Goal: Task Accomplishment & Management: Manage account settings

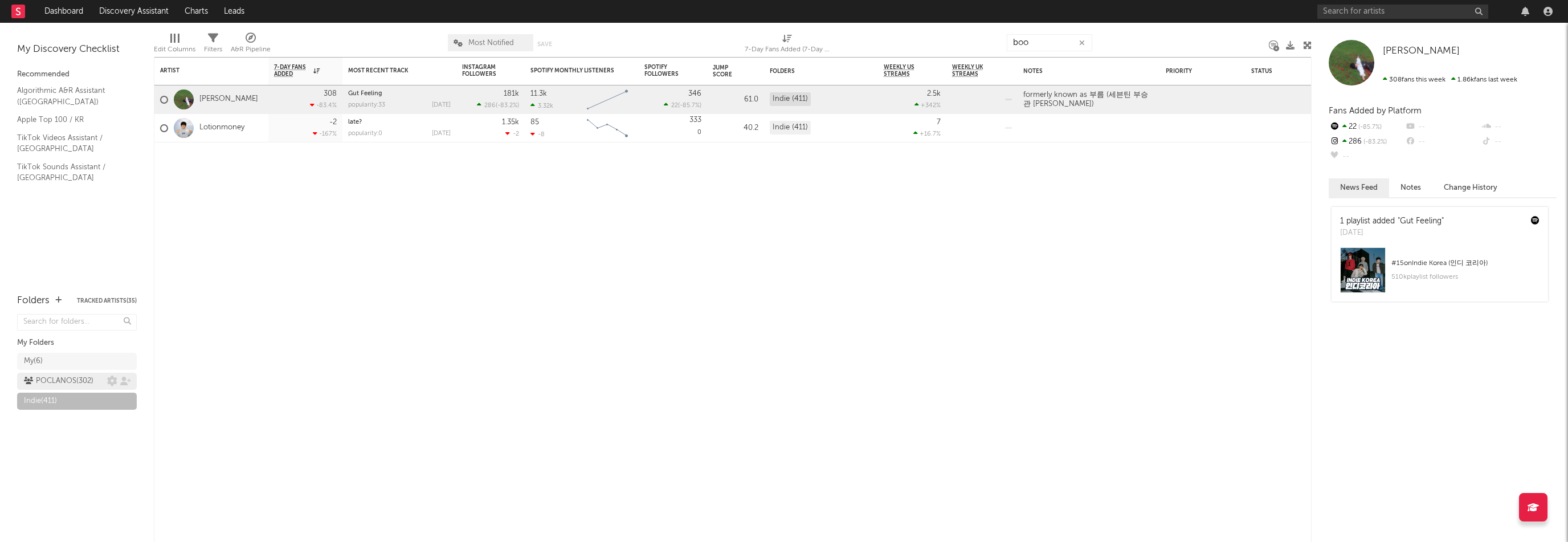
click at [70, 378] on div "POCLANOS ( 302 )" at bounding box center [59, 380] width 70 height 14
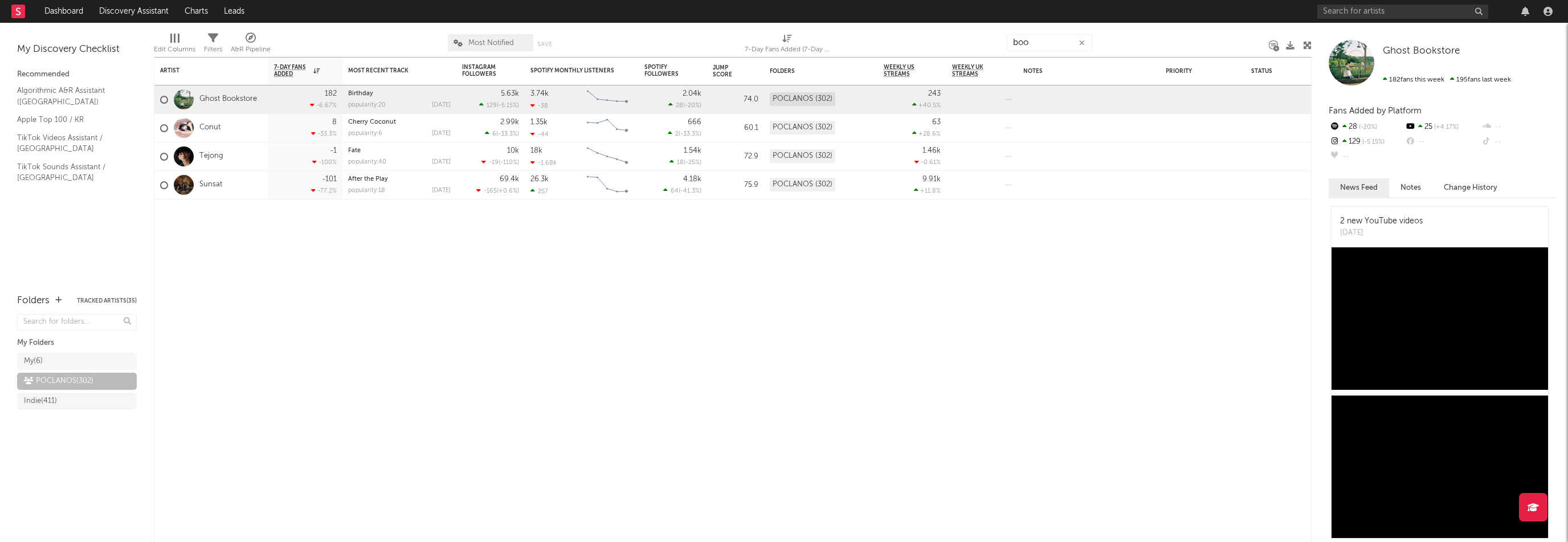
click at [1085, 42] on button "button" at bounding box center [1081, 43] width 9 height 11
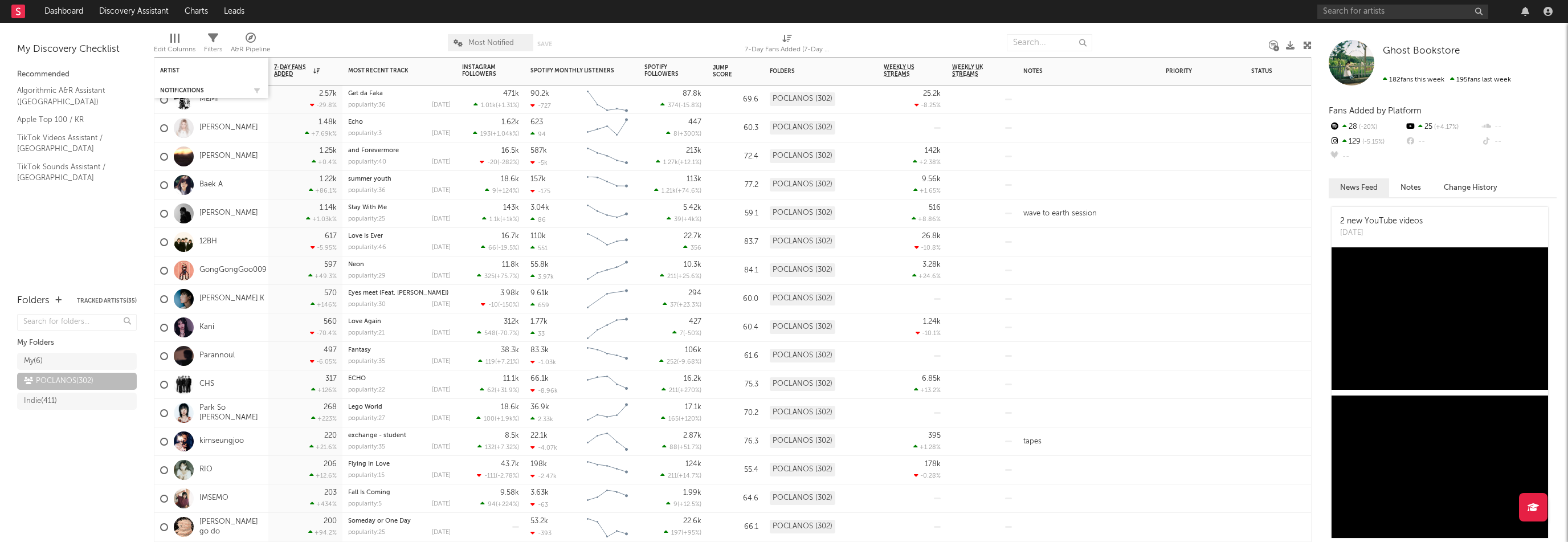
click at [177, 86] on div "Notifications" at bounding box center [212, 90] width 103 height 11
click at [175, 92] on div "Notifications" at bounding box center [203, 90] width 85 height 7
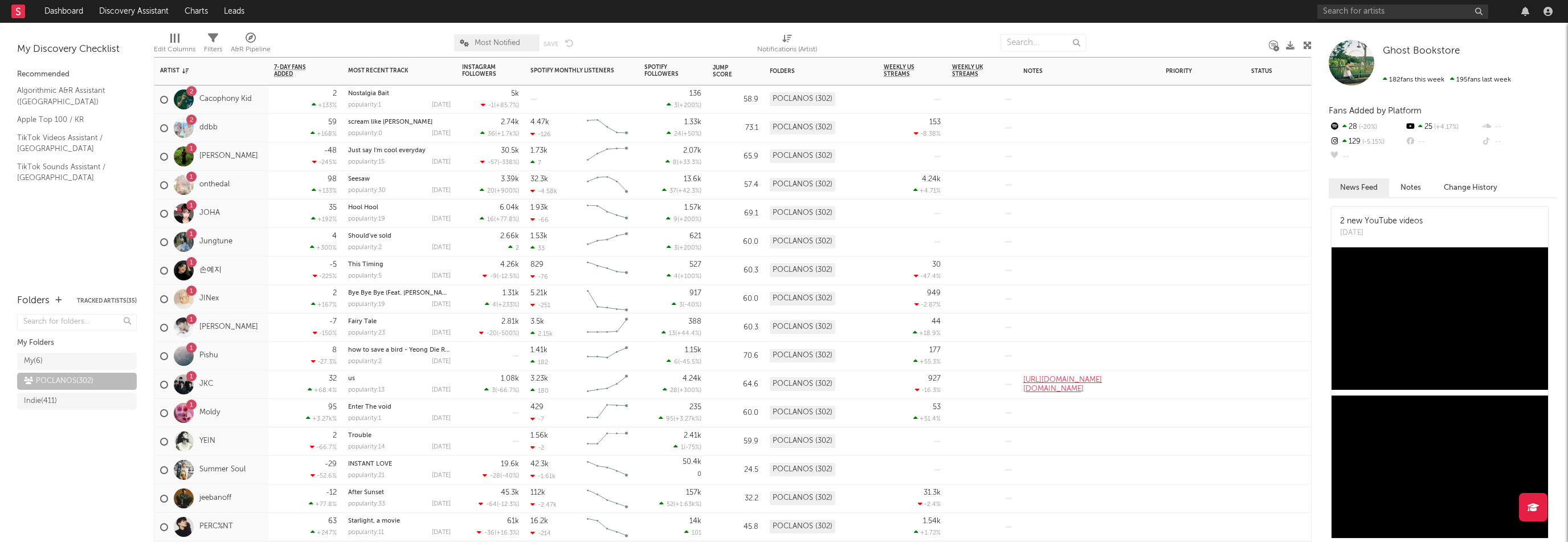
click at [242, 109] on div "2 Cacophony Kid" at bounding box center [206, 100] width 92 height 33
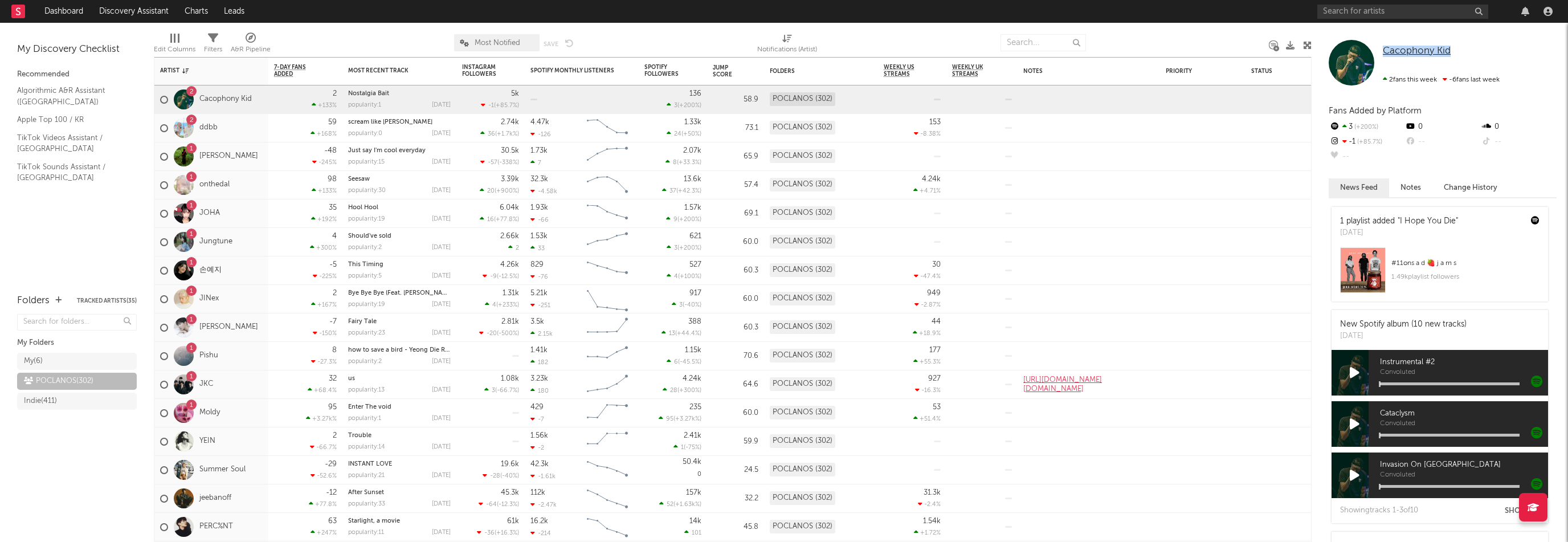
drag, startPoint x: 1455, startPoint y: 51, endPoint x: 1386, endPoint y: 52, distance: 69.0
click at [1386, 52] on div "Cacophony Kid" at bounding box center [1470, 51] width 174 height 11
copy span "Cacophony Kid"
click at [1495, 189] on button "Change History" at bounding box center [1470, 187] width 76 height 19
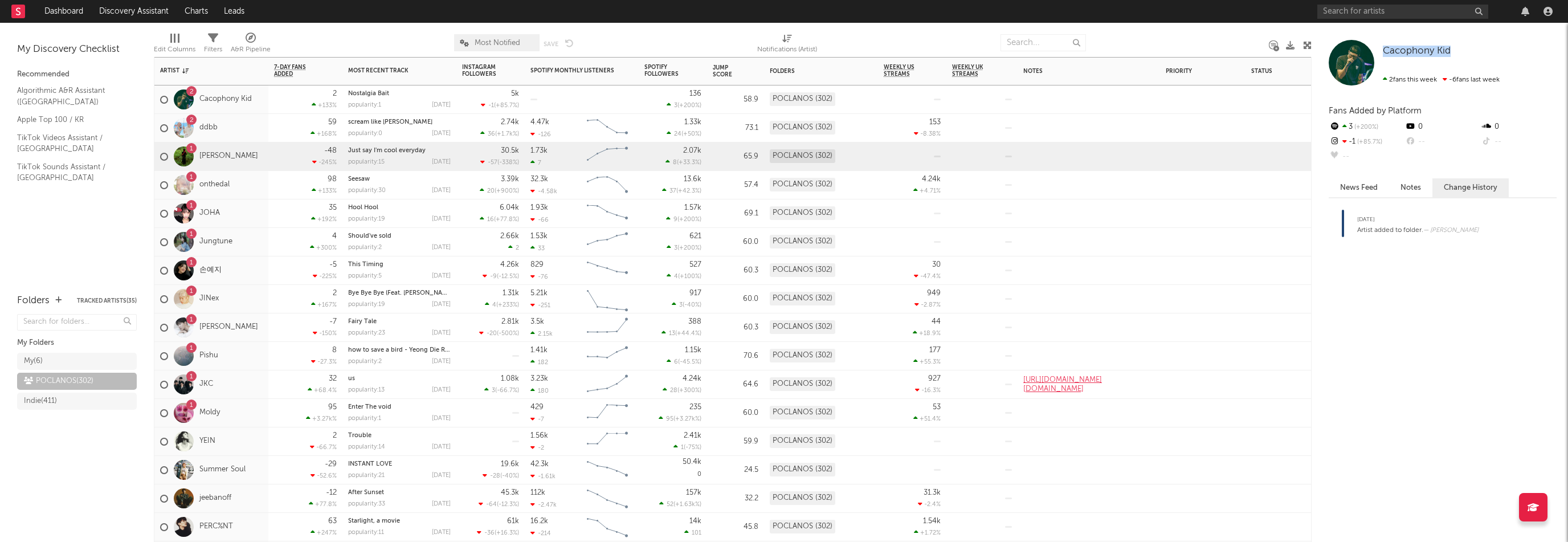
click at [223, 167] on div "1 Choi WonBin" at bounding box center [209, 157] width 98 height 33
click at [1351, 193] on button "News Feed" at bounding box center [1359, 187] width 61 height 19
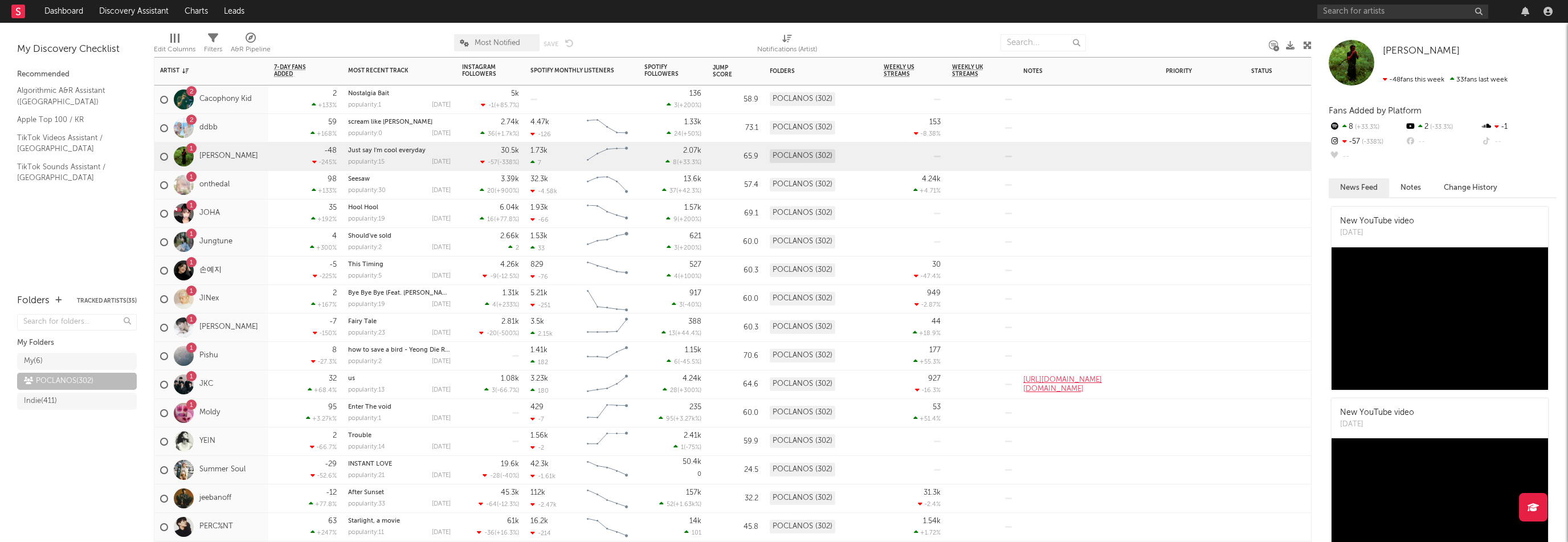
click at [237, 182] on div "1 onthedal" at bounding box center [212, 185] width 114 height 28
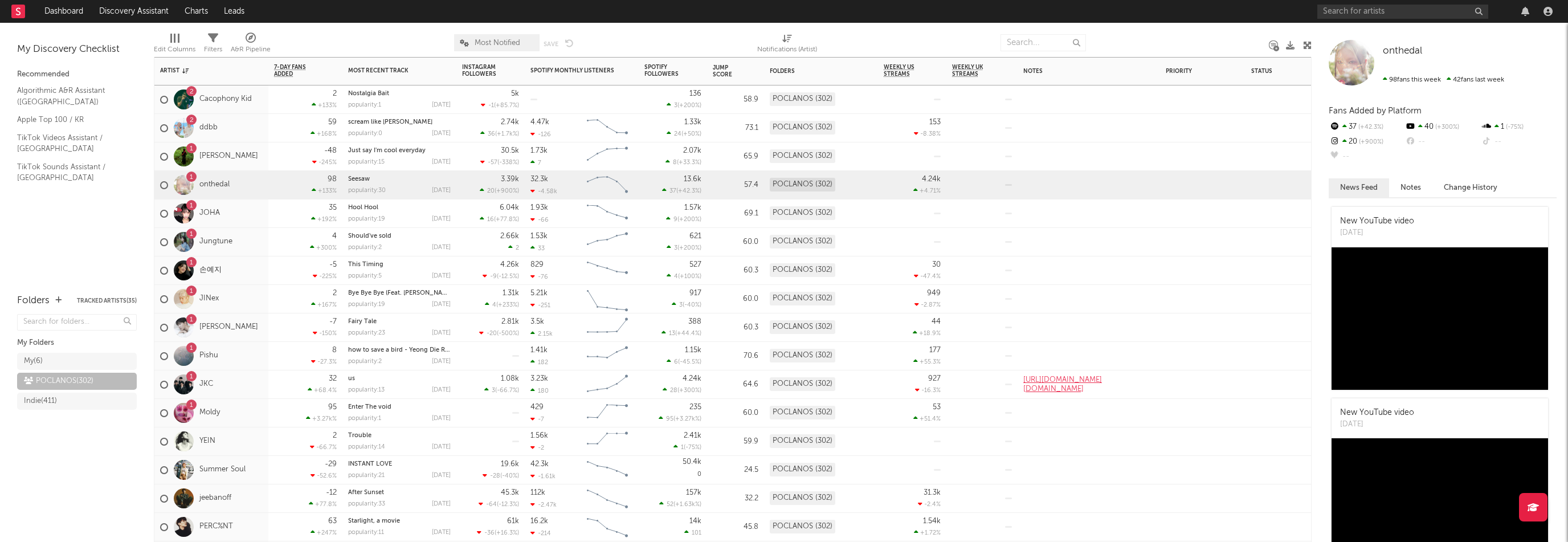
click at [254, 218] on div "1 JOHA" at bounding box center [212, 214] width 114 height 28
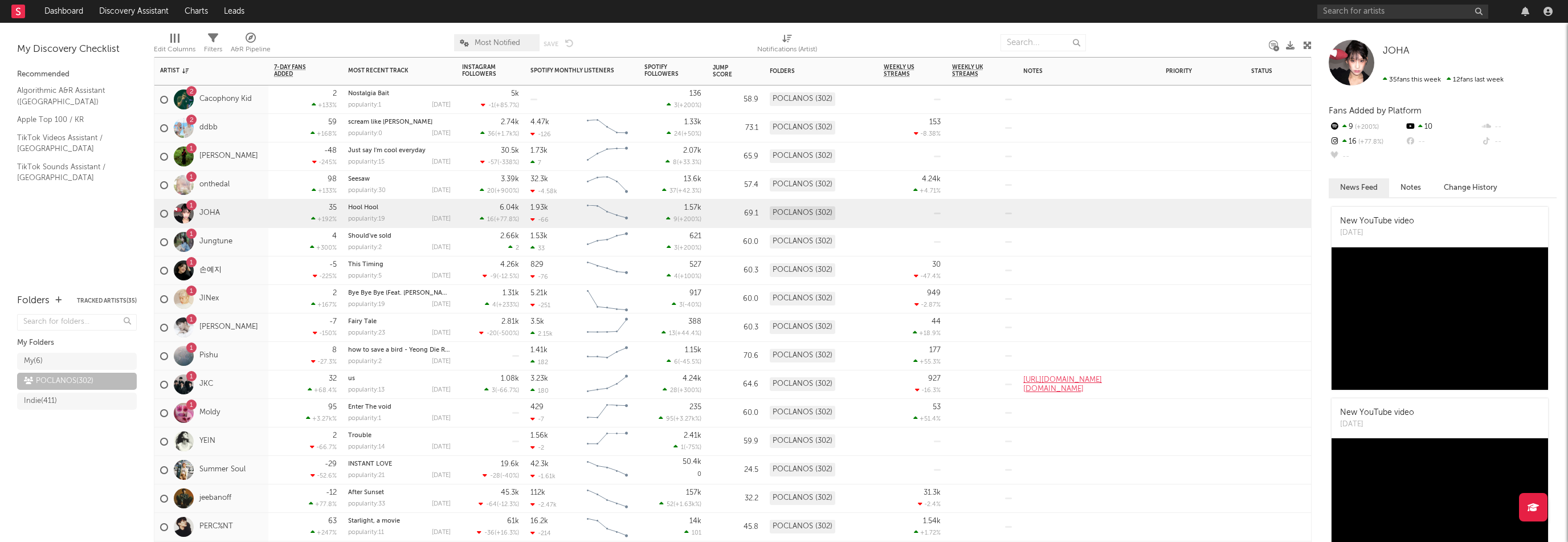
click at [254, 240] on div "1 Jungtune" at bounding box center [212, 242] width 114 height 28
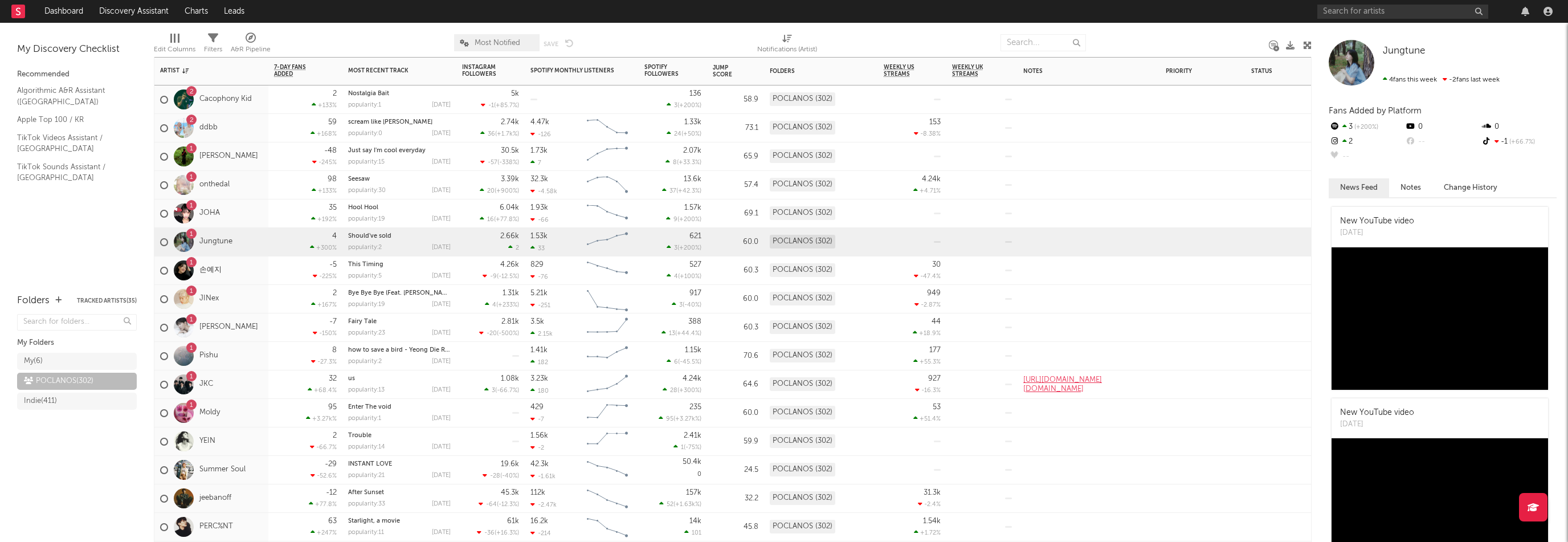
click at [249, 265] on div "1 손예지" at bounding box center [212, 271] width 114 height 28
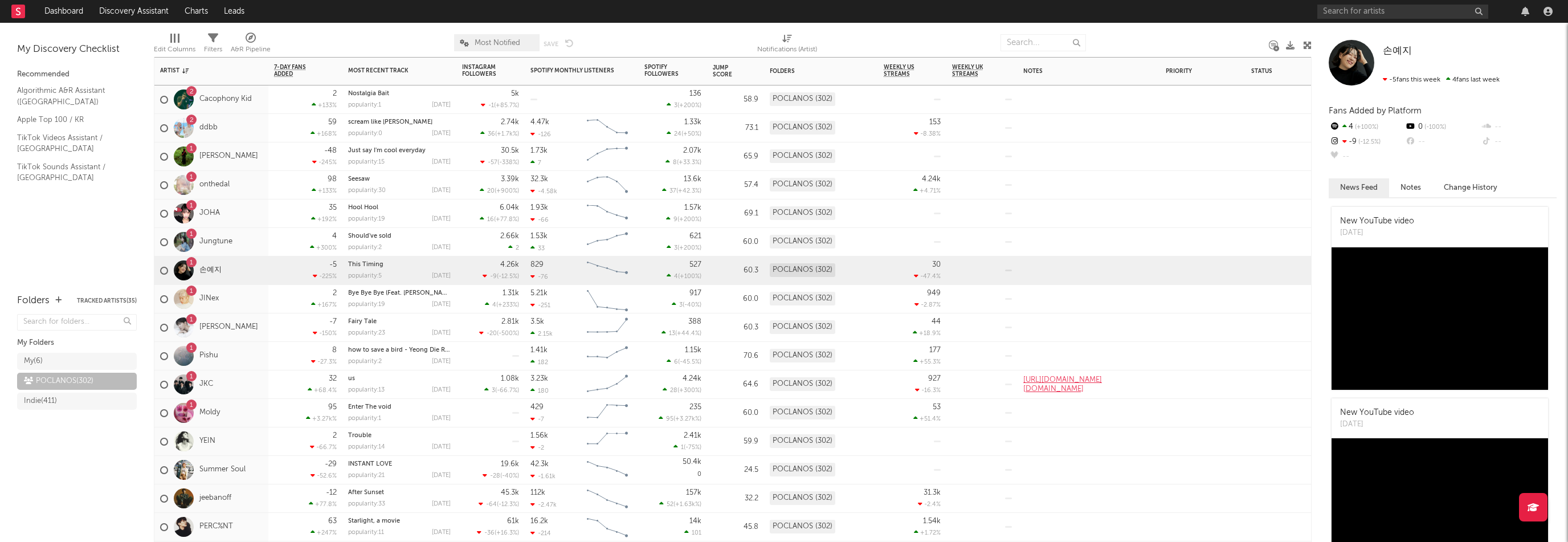
click at [245, 303] on div "1 JINex" at bounding box center [212, 299] width 114 height 28
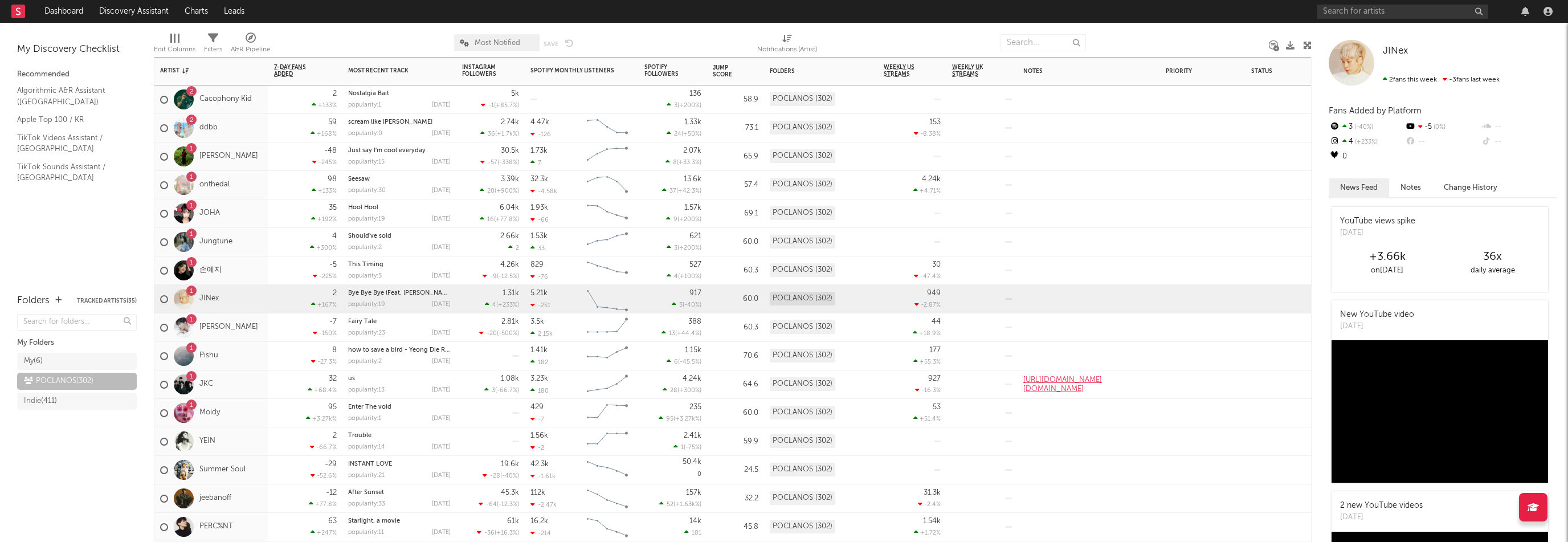
click at [242, 330] on div "1 한석규" at bounding box center [212, 328] width 114 height 28
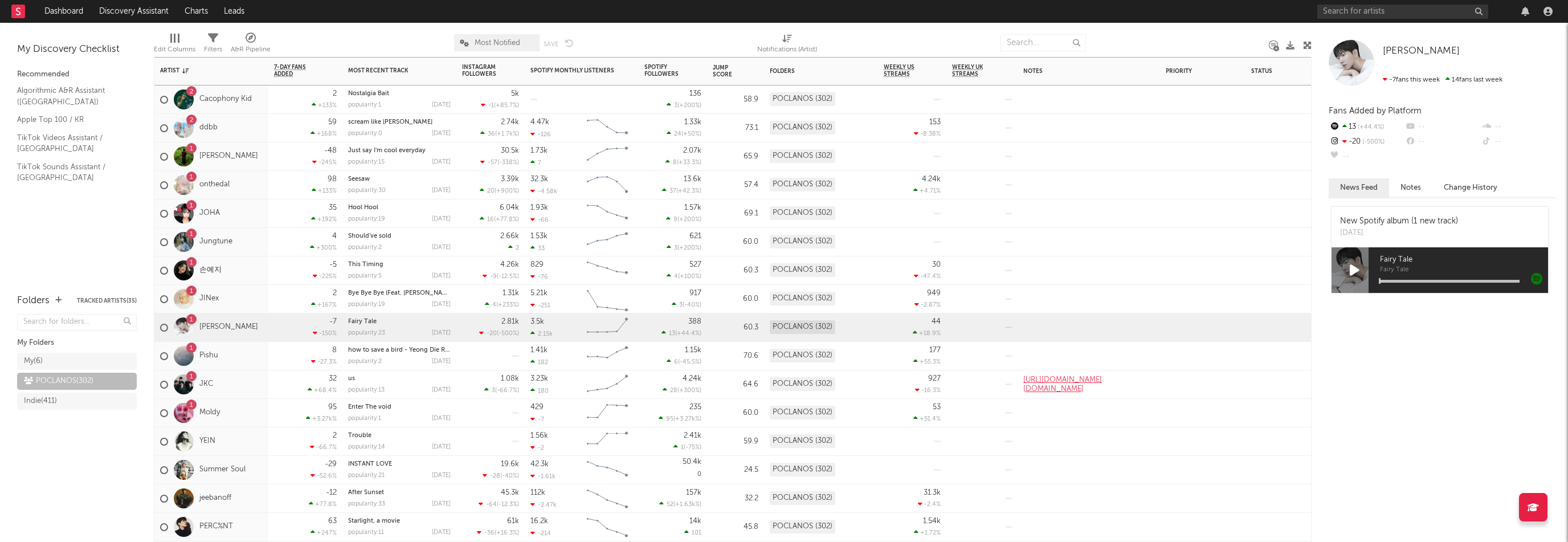
click at [244, 353] on div "1 Pishu" at bounding box center [212, 356] width 114 height 28
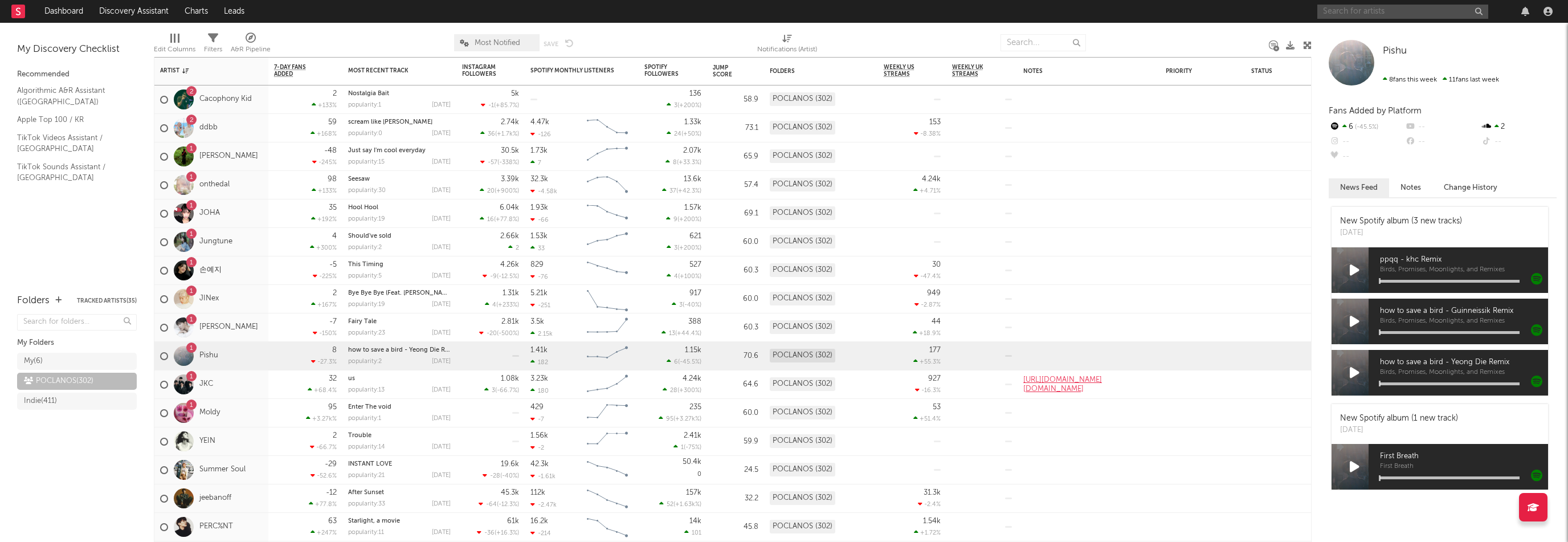
click at [1383, 13] on input "text" at bounding box center [1403, 11] width 171 height 14
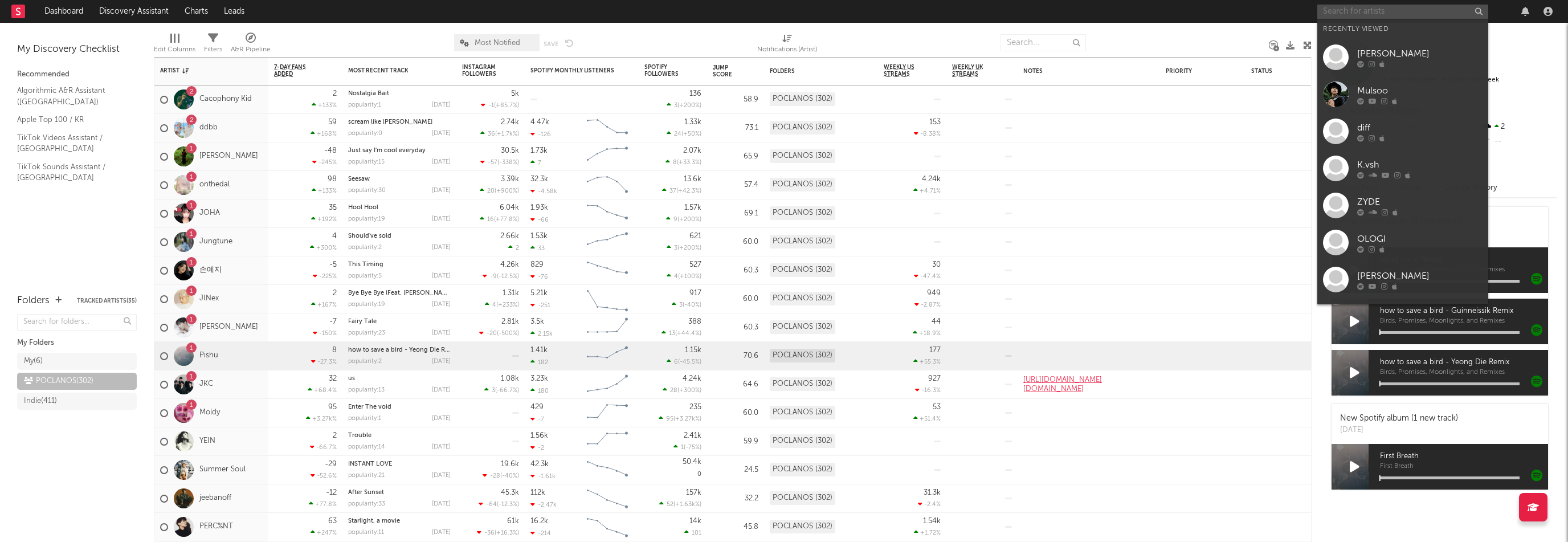
paste input "https://open.spotify.com/artist/5SZqfS7AE4YlbeoWm8hQZ9"
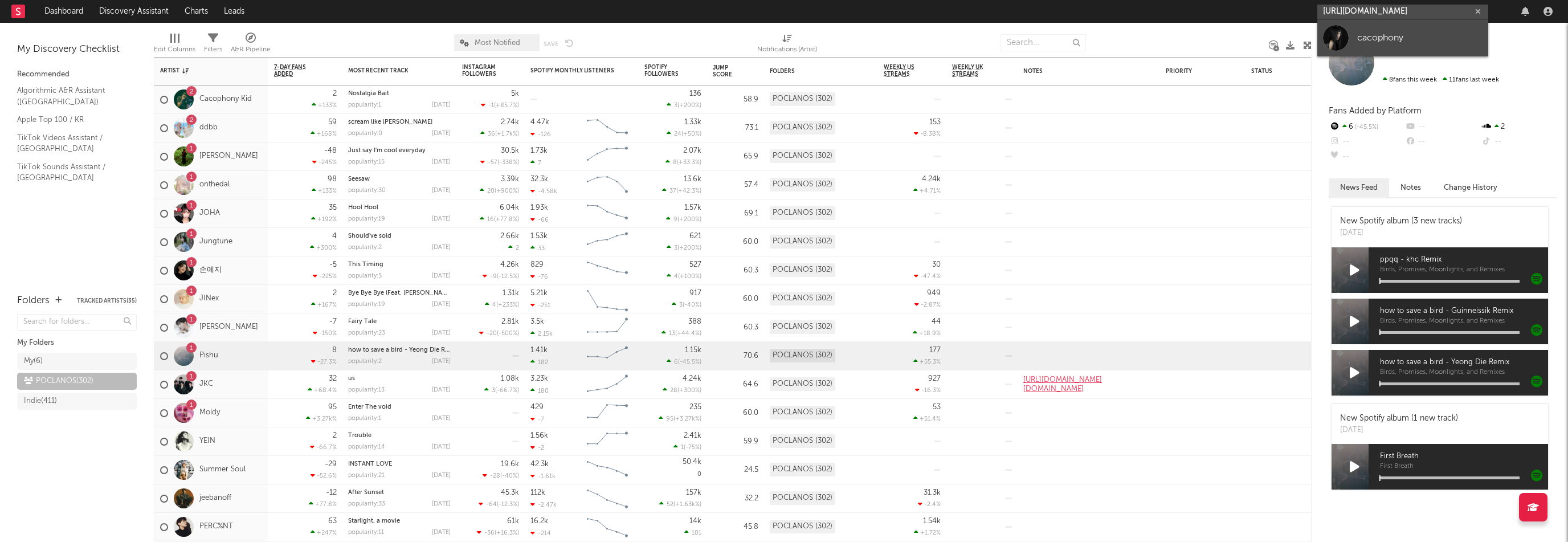
type input "https://open.spotify.com/artist/5SZqfS7AE4YlbeoWm8hQZ9"
click at [1403, 36] on div "cacophony" at bounding box center [1420, 37] width 125 height 14
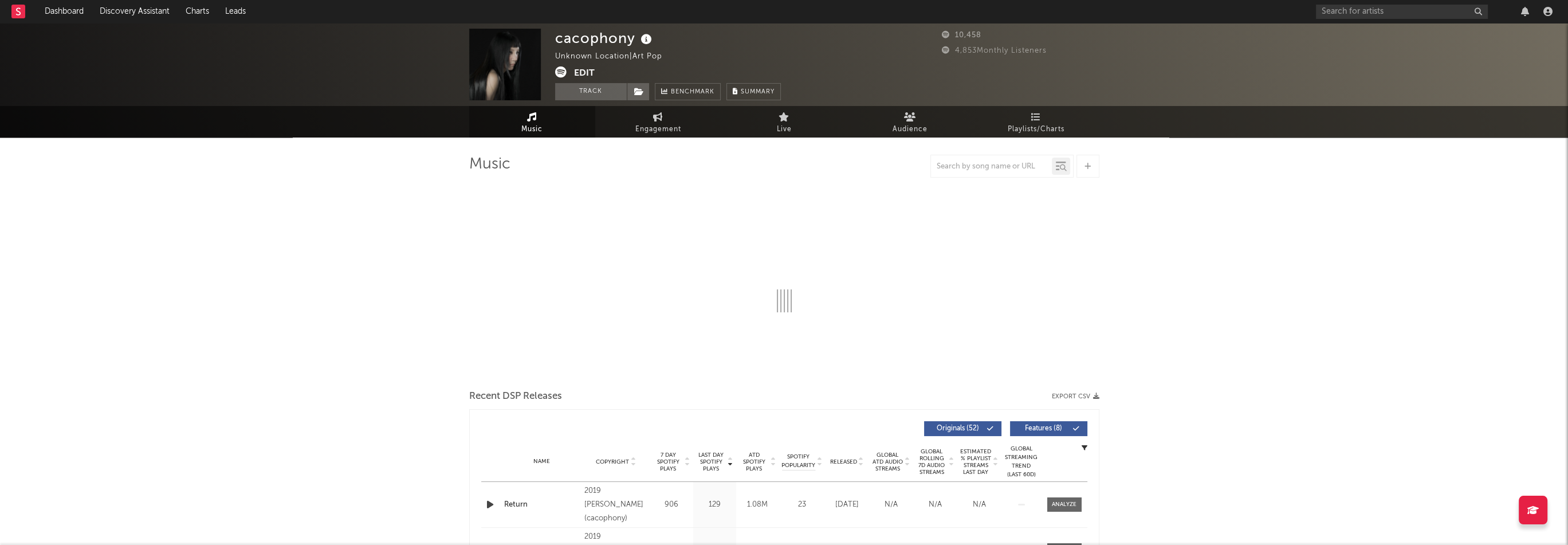
select select "6m"
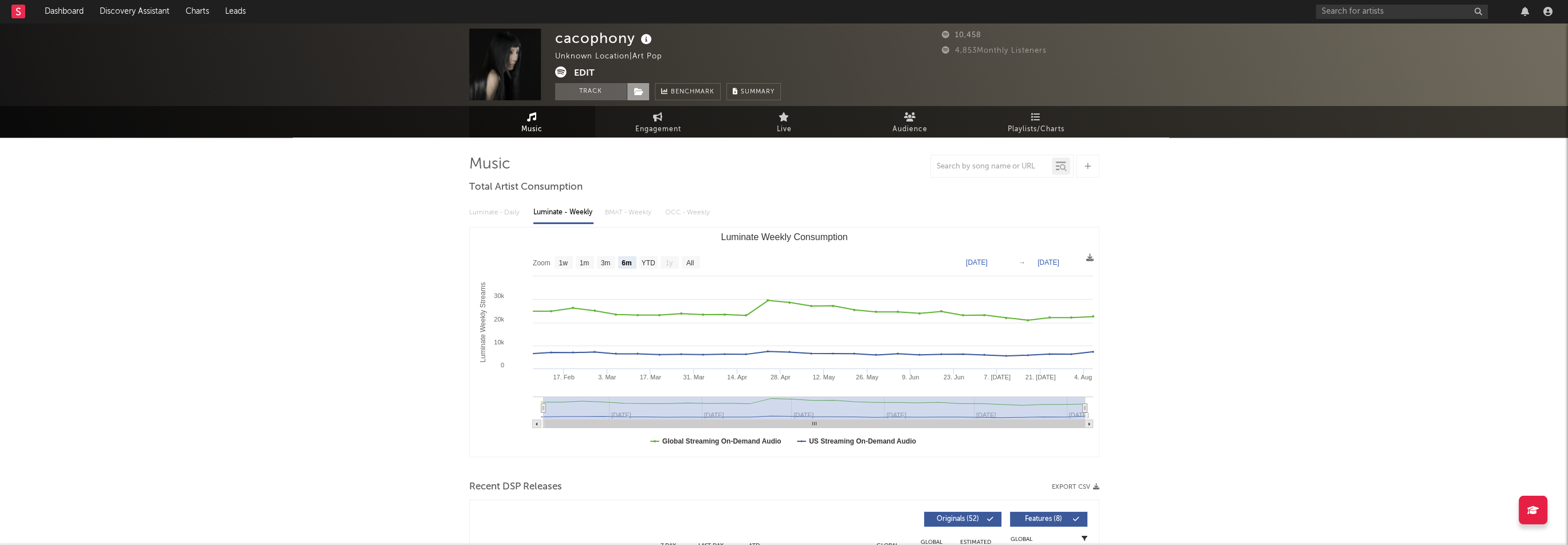
click at [636, 90] on icon at bounding box center [639, 91] width 10 height 8
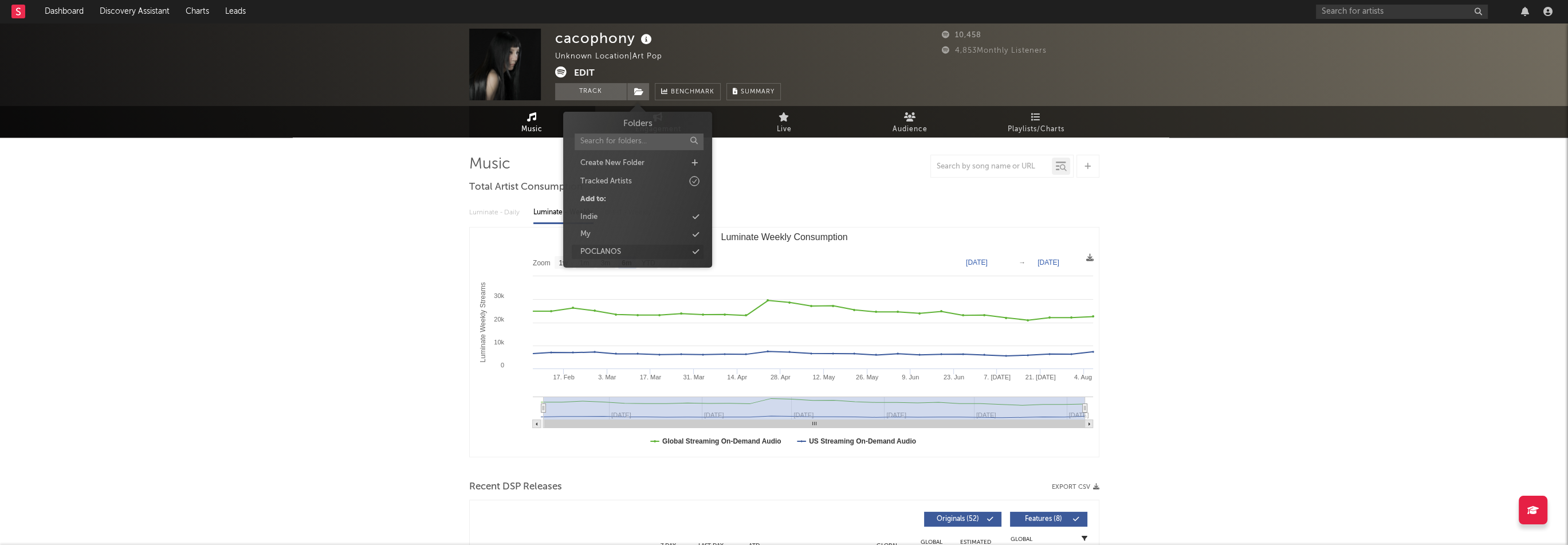
click at [611, 246] on div "POCLANOS" at bounding box center [600, 252] width 41 height 11
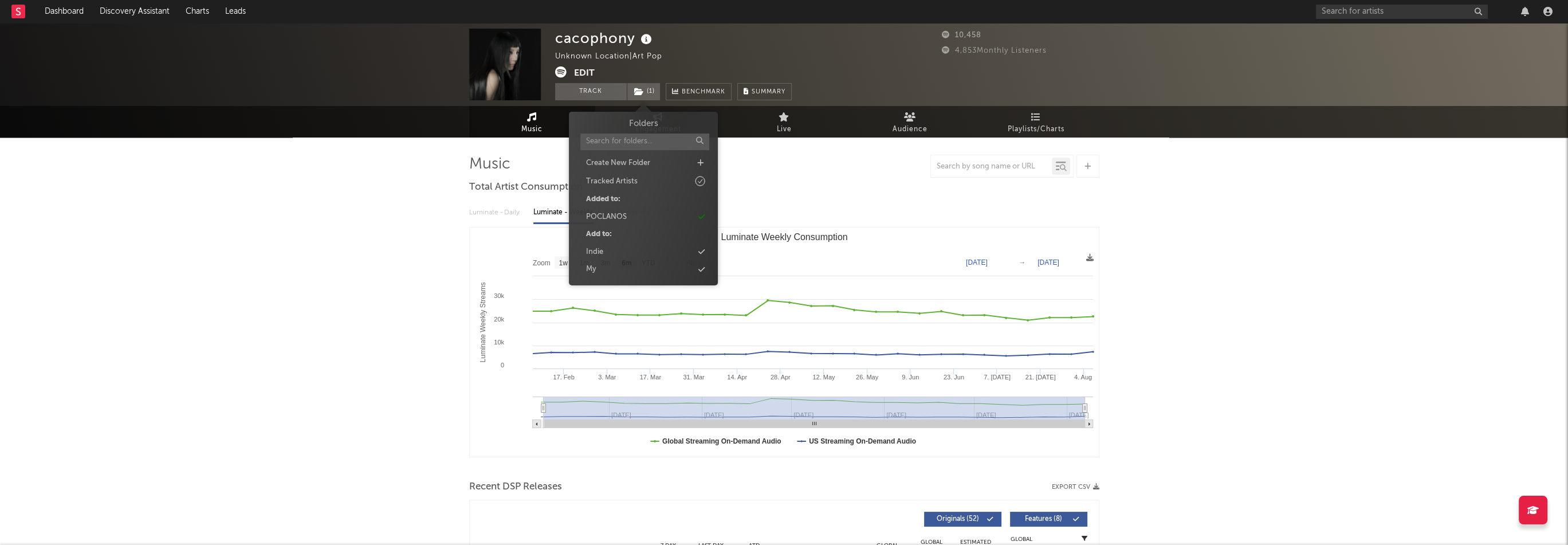
click at [604, 39] on div "cacophony" at bounding box center [605, 38] width 100 height 19
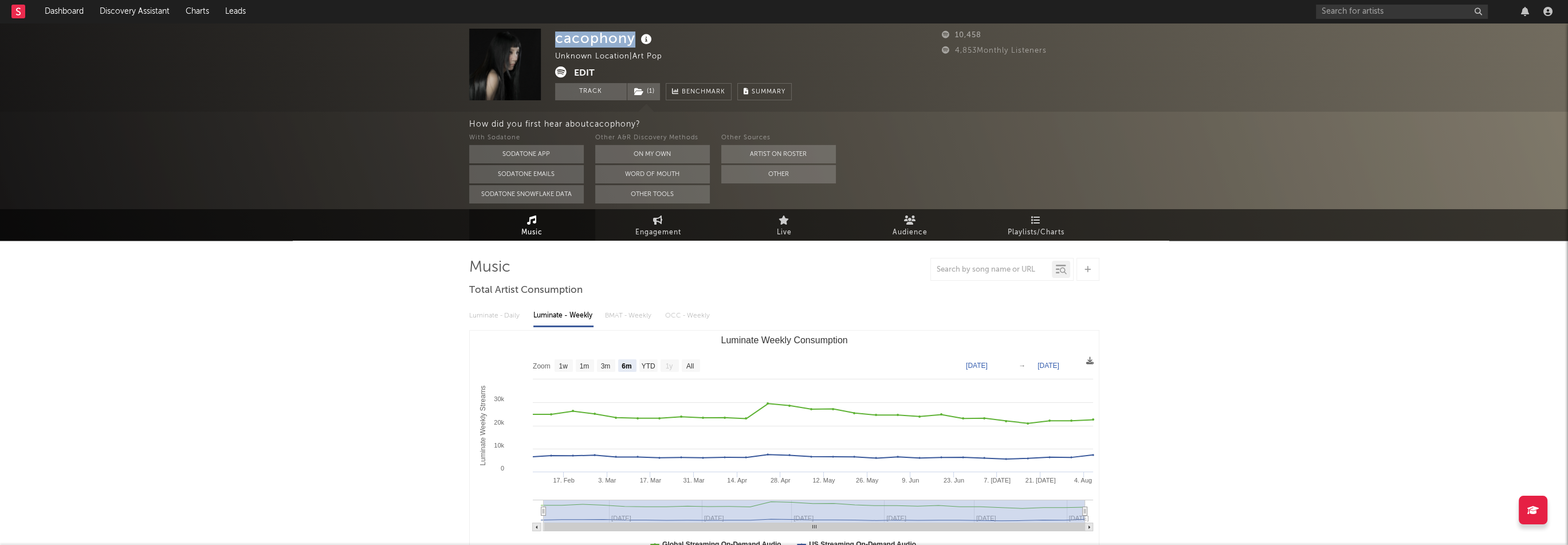
copy div "cacophony"
click at [587, 74] on button "Edit" at bounding box center [584, 74] width 21 height 14
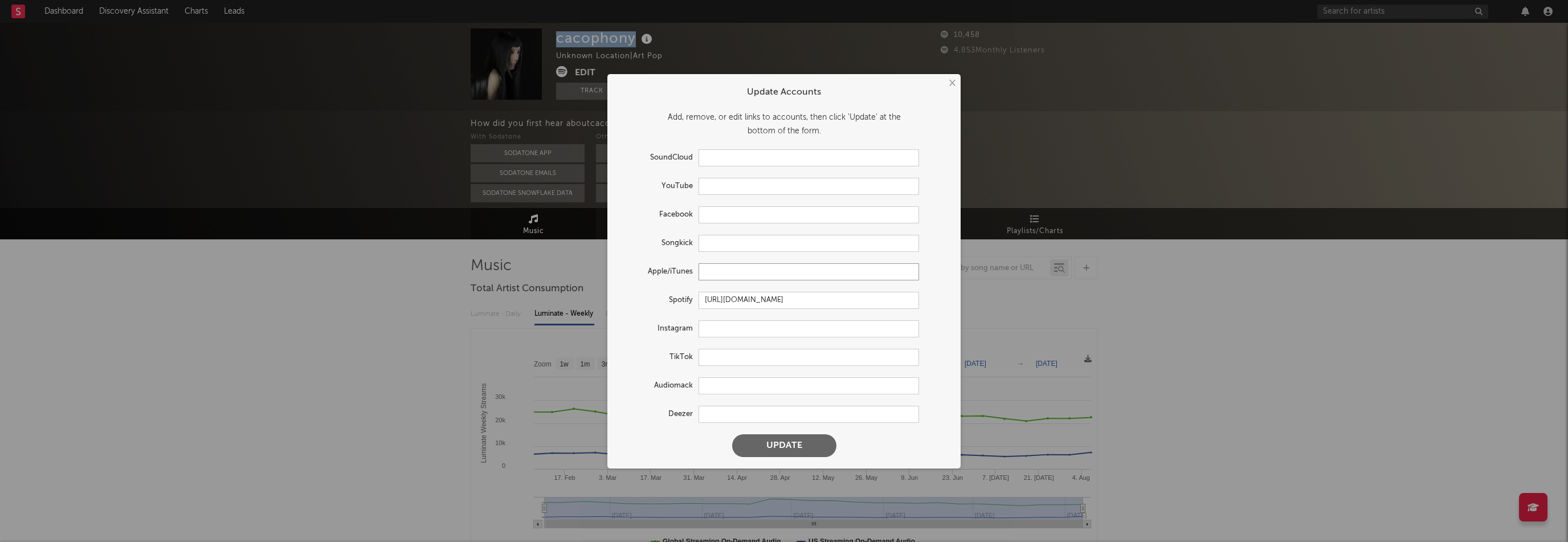
click at [737, 272] on input "text" at bounding box center [808, 271] width 220 height 17
paste input "https://music.apple.com/us/artist/cacophony/1437774821"
type input "https://music.apple.com/us/artist/cacophony/1437774821"
click at [812, 437] on button "Update" at bounding box center [784, 445] width 104 height 23
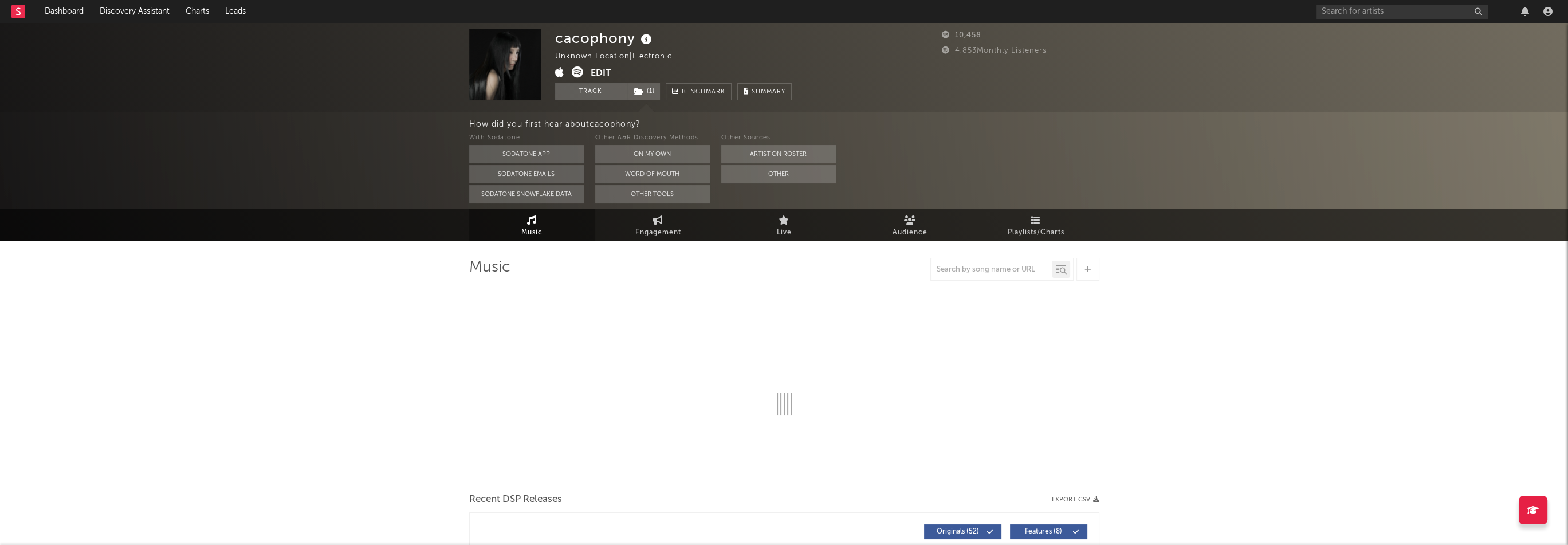
select select "6m"
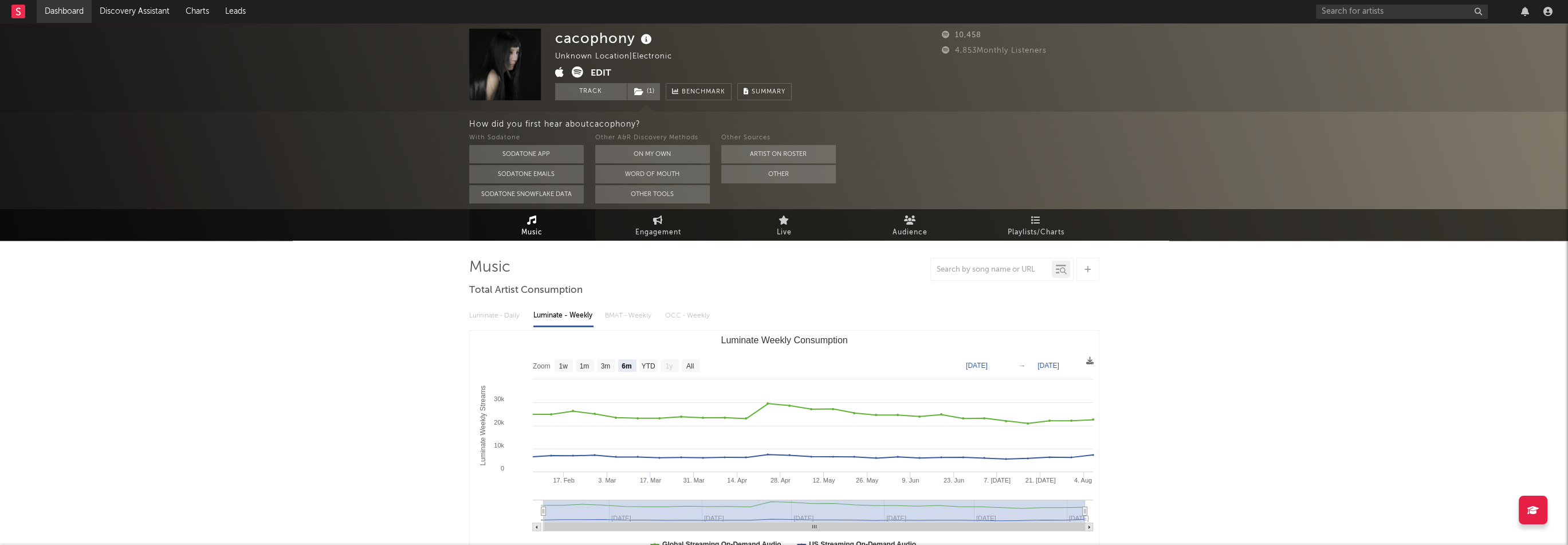
click at [66, 14] on link "Dashboard" at bounding box center [64, 11] width 55 height 23
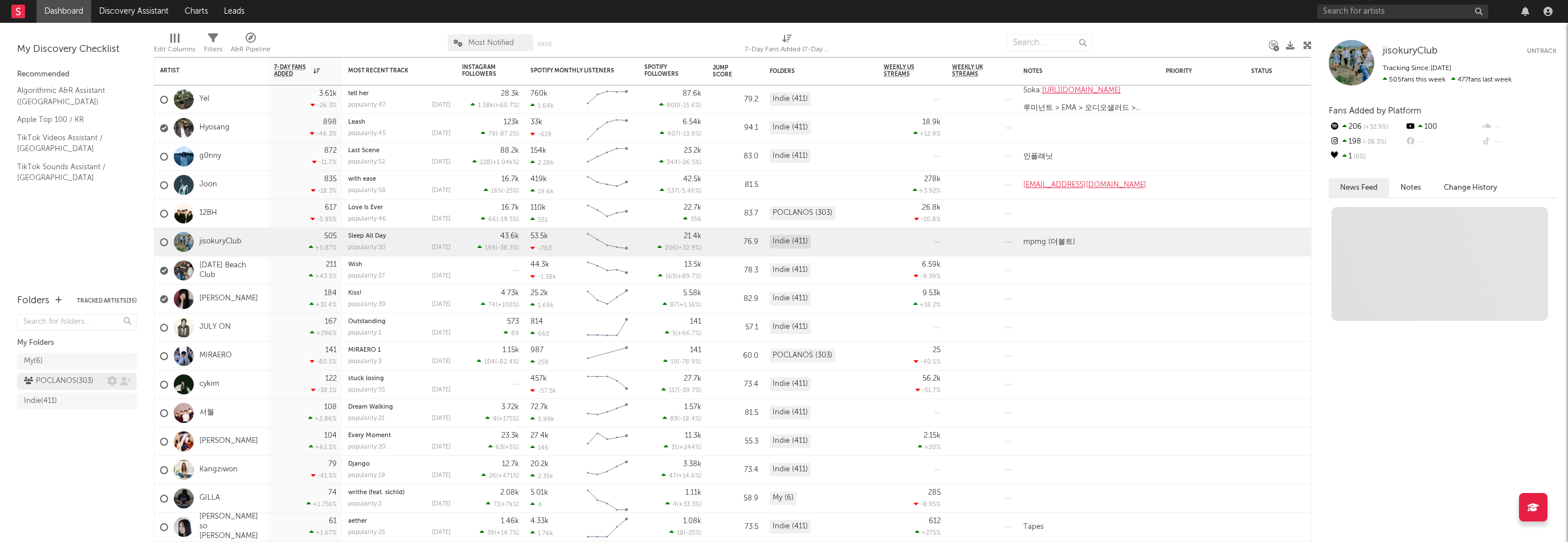
click at [68, 380] on div "POCLANOS ( 303 )" at bounding box center [59, 380] width 70 height 14
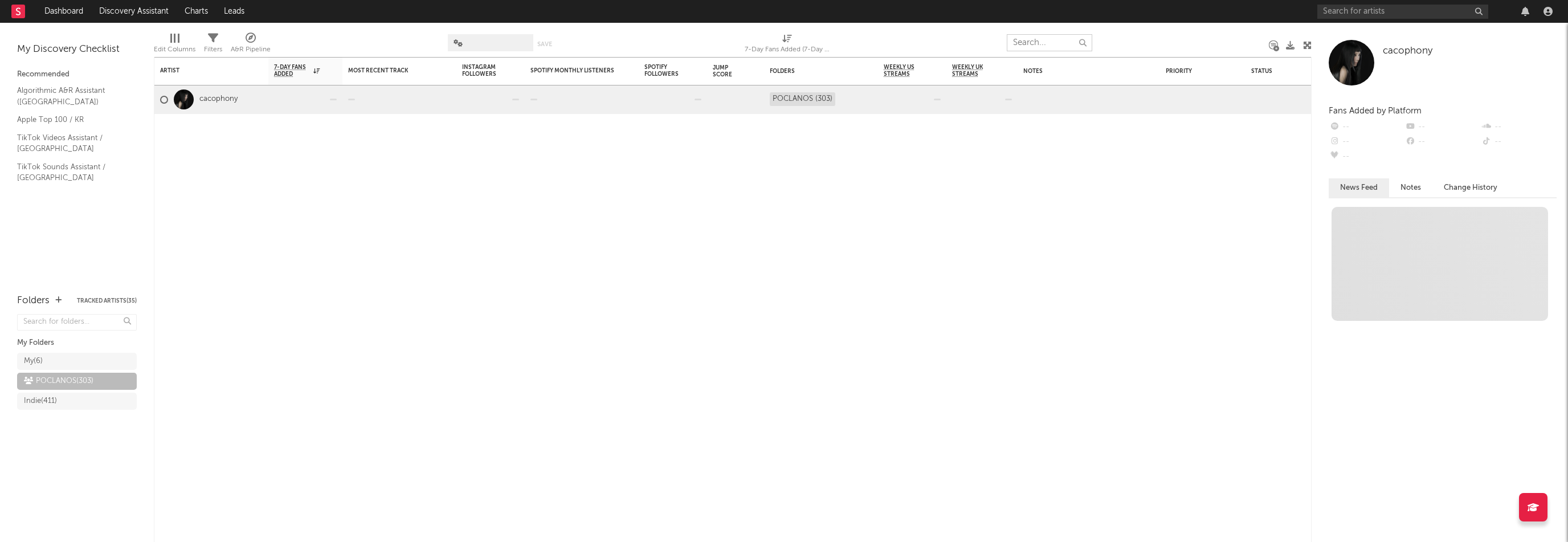
click at [1035, 44] on input "text" at bounding box center [1049, 43] width 85 height 17
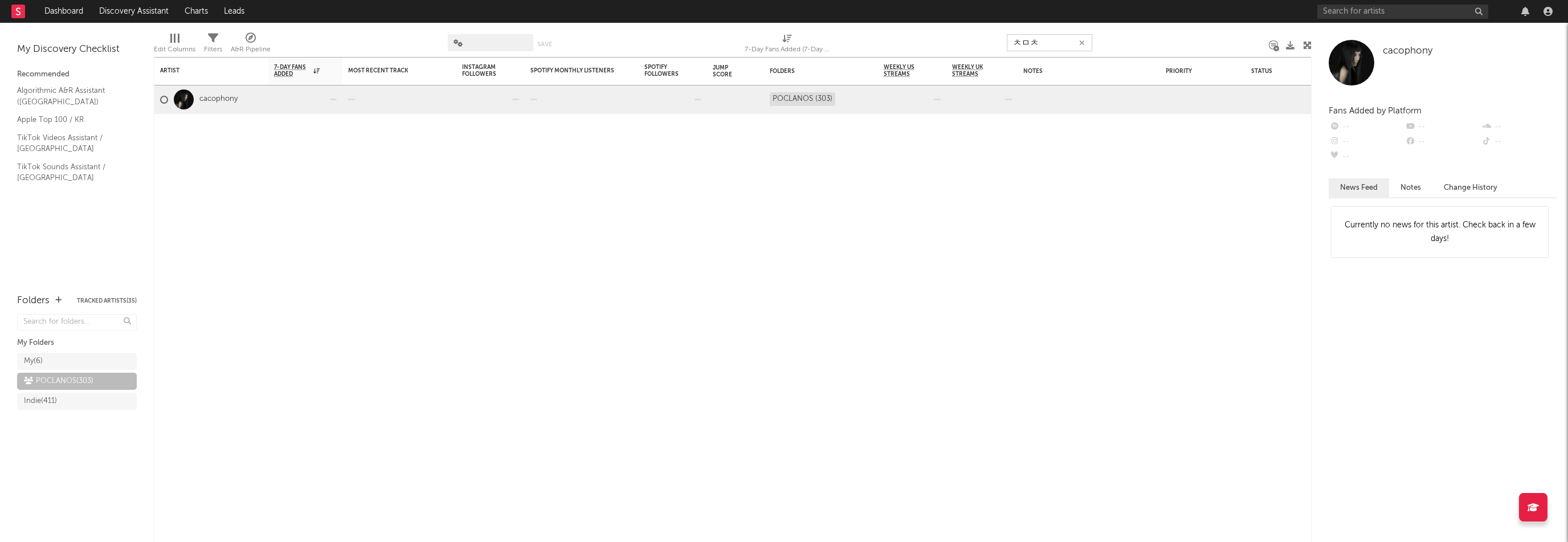
type input "ㅊㅁ채"
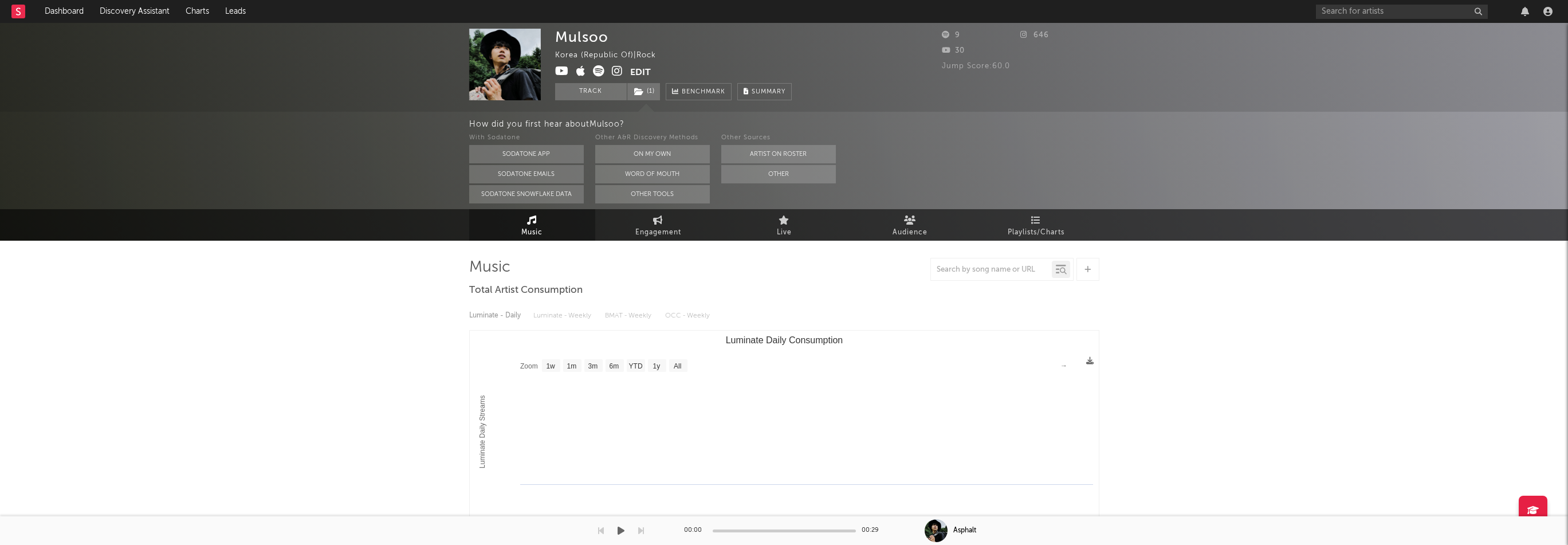
select select "1w"
click at [1382, 11] on input "text" at bounding box center [1402, 11] width 172 height 14
paste input "https://open.spotify.com/artist/4RmAYxvvnbQ7nVM0akbBIx"
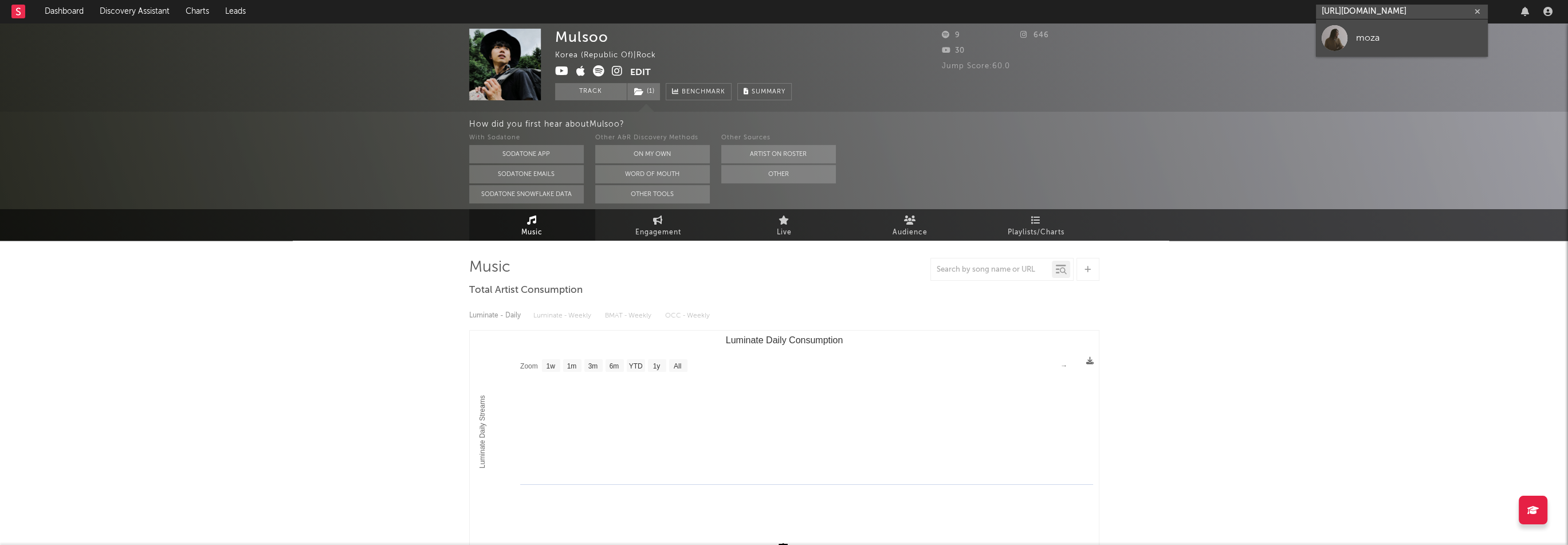
type input "https://open.spotify.com/artist/4RmAYxvvnbQ7nVM0akbBIx"
click at [1376, 34] on div "moza" at bounding box center [1419, 37] width 126 height 14
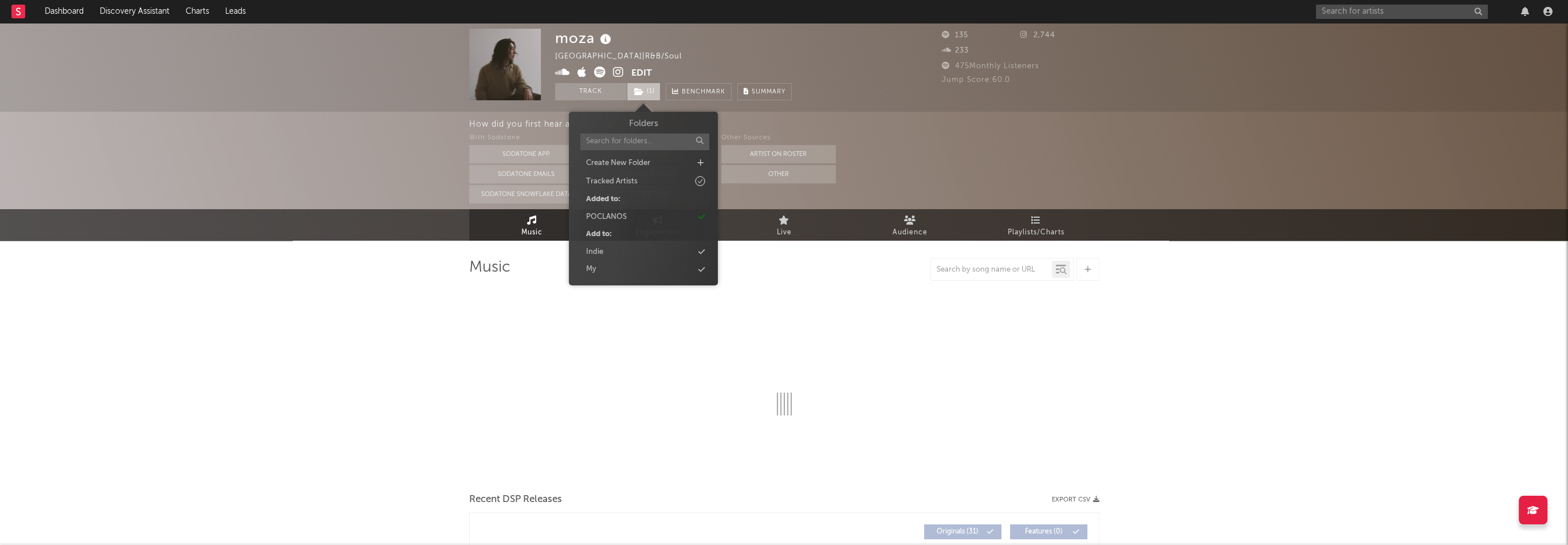
click at [652, 92] on span "( 1 )" at bounding box center [643, 92] width 34 height 17
select select "1w"
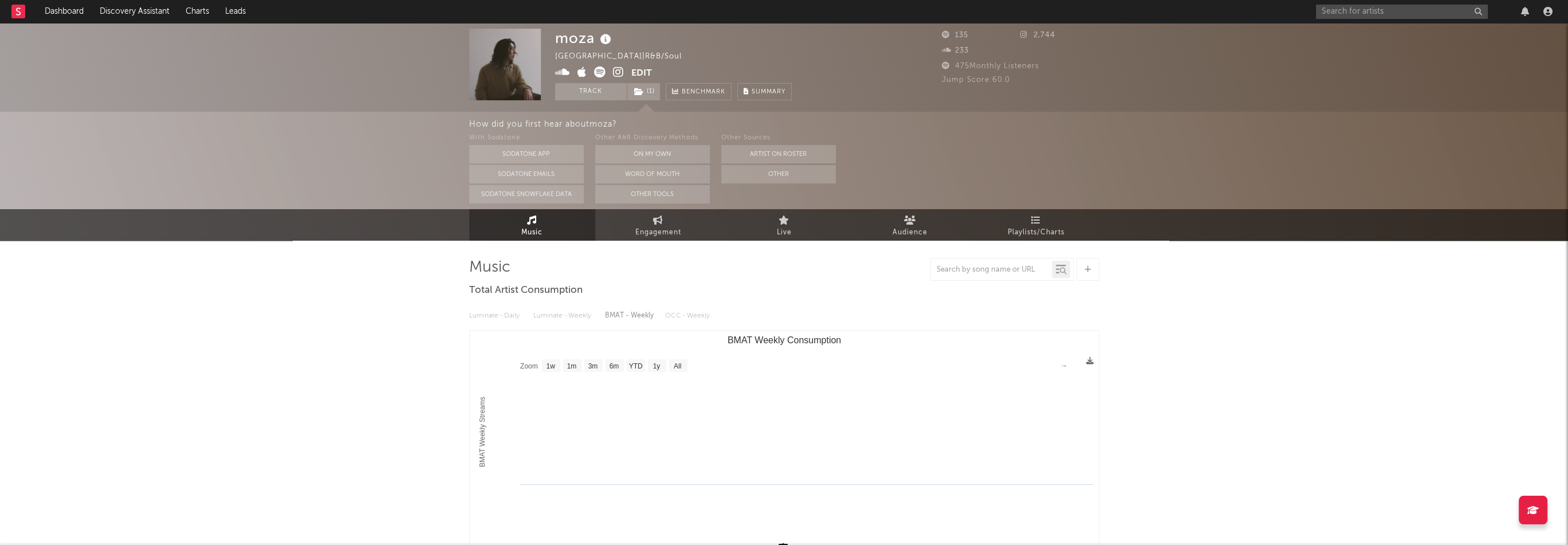
click at [727, 60] on div "moza South Korea | R&B/Soul Edit Track ( 1 ) Benchmark Summary" at bounding box center [673, 64] width 236 height 72
click at [1335, 14] on input "text" at bounding box center [1402, 11] width 172 height 14
paste input "https://open.spotify.com/artist/5t7WiBzx4KeS4VZg9dZ6Kp"
type input "https://open.spotify.com/artist/5t7WiBzx4KeS4VZg9dZ6Kp"
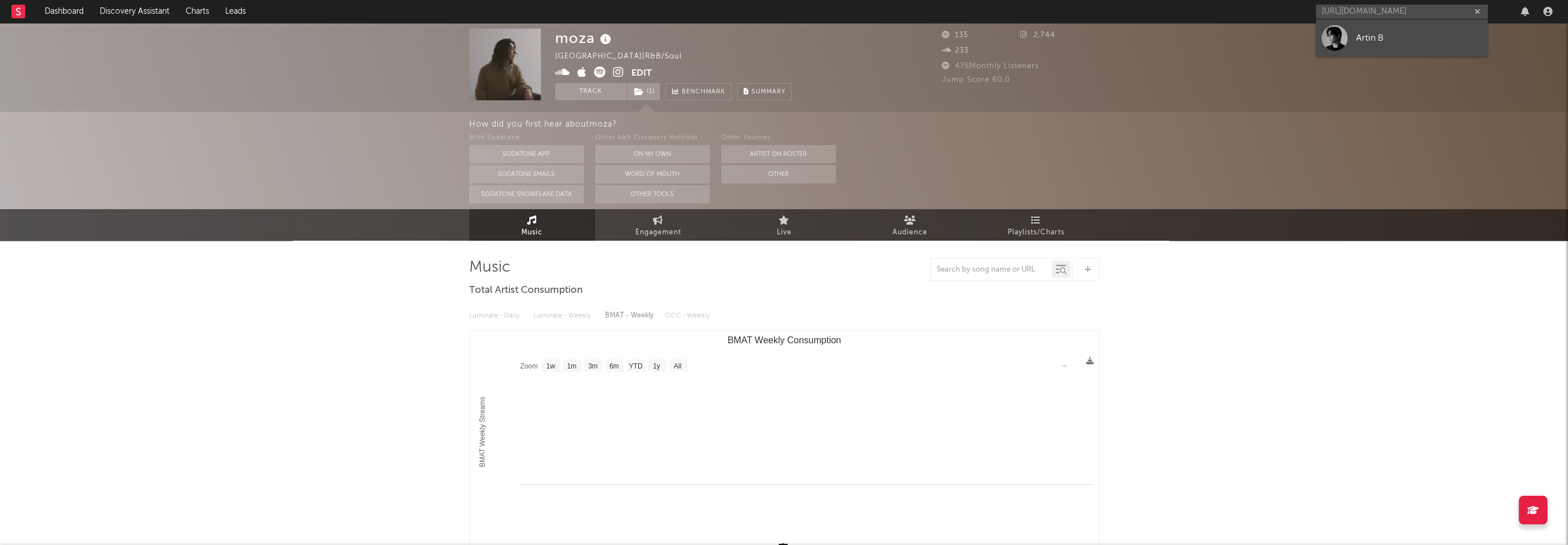
click at [1388, 35] on div "Artin B" at bounding box center [1419, 37] width 126 height 14
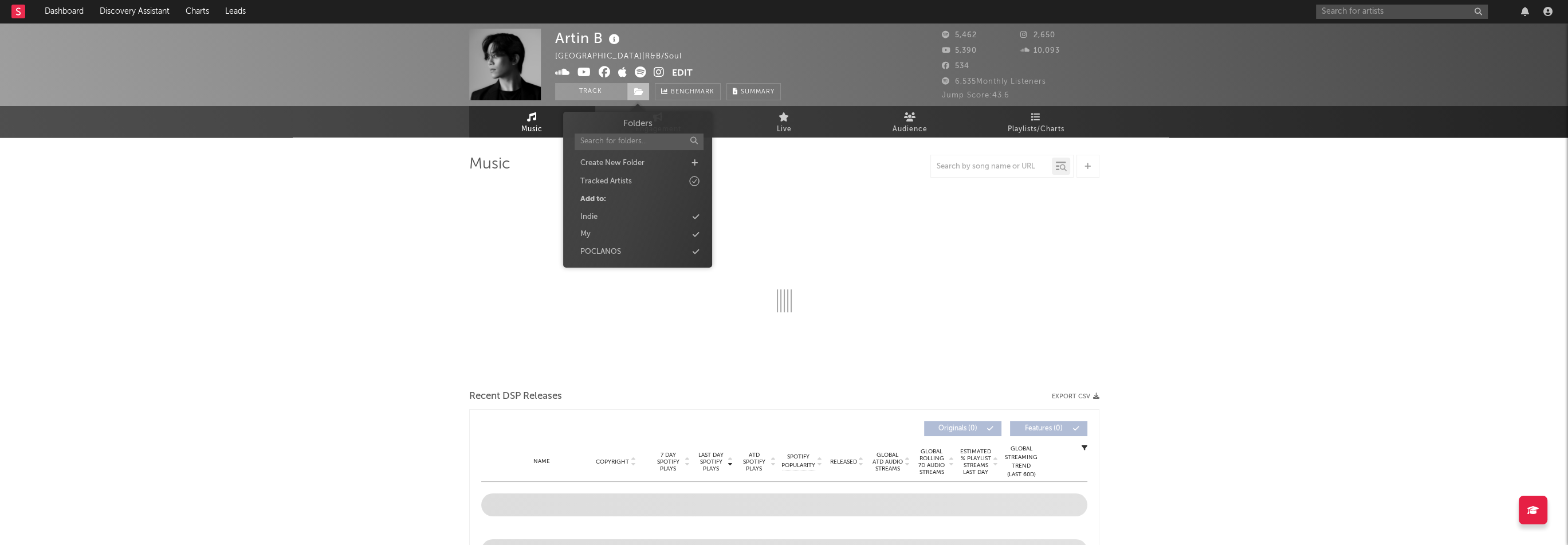
click at [639, 87] on icon at bounding box center [639, 91] width 10 height 8
select select "1w"
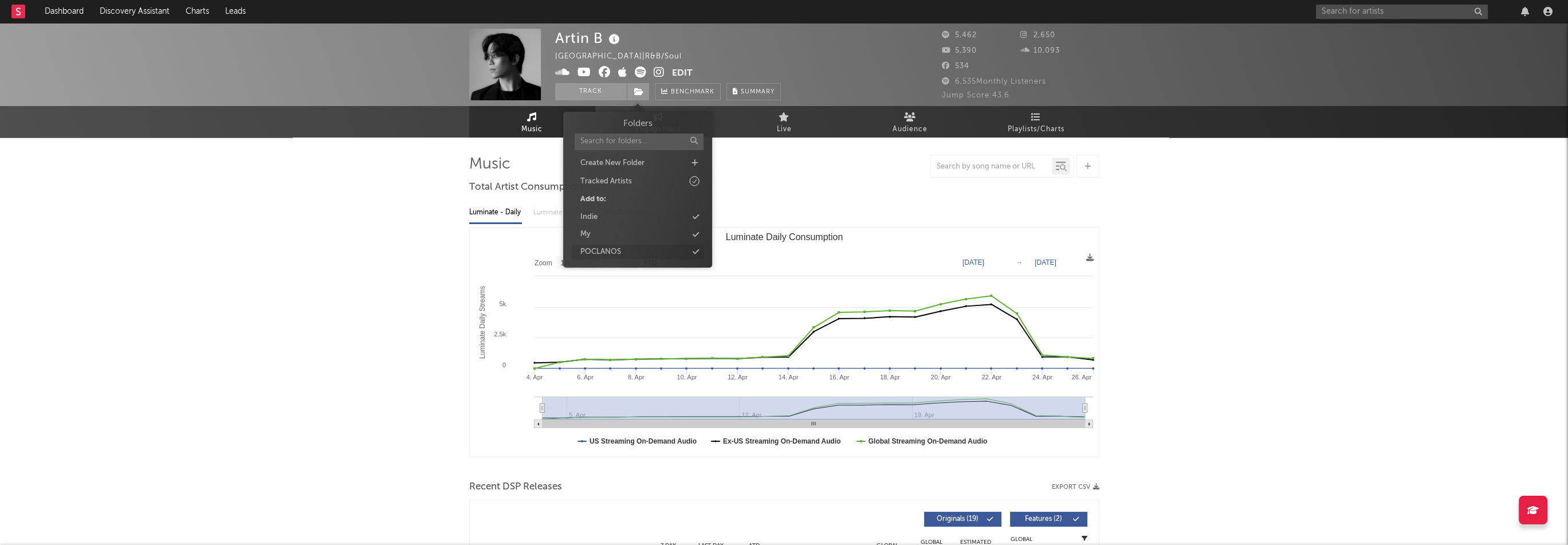
click at [620, 251] on div "POCLANOS" at bounding box center [600, 252] width 41 height 11
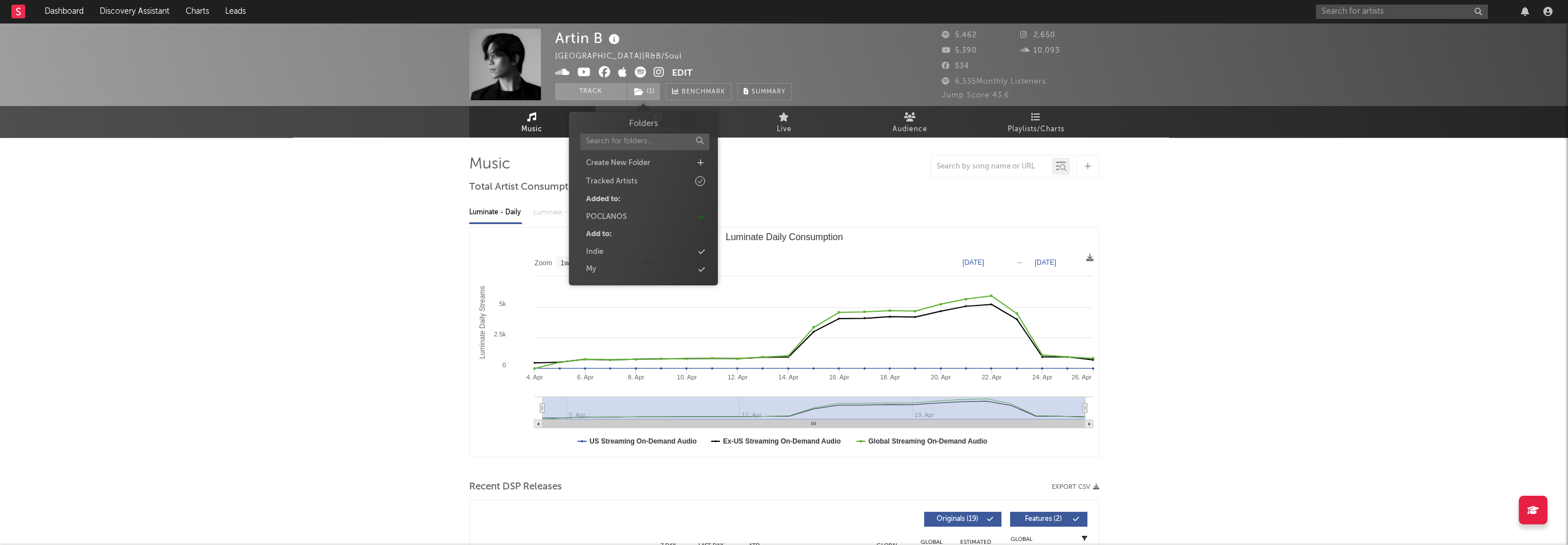
click at [799, 39] on div "Artin B South Korea | R&B/Soul Edit Track ( 1 ) Benchmark Summary" at bounding box center [741, 64] width 372 height 72
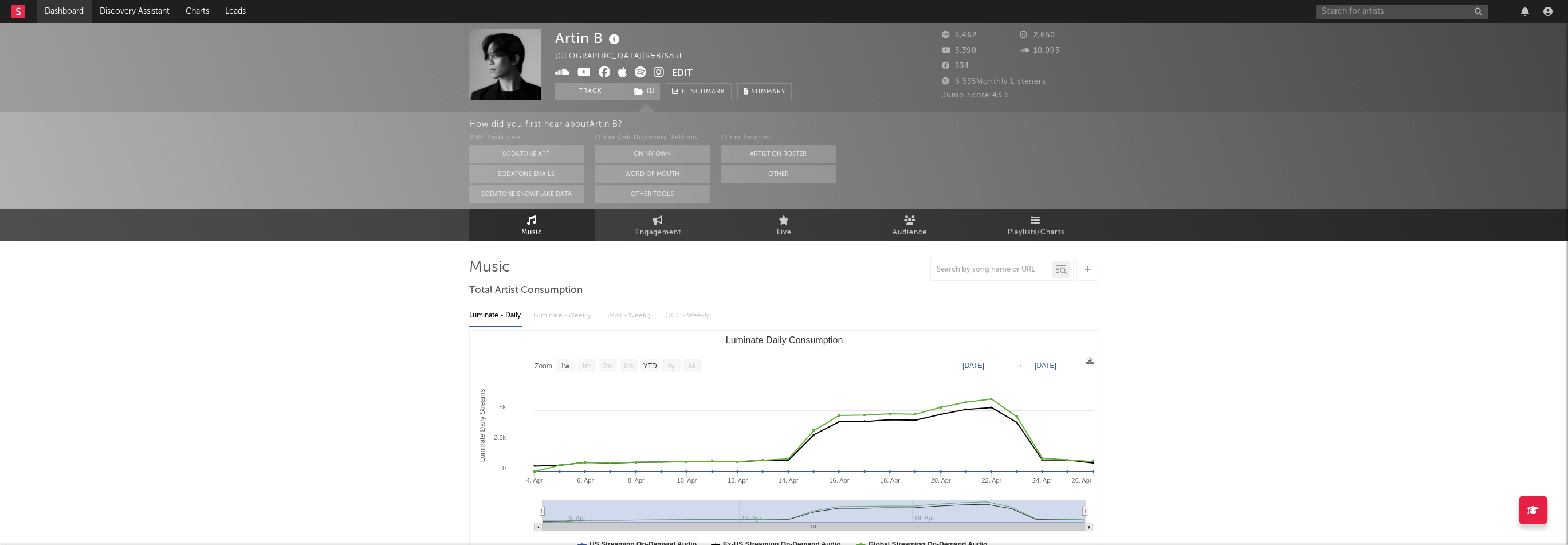
click at [76, 17] on link "Dashboard" at bounding box center [64, 11] width 55 height 23
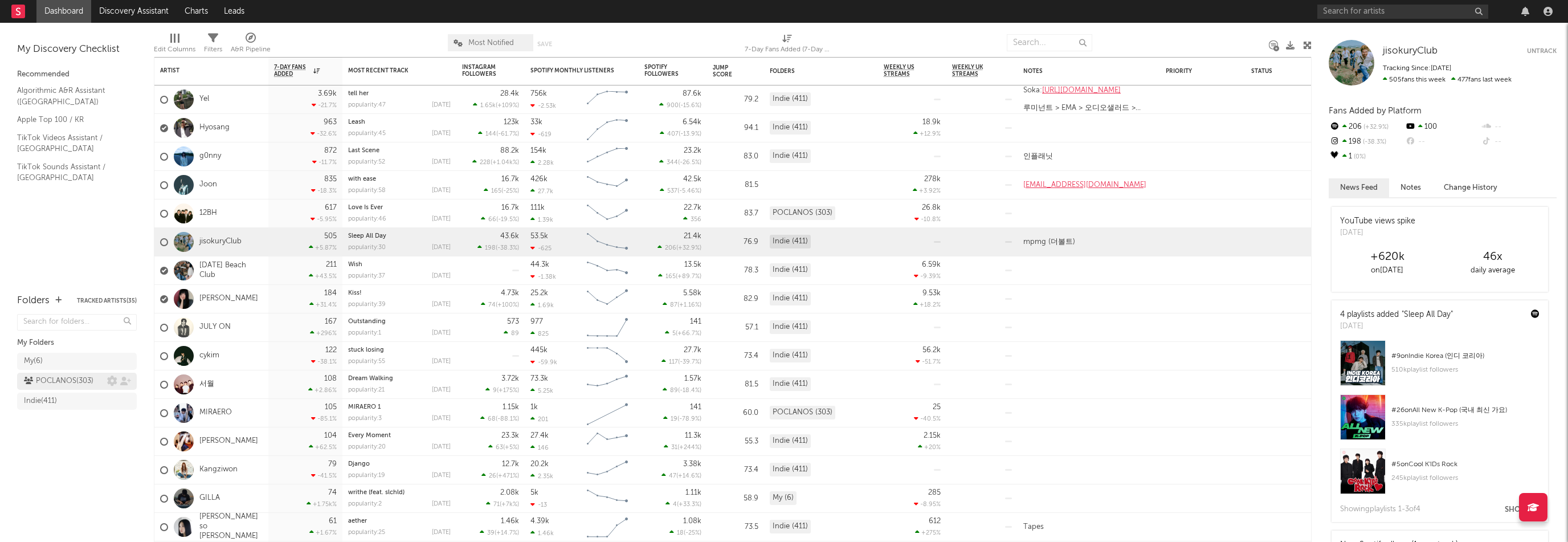
click at [76, 380] on div "POCLANOS ( 303 )" at bounding box center [59, 380] width 70 height 14
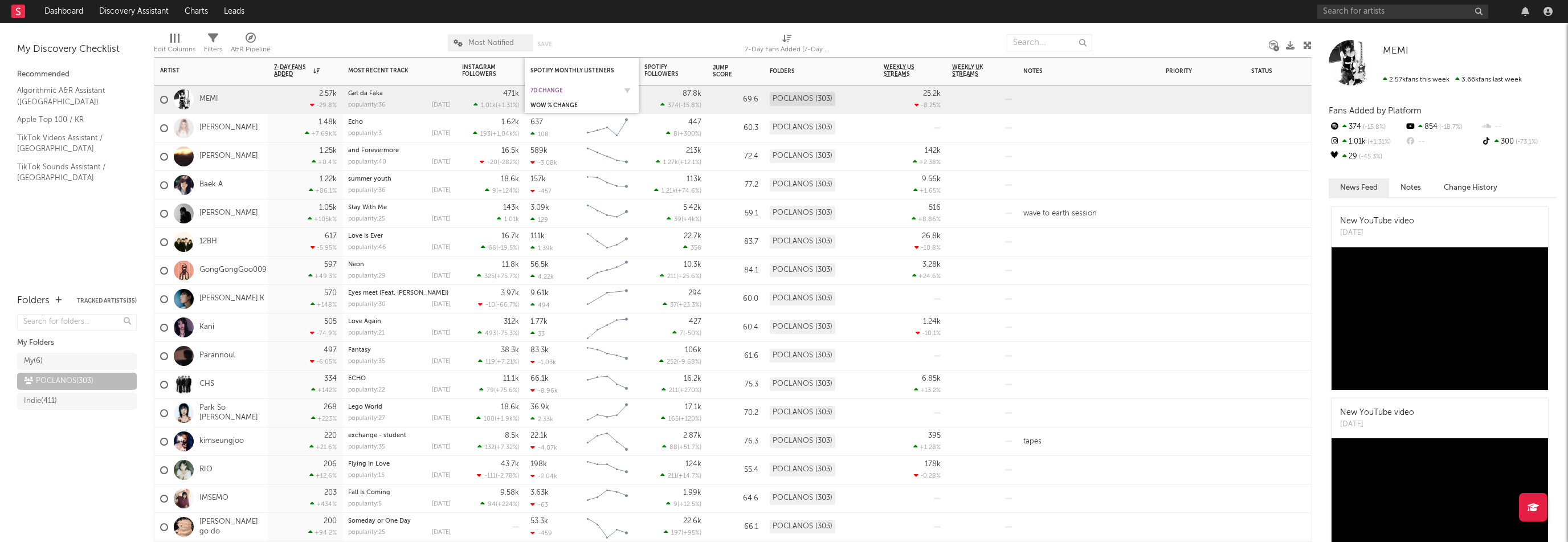
click at [551, 89] on div "7d Change" at bounding box center [573, 90] width 85 height 7
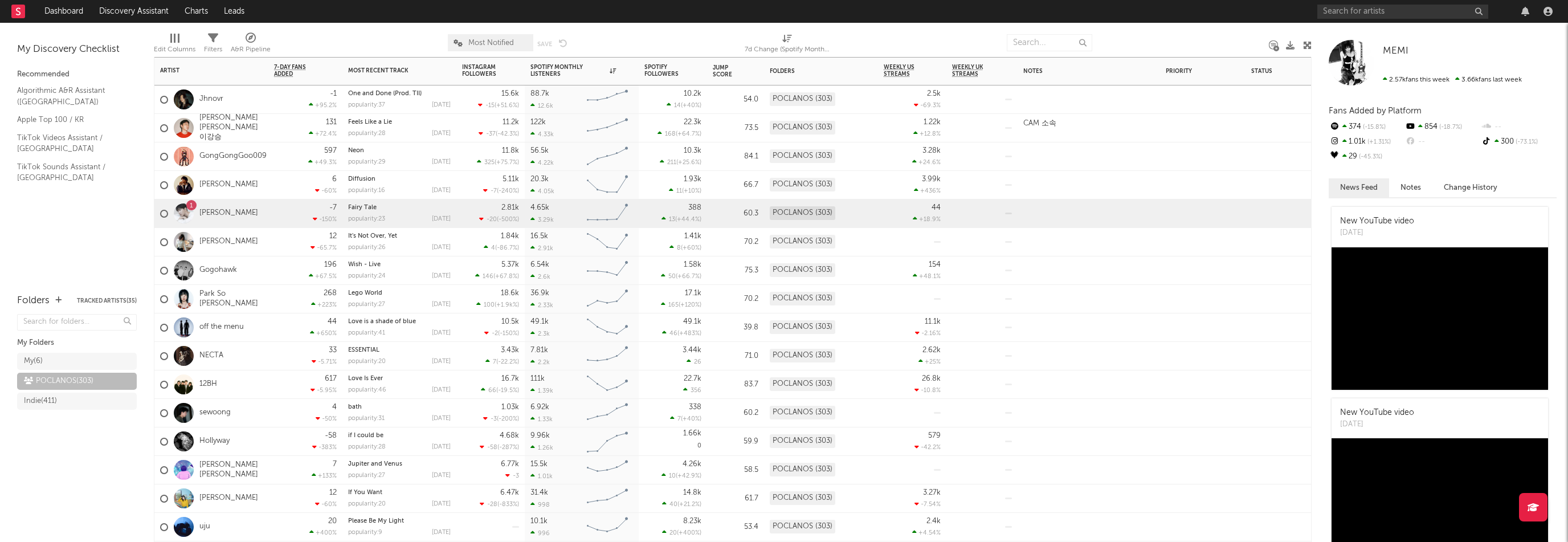
click at [249, 212] on div "1 한석규" at bounding box center [212, 214] width 114 height 28
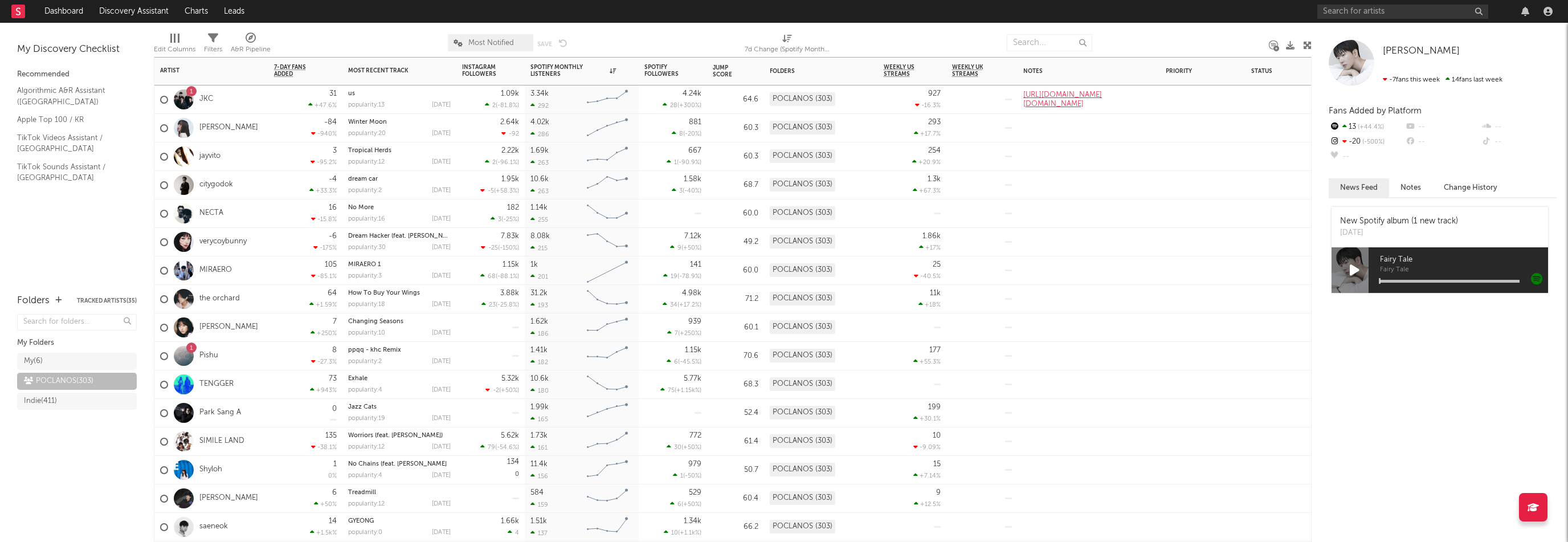
click at [255, 354] on div "1 Pishu" at bounding box center [212, 356] width 114 height 28
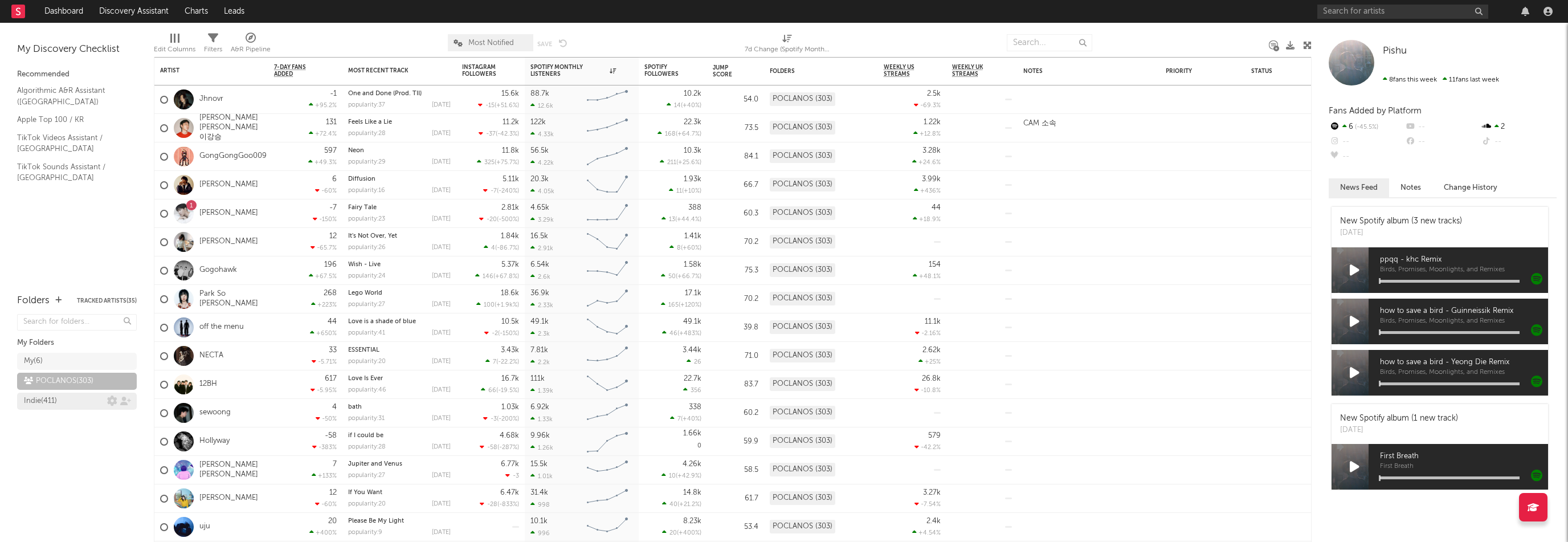
click at [29, 394] on div "Indie ( 411 )" at bounding box center [41, 400] width 33 height 14
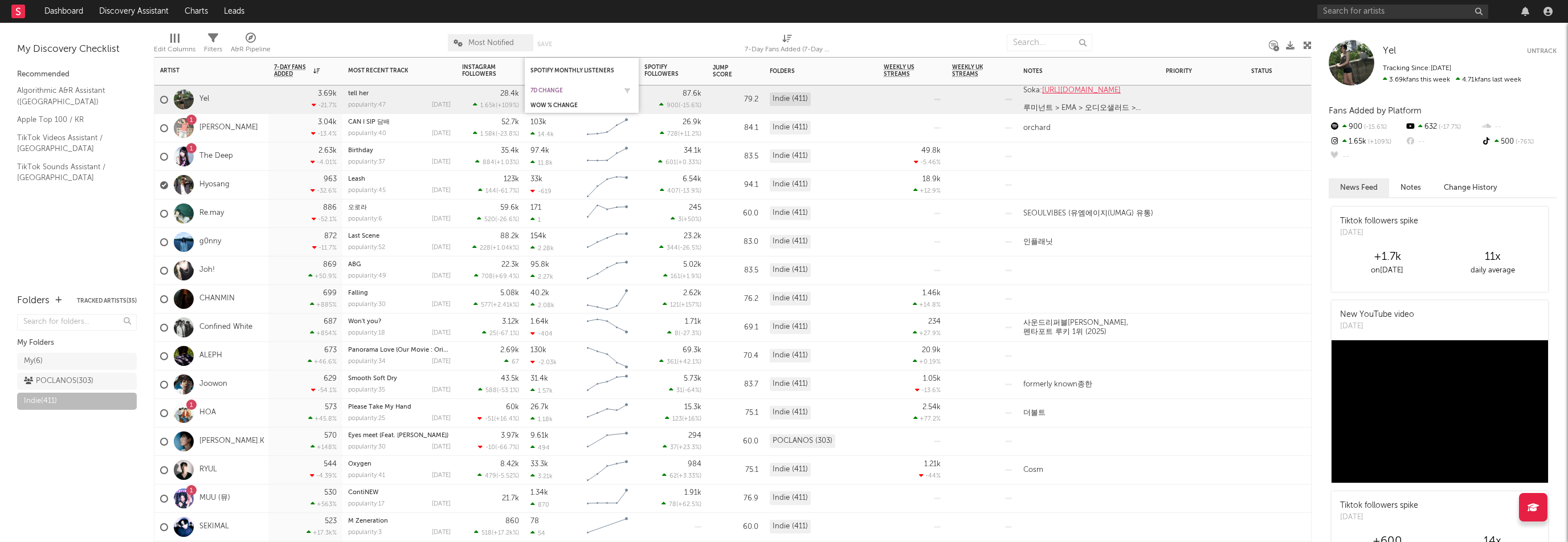
click at [559, 89] on div "7d Change" at bounding box center [573, 90] width 85 height 7
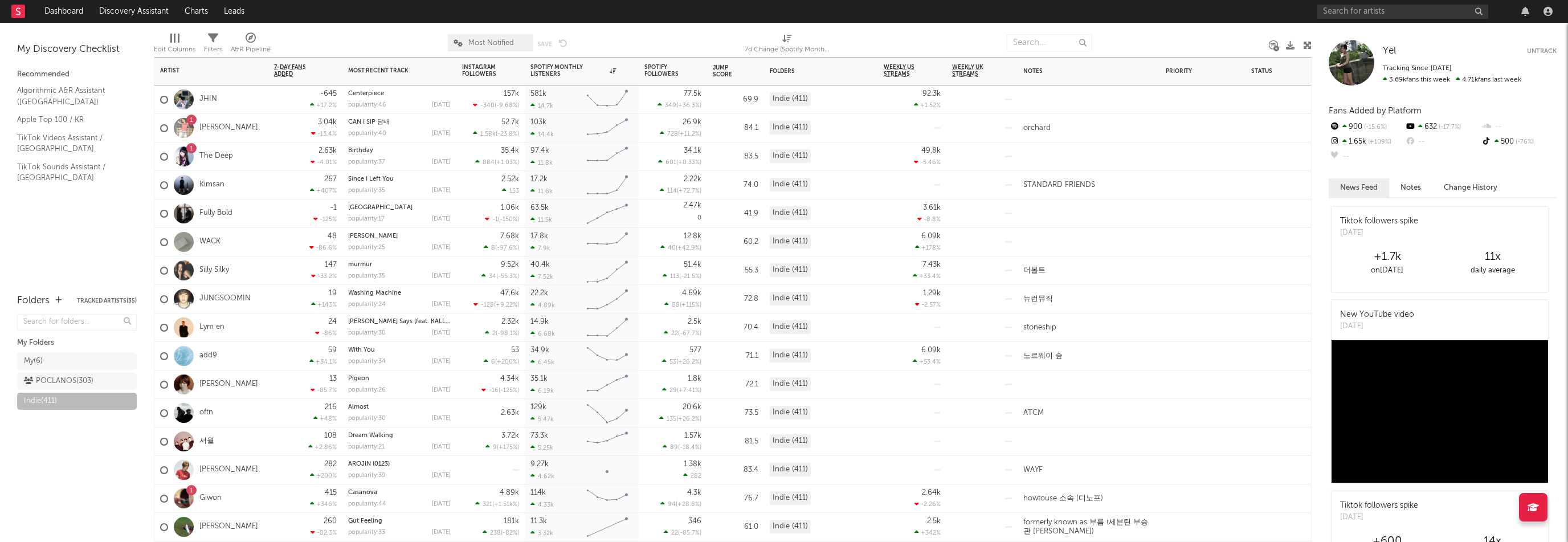
click at [234, 137] on div "1 Effie" at bounding box center [212, 128] width 114 height 28
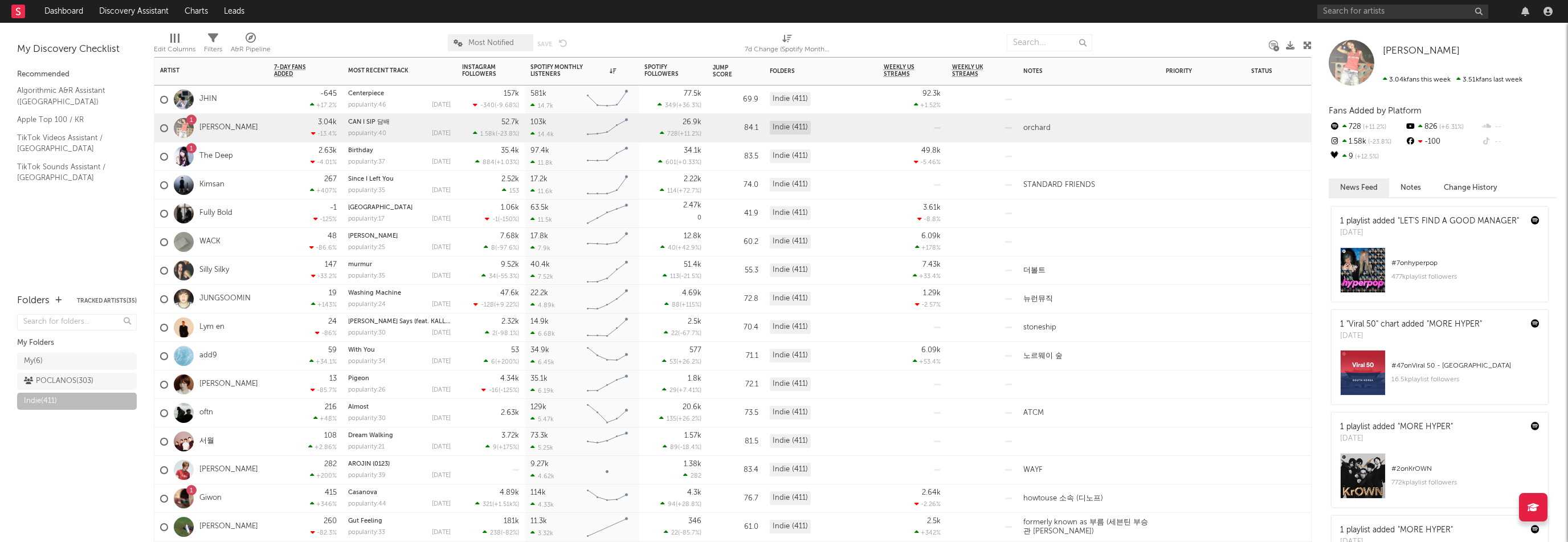
click at [238, 155] on div "1 The Deep" at bounding box center [212, 157] width 114 height 28
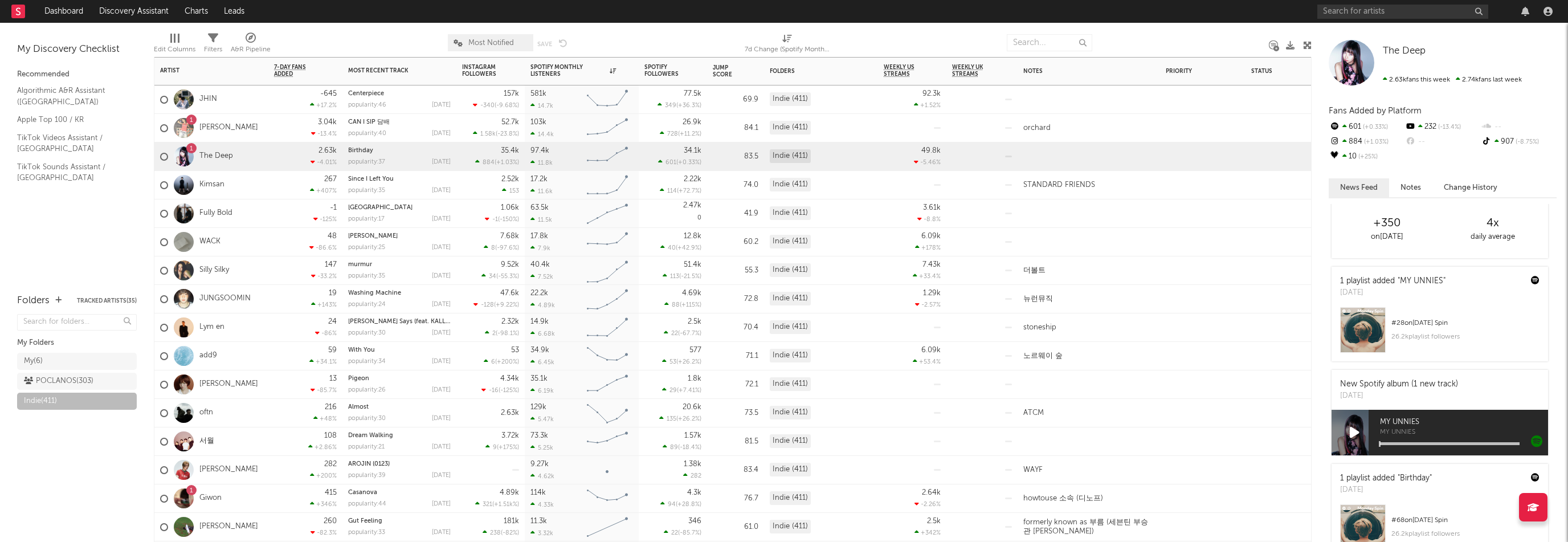
scroll to position [228, 0]
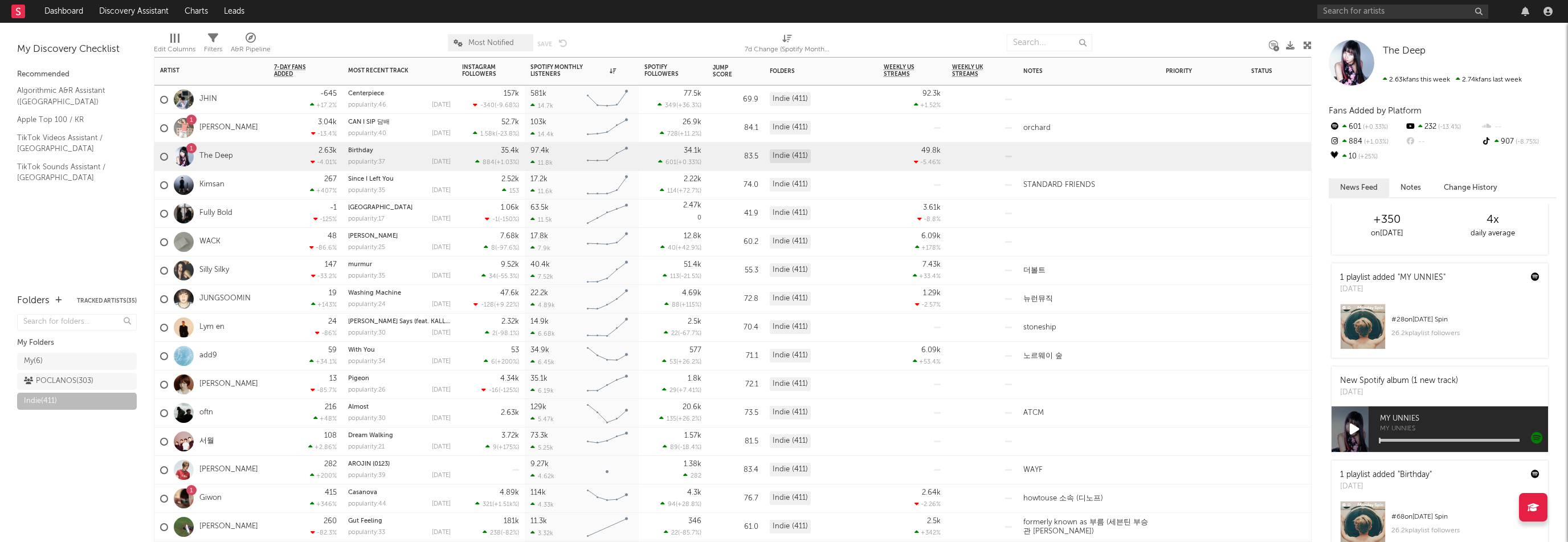
click at [263, 127] on div "1 Effie" at bounding box center [212, 128] width 114 height 28
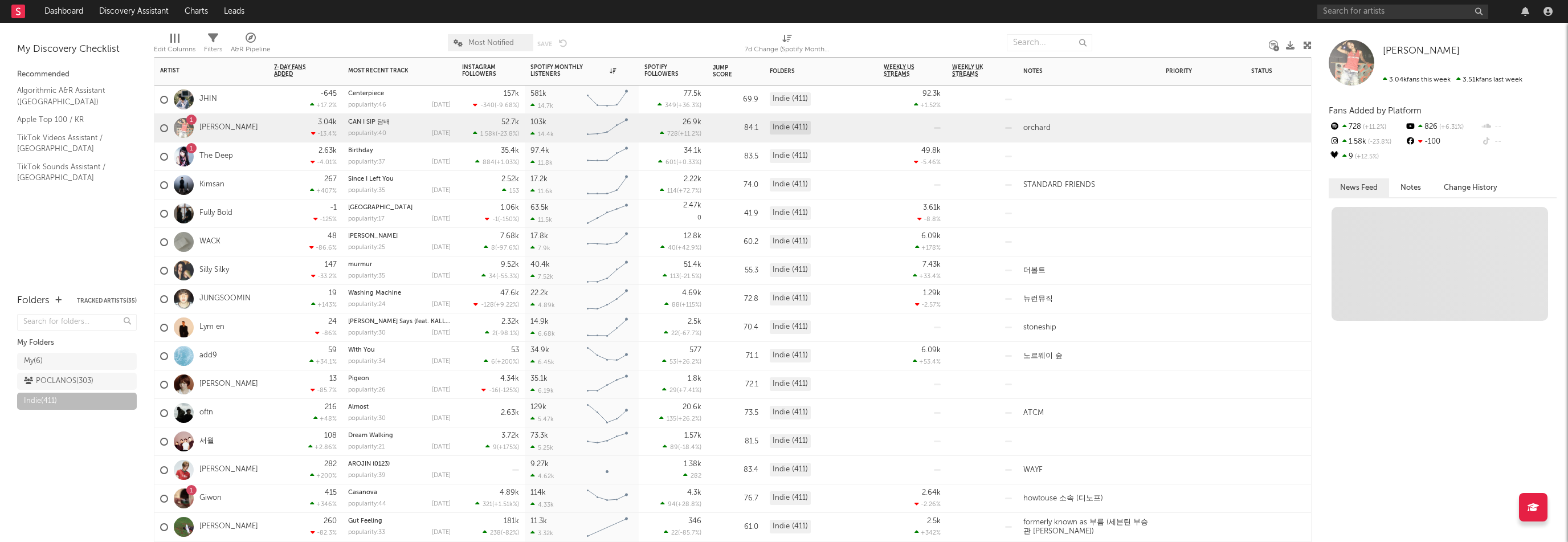
scroll to position [0, 0]
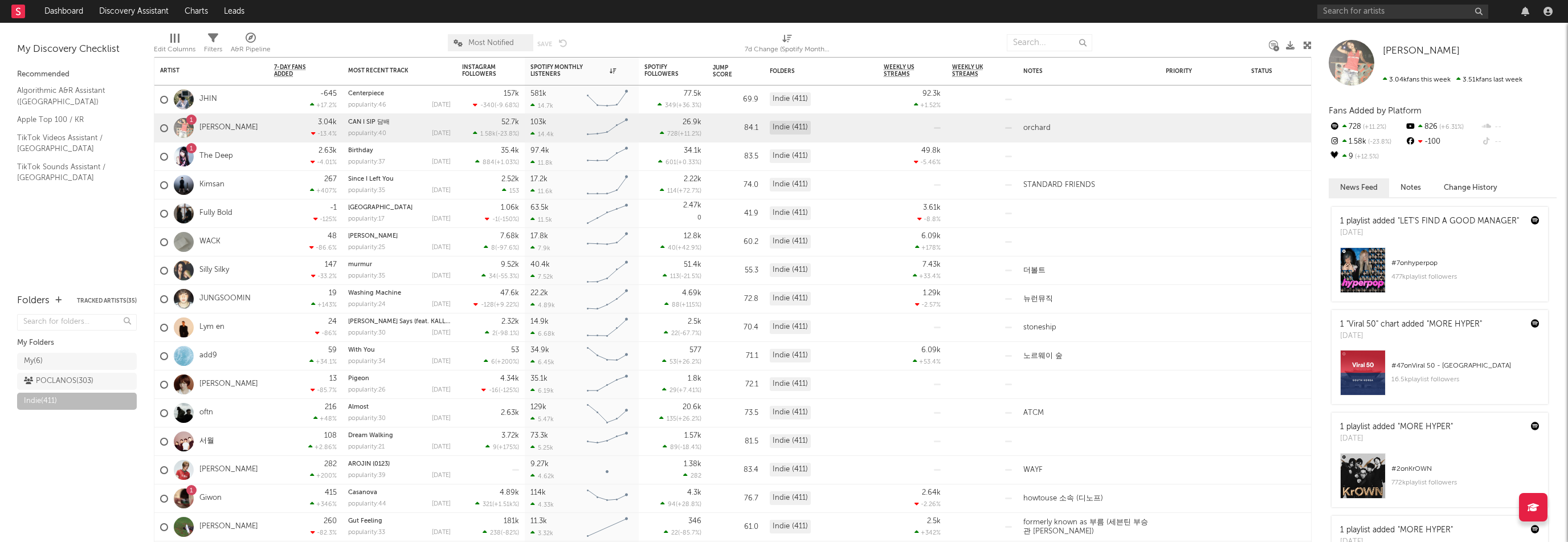
click at [1431, 270] on div "# 7 on hyperpop" at bounding box center [1465, 263] width 148 height 14
click at [274, 182] on div "267 +407 %" at bounding box center [306, 184] width 63 height 28
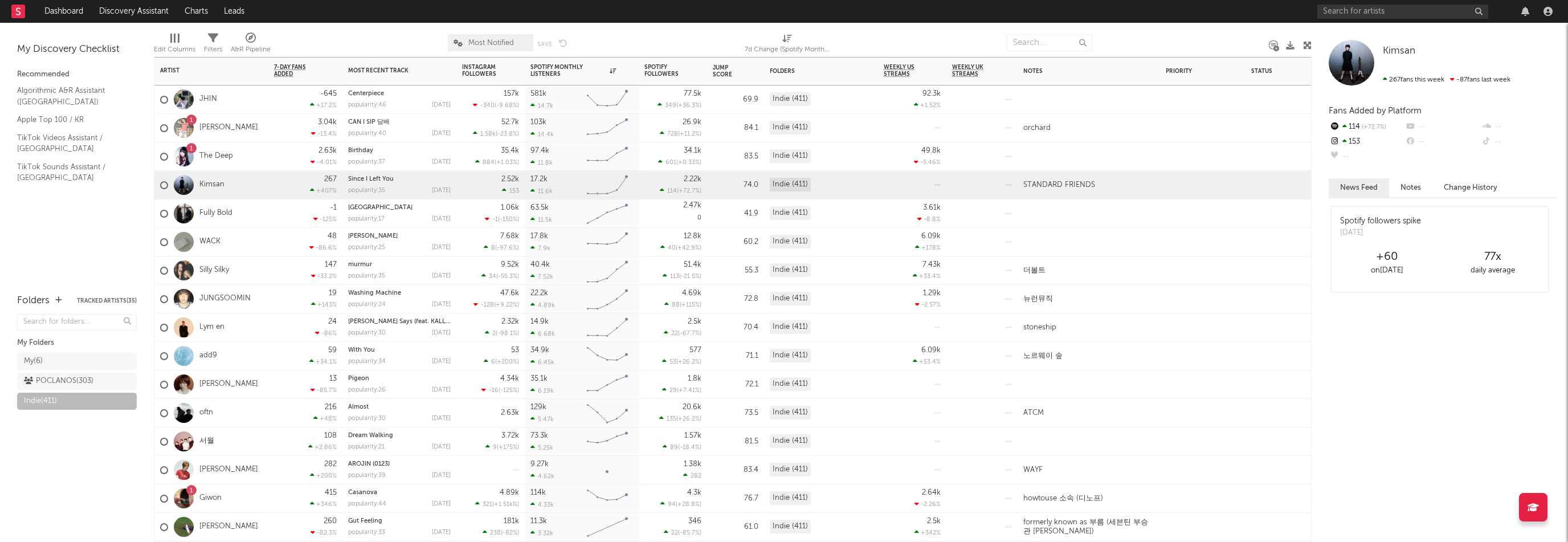
click at [268, 219] on div "Fully Bold" at bounding box center [212, 214] width 114 height 28
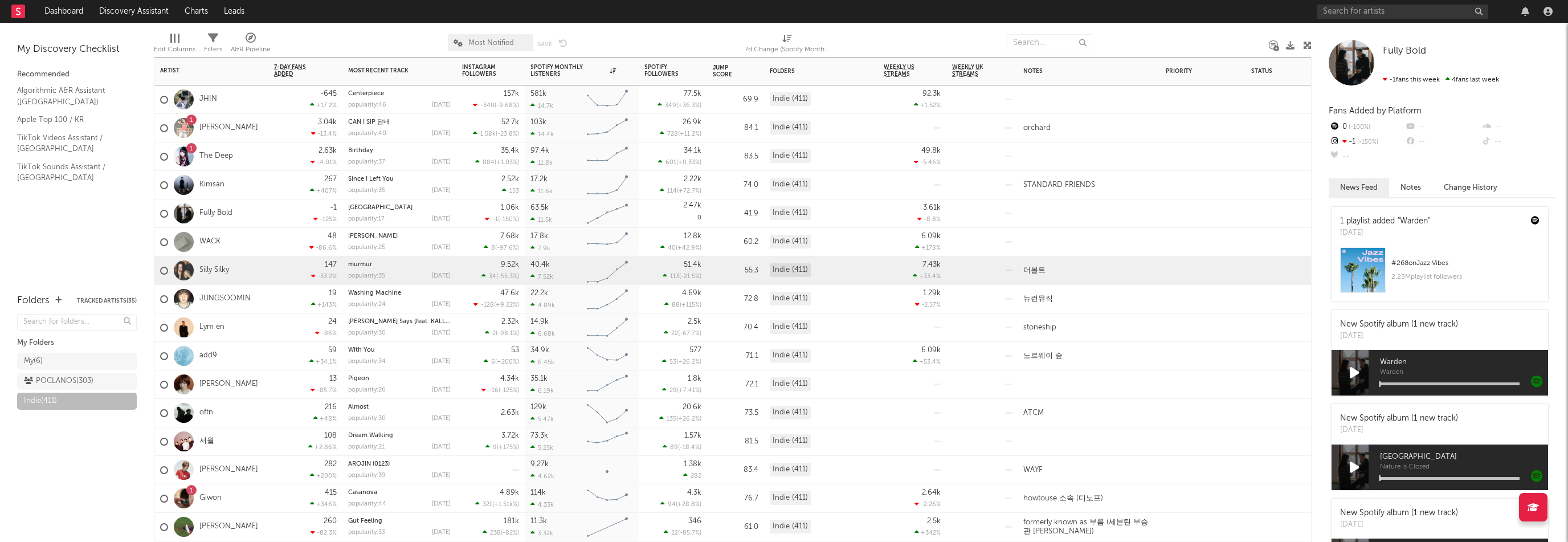
click at [263, 273] on div "Silly Silky" at bounding box center [212, 271] width 114 height 28
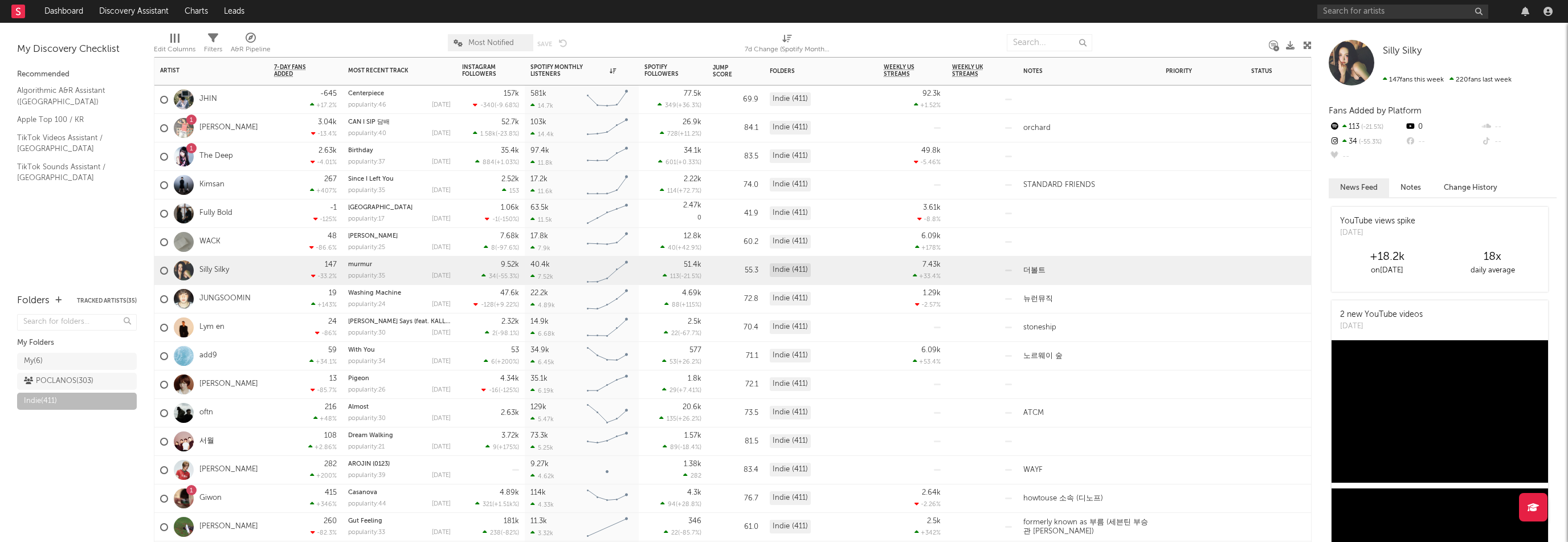
click at [249, 388] on div "DORI" at bounding box center [212, 385] width 114 height 28
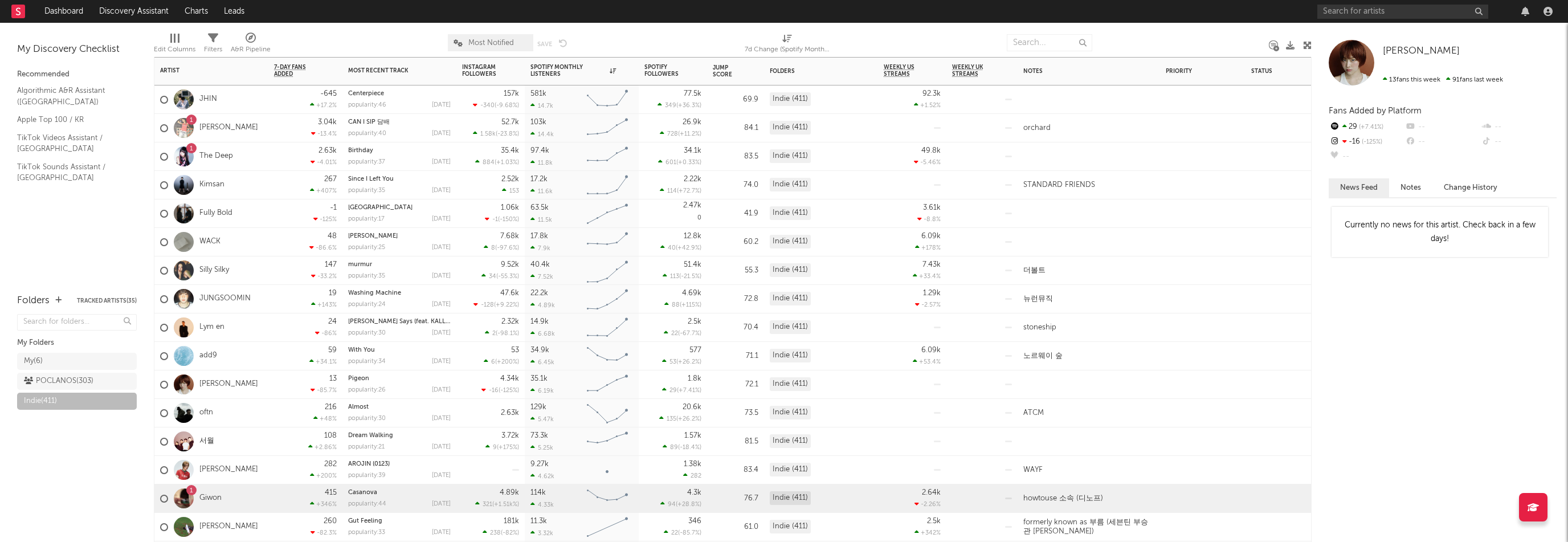
click at [249, 499] on div "1 Giwon" at bounding box center [212, 499] width 114 height 28
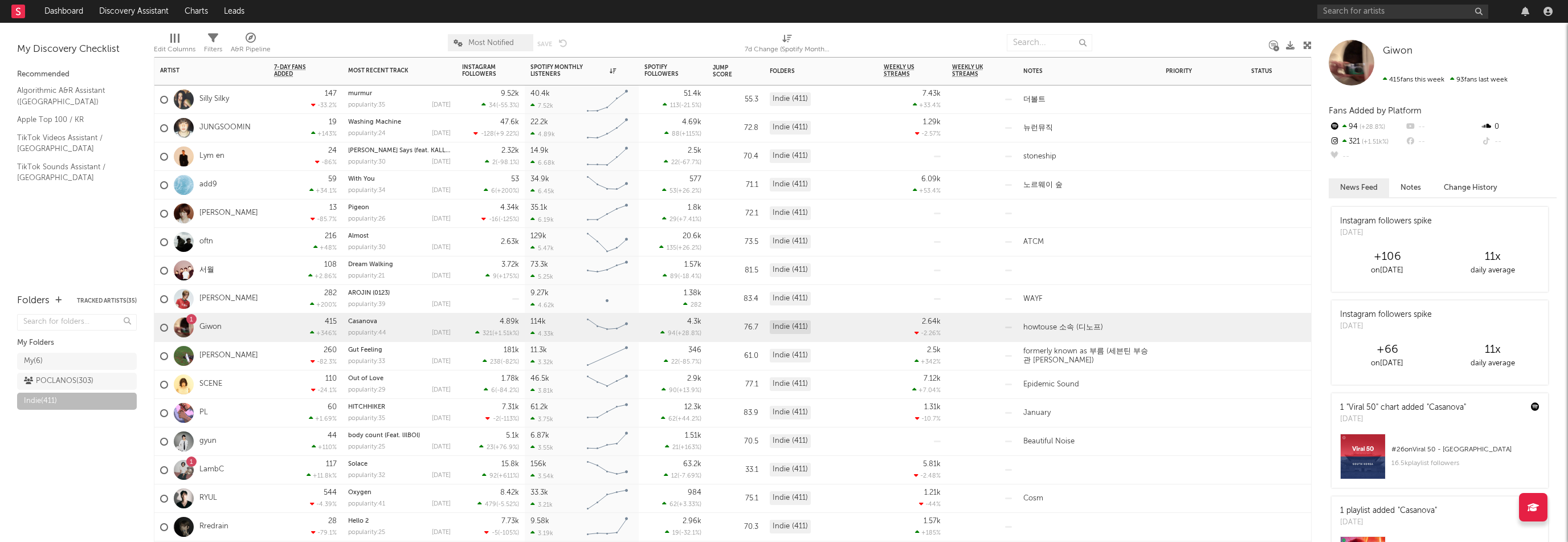
click at [242, 467] on div "1 LambC" at bounding box center [212, 470] width 114 height 28
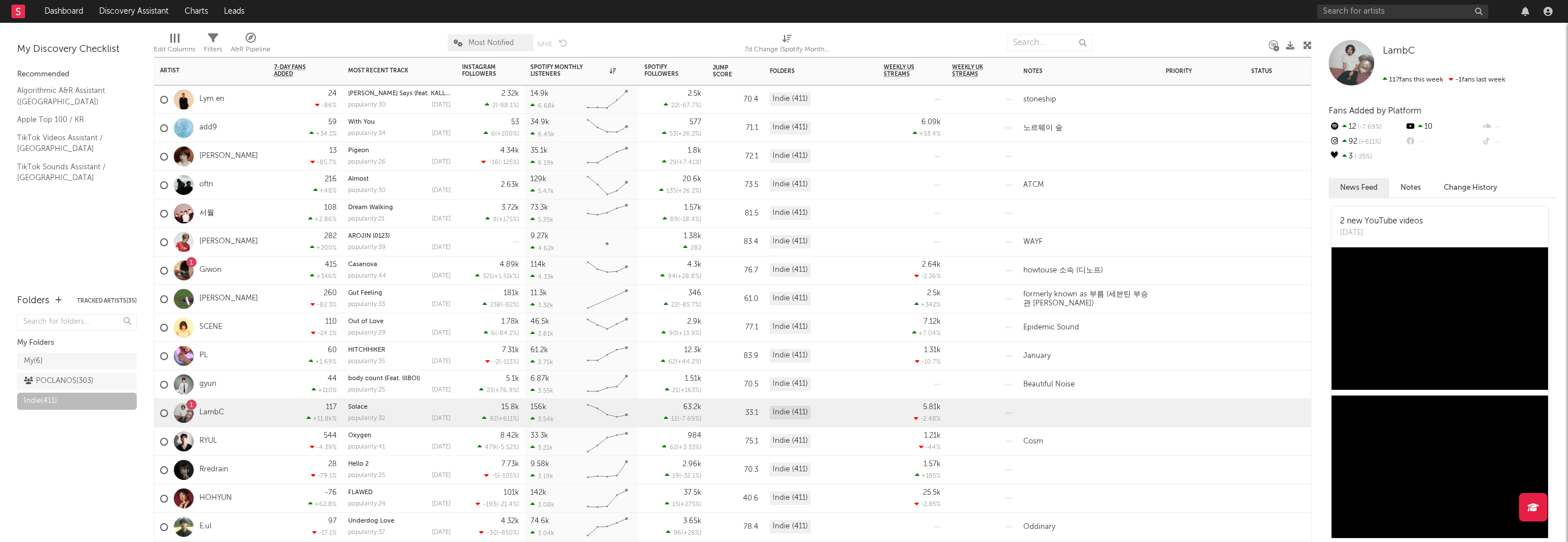
click at [243, 496] on div "HOHYUN" at bounding box center [212, 499] width 114 height 28
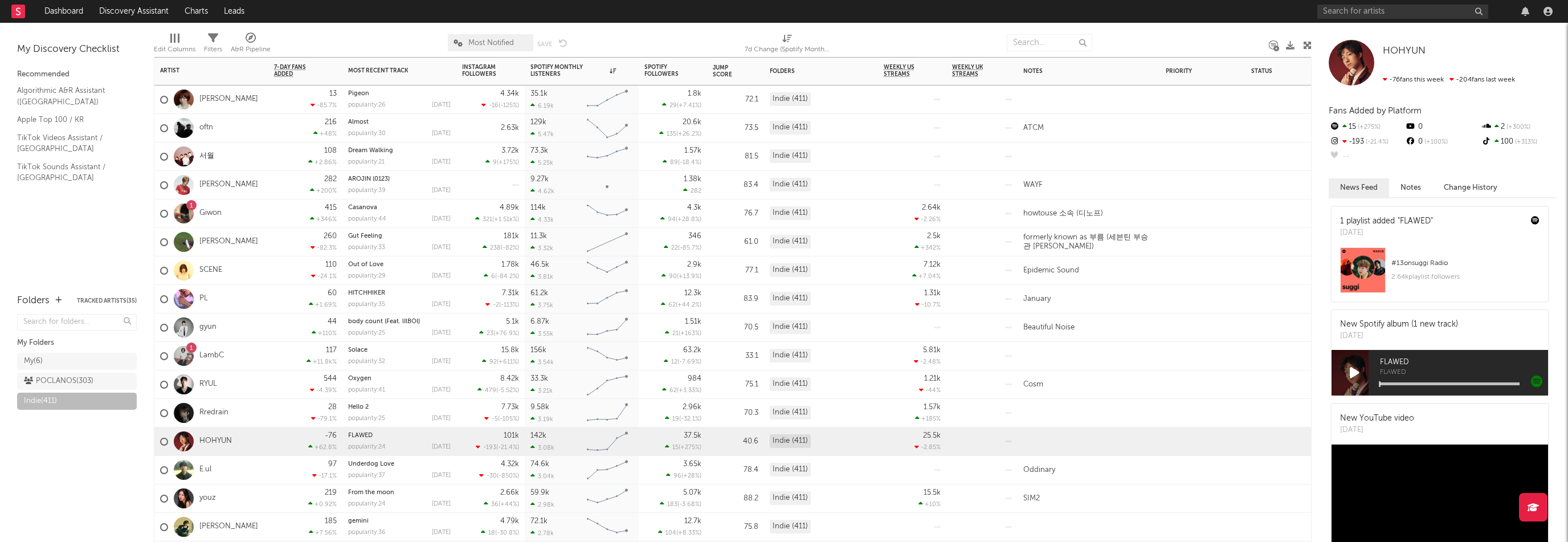
click at [243, 499] on div "youz" at bounding box center [212, 499] width 114 height 28
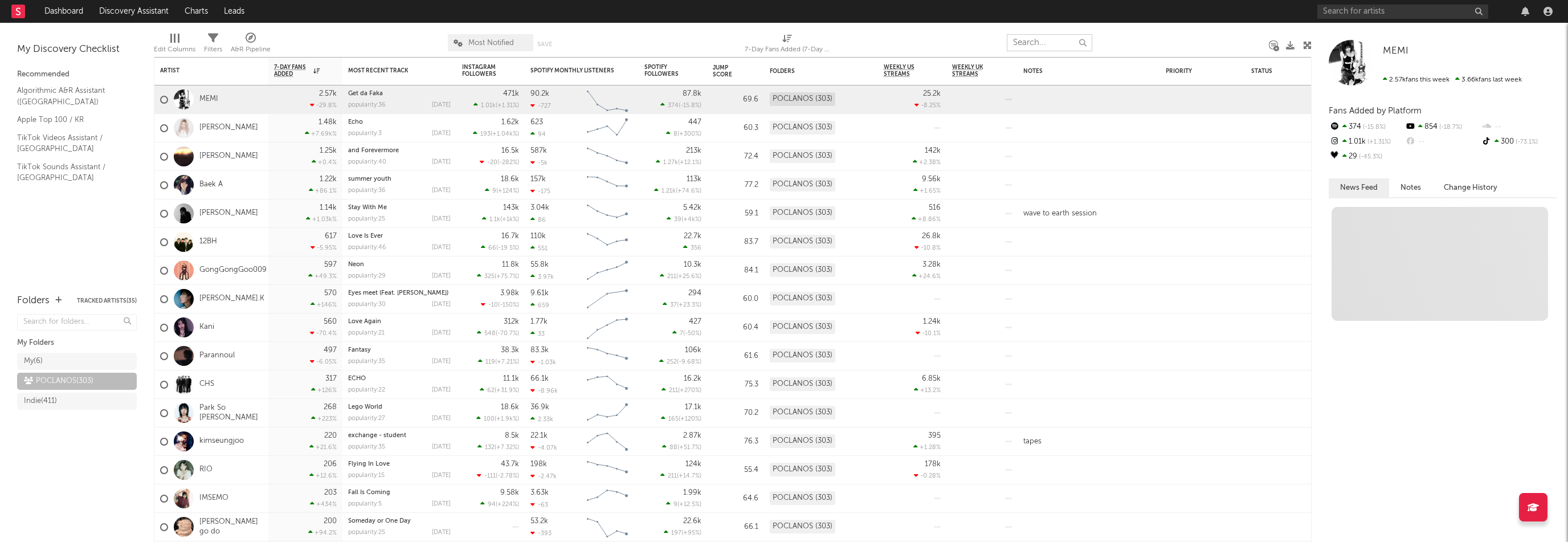
click at [1039, 44] on input "text" at bounding box center [1049, 43] width 85 height 17
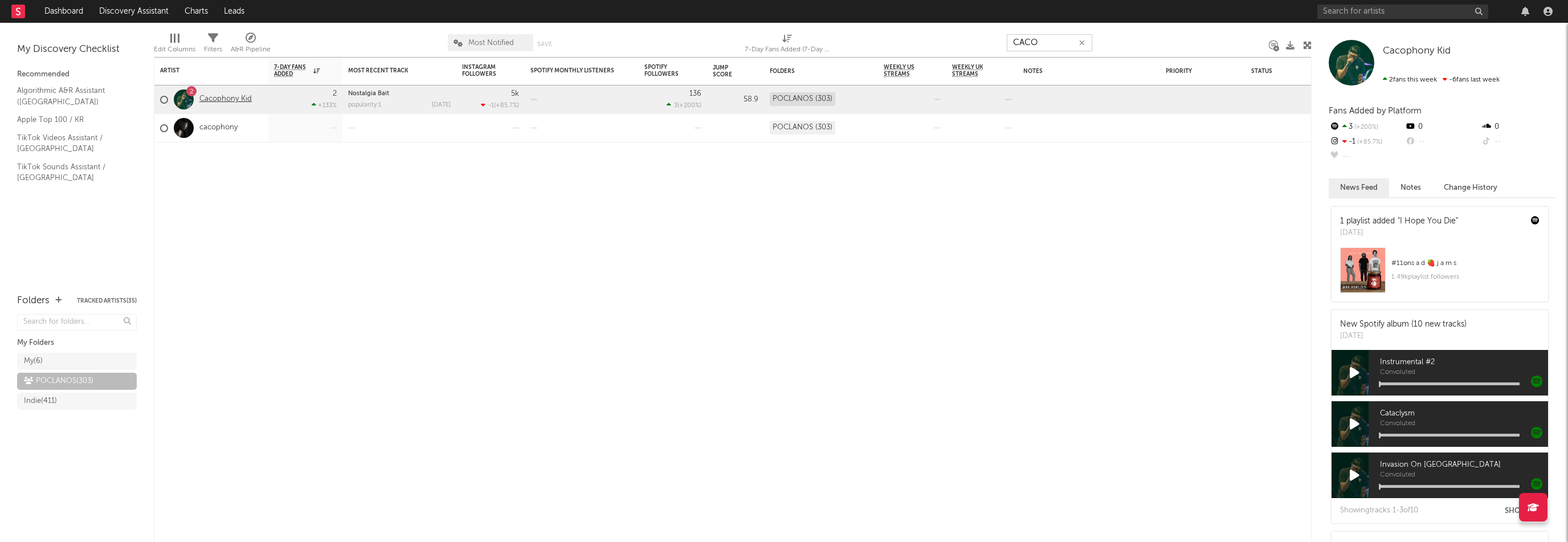
type input "CACO"
click at [243, 96] on link "Cacophony Kid" at bounding box center [226, 100] width 53 height 10
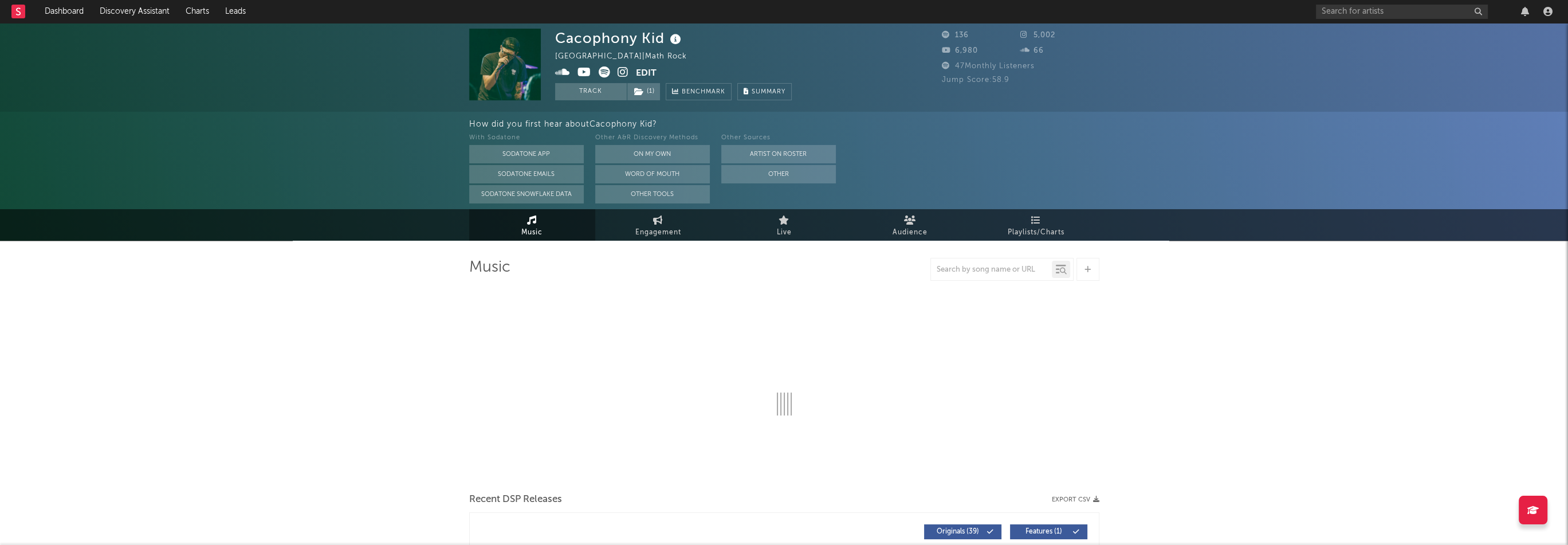
select select "1w"
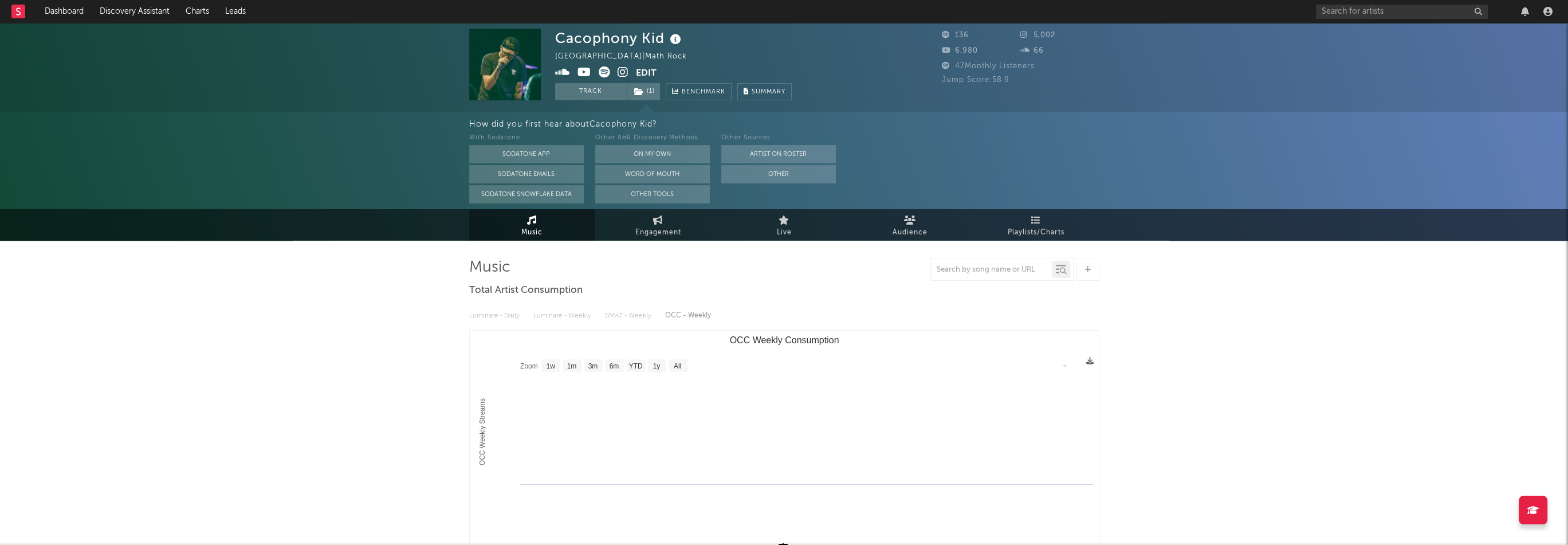
click at [582, 77] on icon at bounding box center [584, 72] width 14 height 11
click at [650, 75] on button "Edit" at bounding box center [646, 74] width 21 height 14
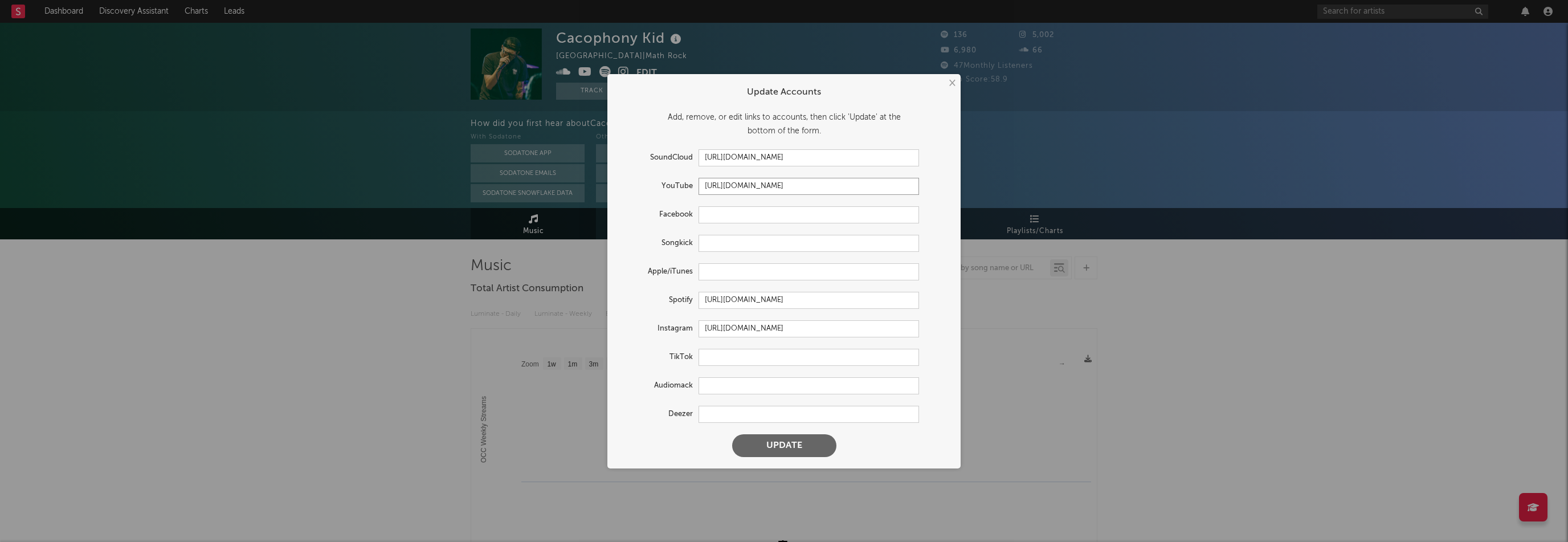
click at [826, 191] on input "https://youtube.com/@cacophony" at bounding box center [808, 187] width 220 height 17
type input "\"
click at [817, 441] on button "Update" at bounding box center [784, 445] width 104 height 23
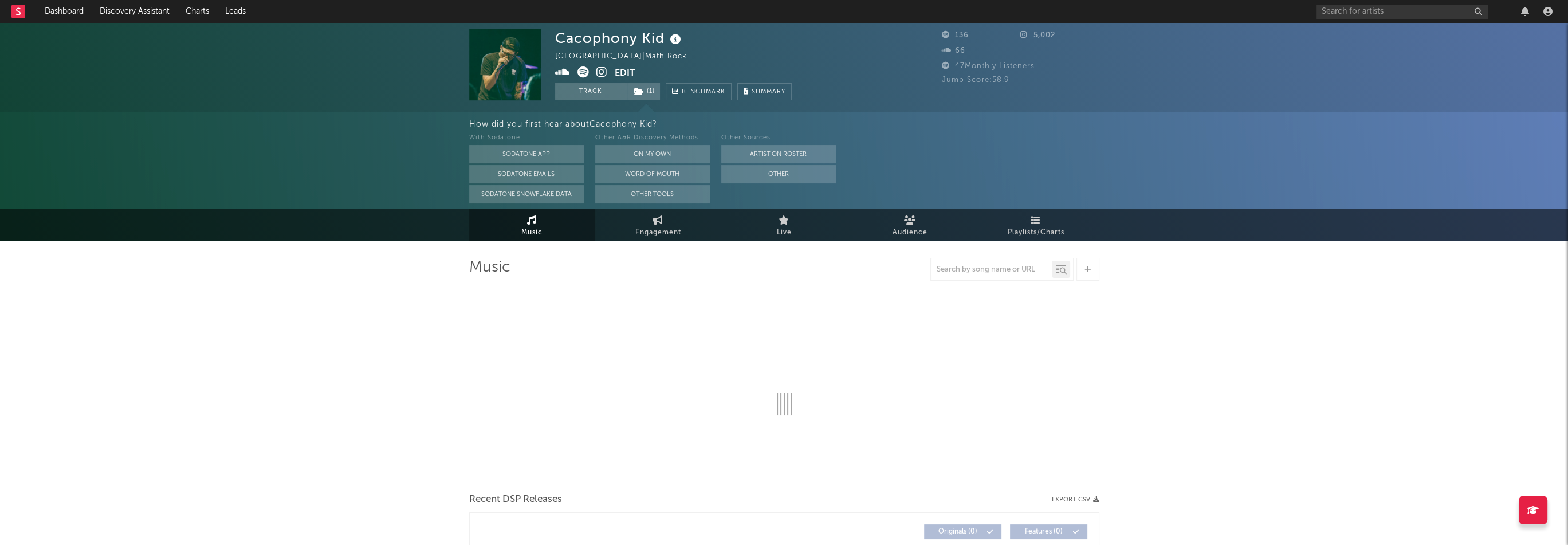
click at [592, 76] on span at bounding box center [585, 74] width 59 height 14
click at [595, 75] on span at bounding box center [585, 74] width 59 height 14
select select "1w"
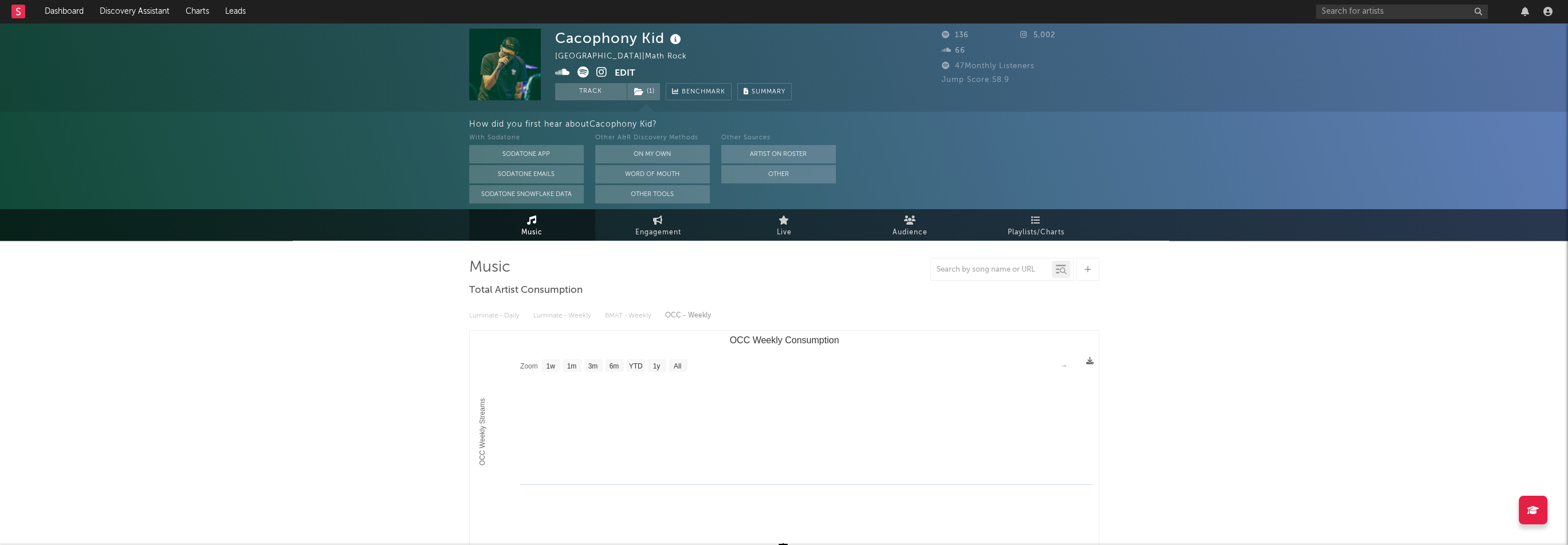
click at [597, 73] on icon at bounding box center [602, 72] width 11 height 11
click at [615, 72] on button "Edit" at bounding box center [625, 74] width 21 height 14
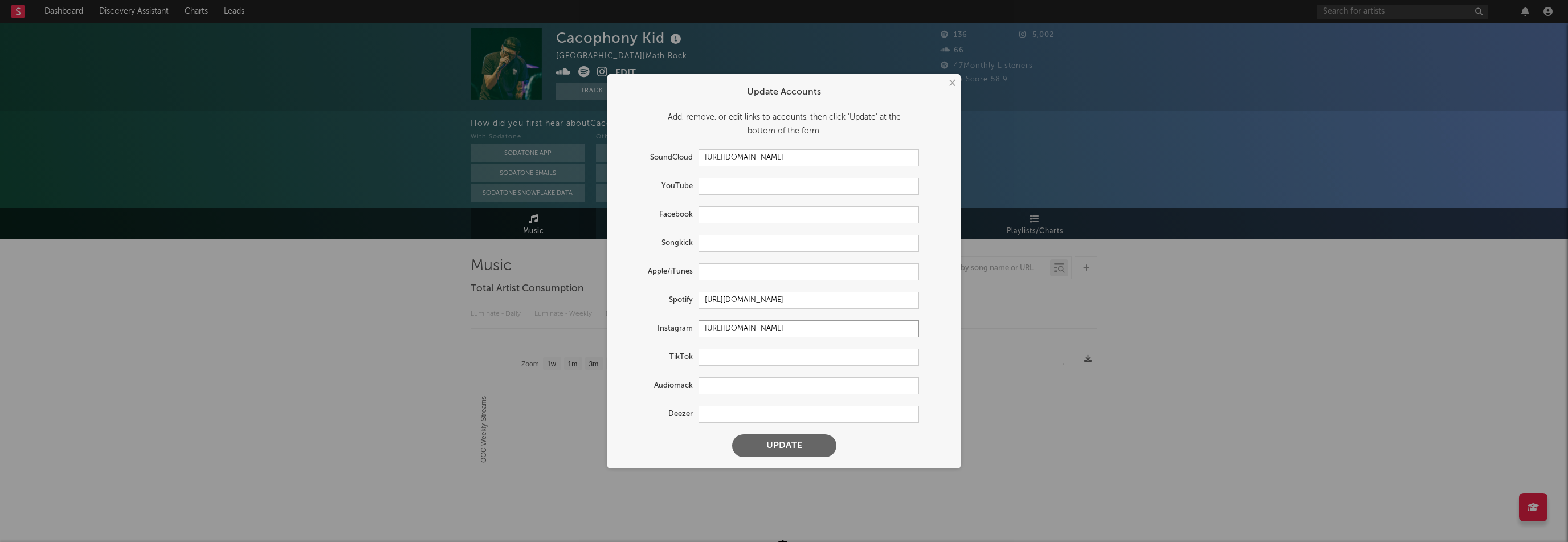
click at [759, 330] on input "https://www.instagram.com/iamcacophony/" at bounding box center [808, 328] width 220 height 17
click at [798, 443] on button "Update" at bounding box center [784, 445] width 104 height 23
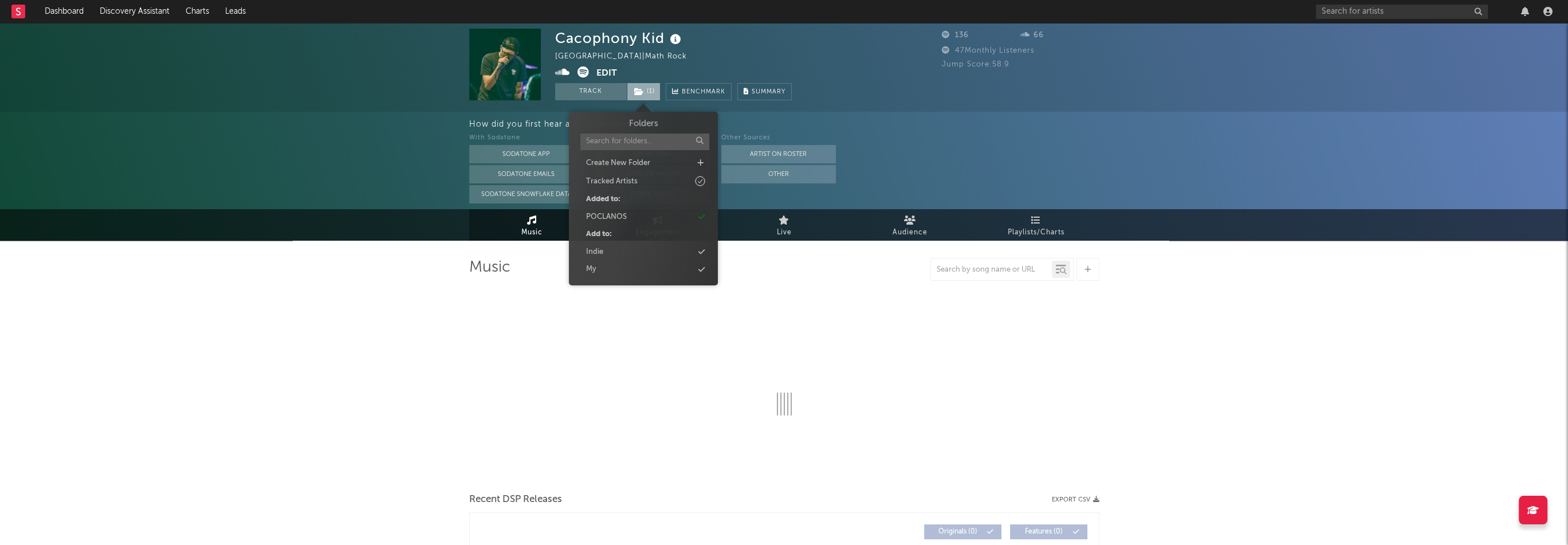
click at [653, 90] on span "( 1 )" at bounding box center [643, 92] width 34 height 17
select select "1w"
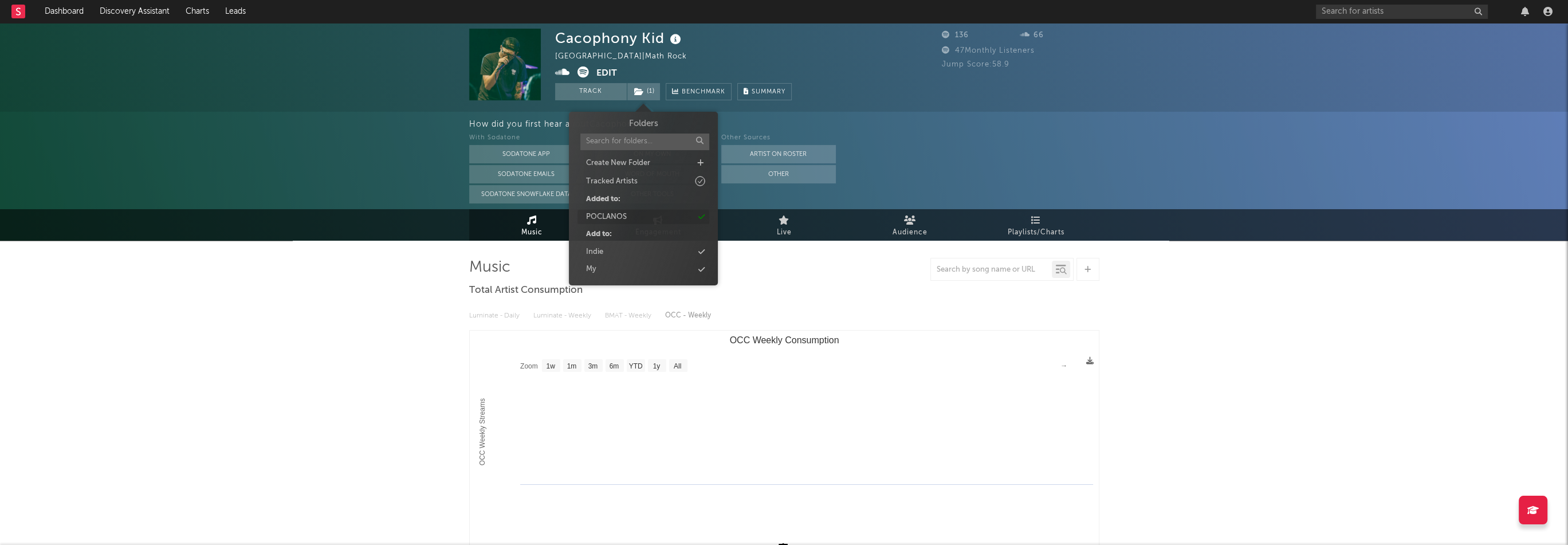
click at [630, 218] on div "POCLANOS" at bounding box center [643, 217] width 132 height 15
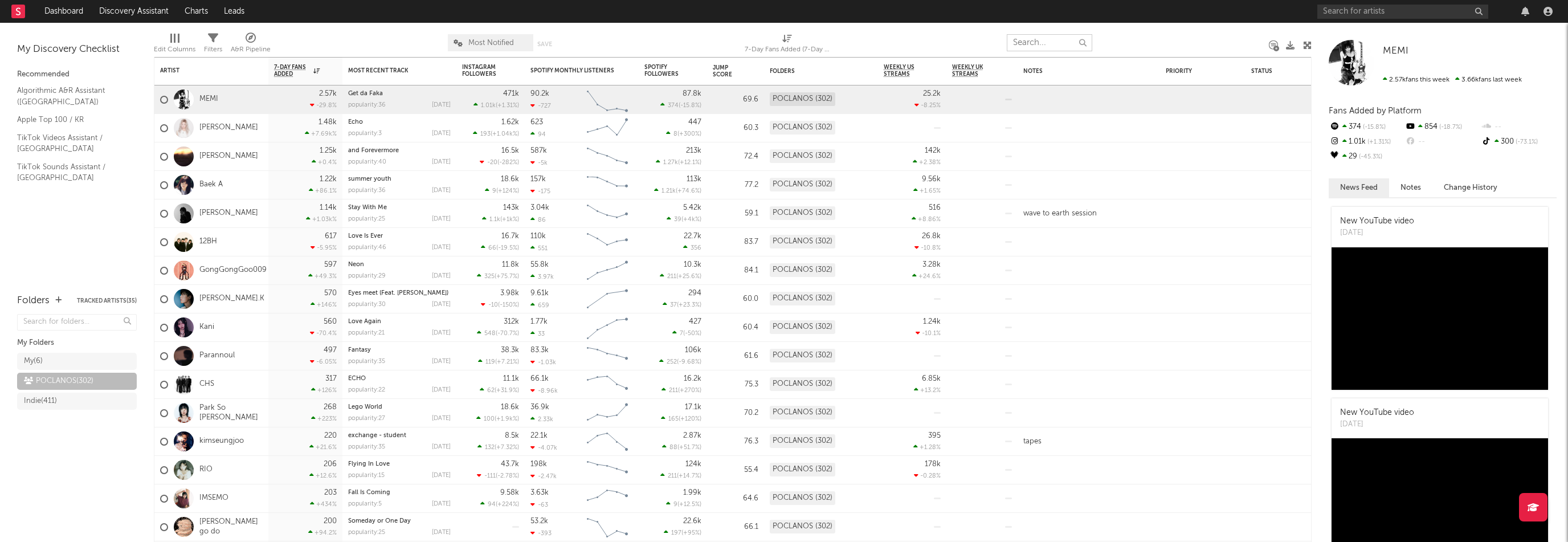
click at [1029, 41] on input "text" at bounding box center [1049, 43] width 85 height 17
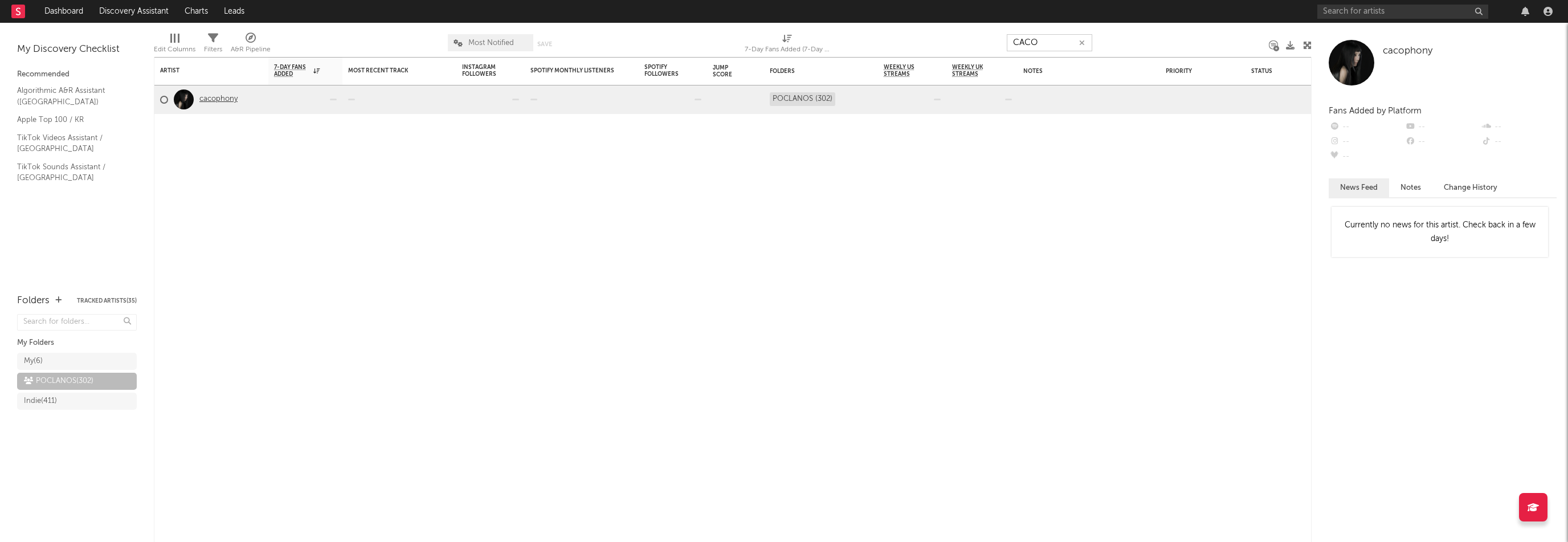
type input "CACO"
click at [208, 98] on link "cacophony" at bounding box center [219, 100] width 38 height 10
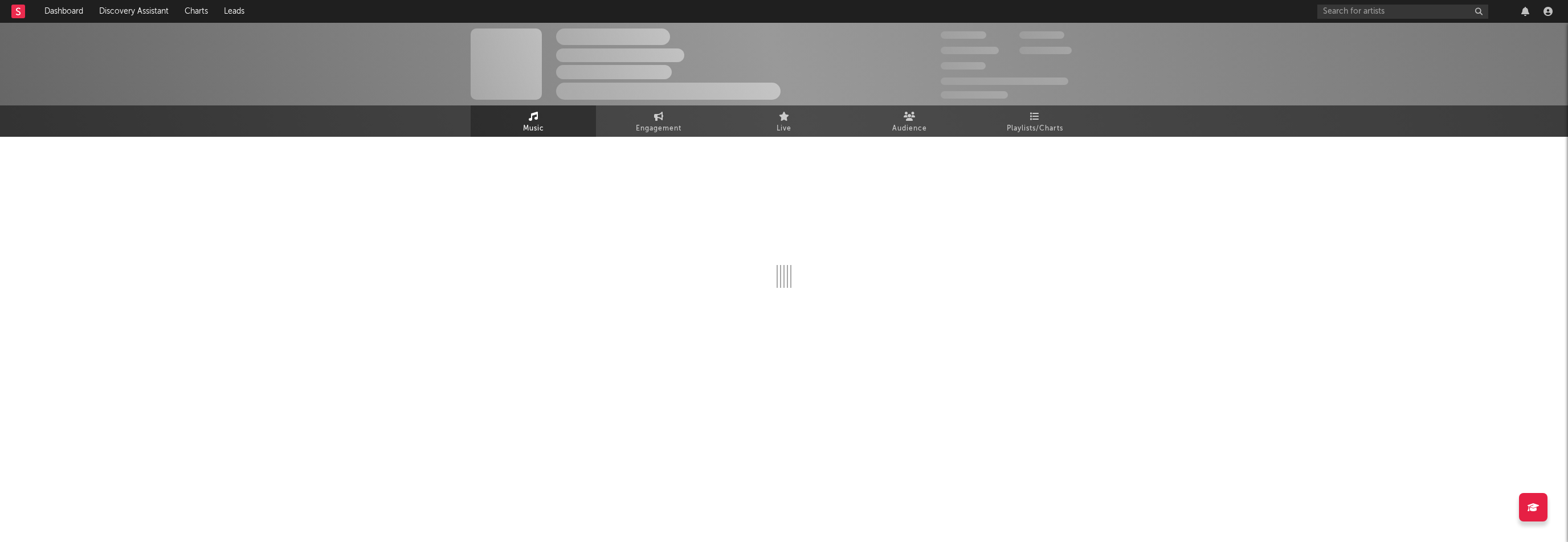
select select "6m"
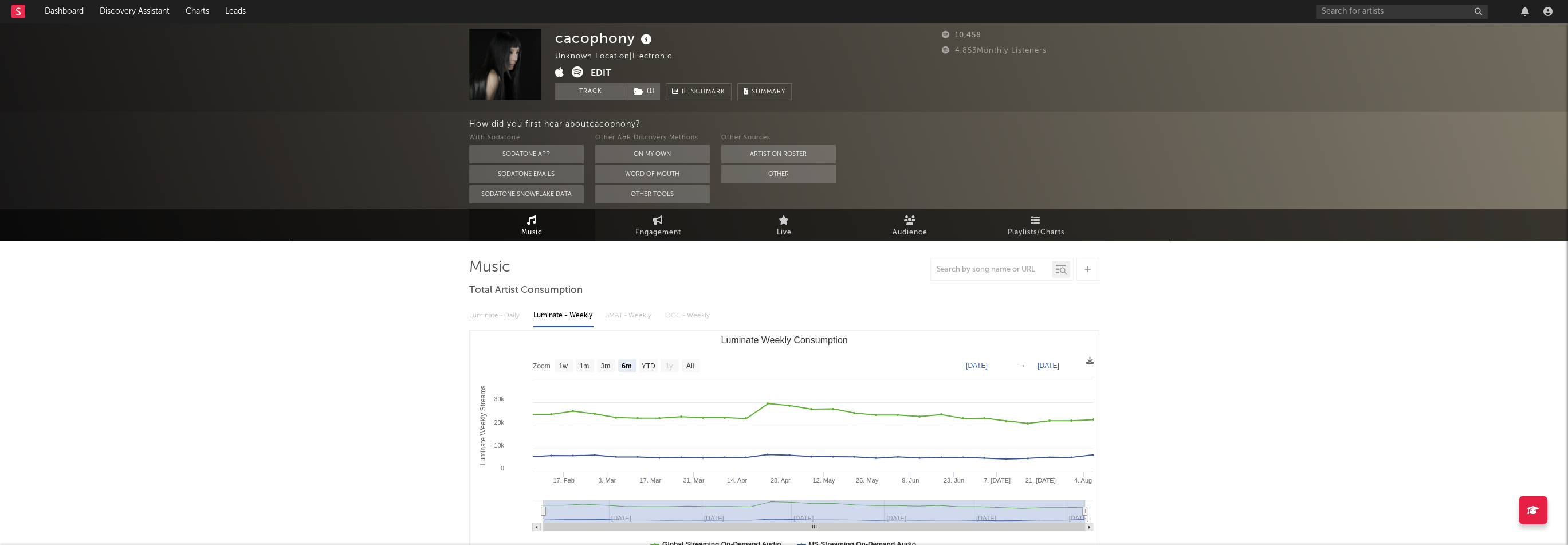
click at [607, 72] on button "Edit" at bounding box center [601, 74] width 21 height 14
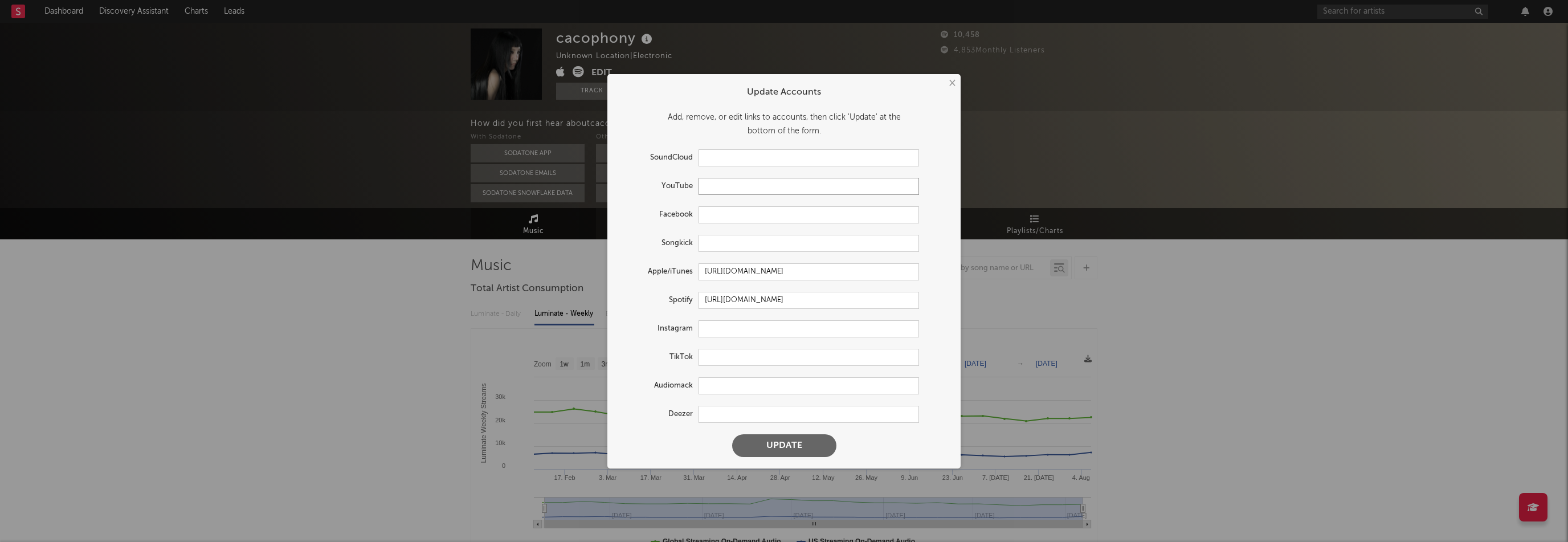
click at [727, 187] on input "text" at bounding box center [808, 187] width 220 height 17
paste input "https://www.youtube.com/@cacophony"
type input "https://www.youtube.com/@cacophony"
click at [732, 329] on input "text" at bounding box center [808, 328] width 220 height 17
paste input "https://www.instagram.com/iamcacophony/"
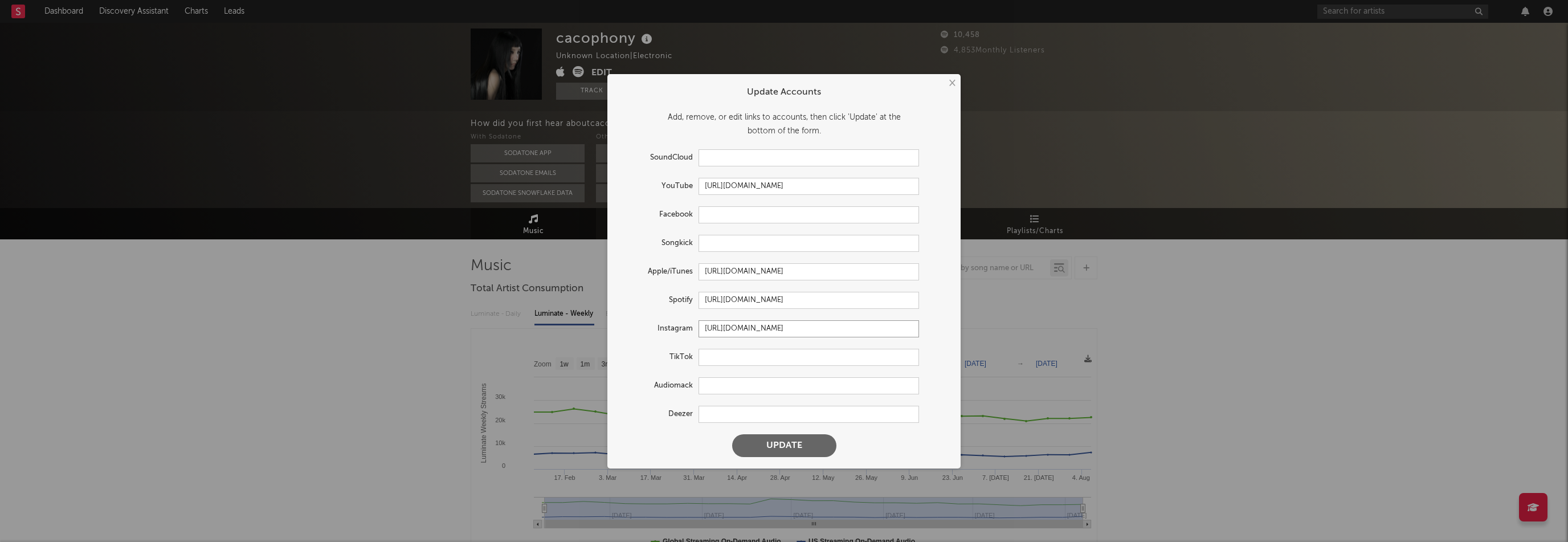
type input "https://www.instagram.com/iamcacophony/"
click at [812, 441] on button "Update" at bounding box center [784, 445] width 104 height 23
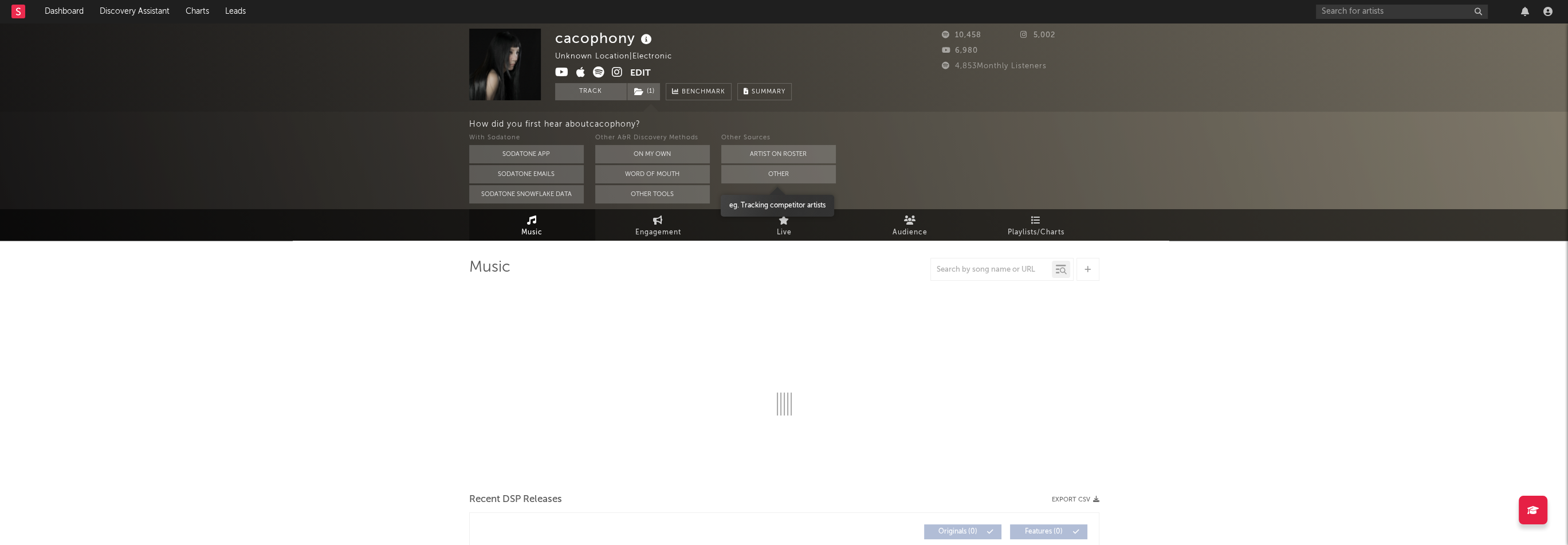
select select "6m"
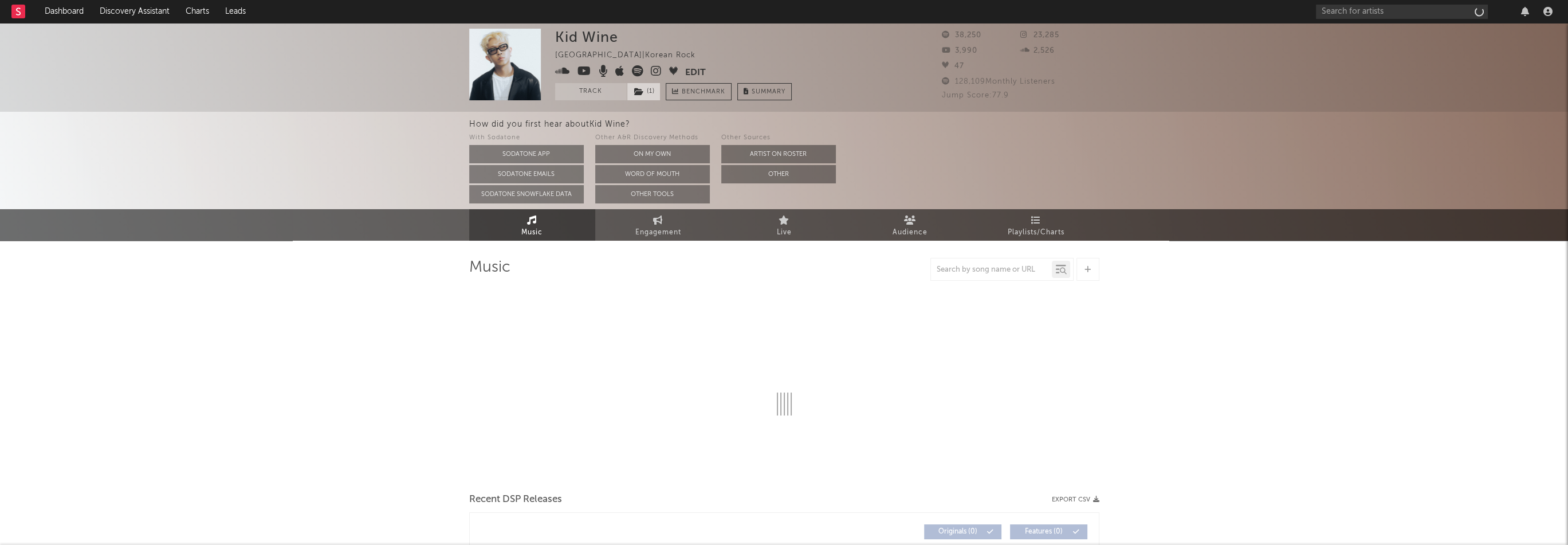
click at [648, 87] on span "( 1 )" at bounding box center [643, 92] width 34 height 17
click at [751, 36] on div "Kid Wine [GEOGRAPHIC_DATA] | Korean Rock Edit Track ( 1 ) Benchmark Summary" at bounding box center [673, 64] width 236 height 72
select select "6m"
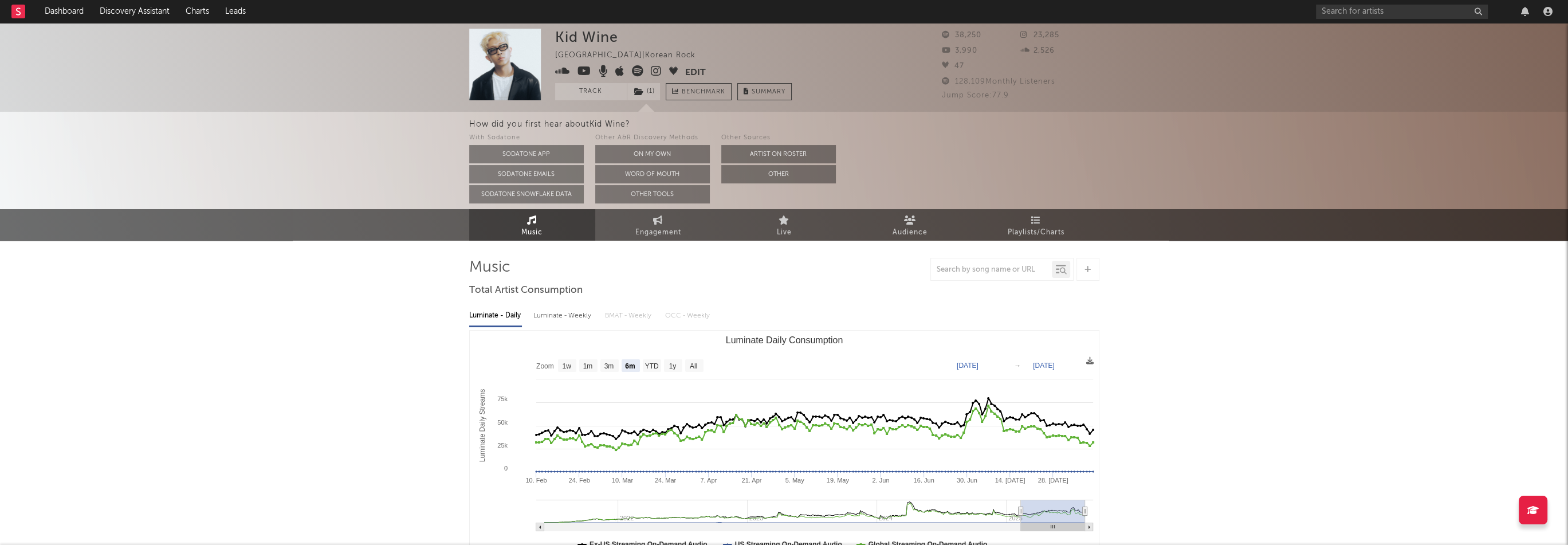
click at [650, 70] on icon at bounding box center [655, 71] width 11 height 11
click at [1372, 11] on input "text" at bounding box center [1402, 11] width 172 height 14
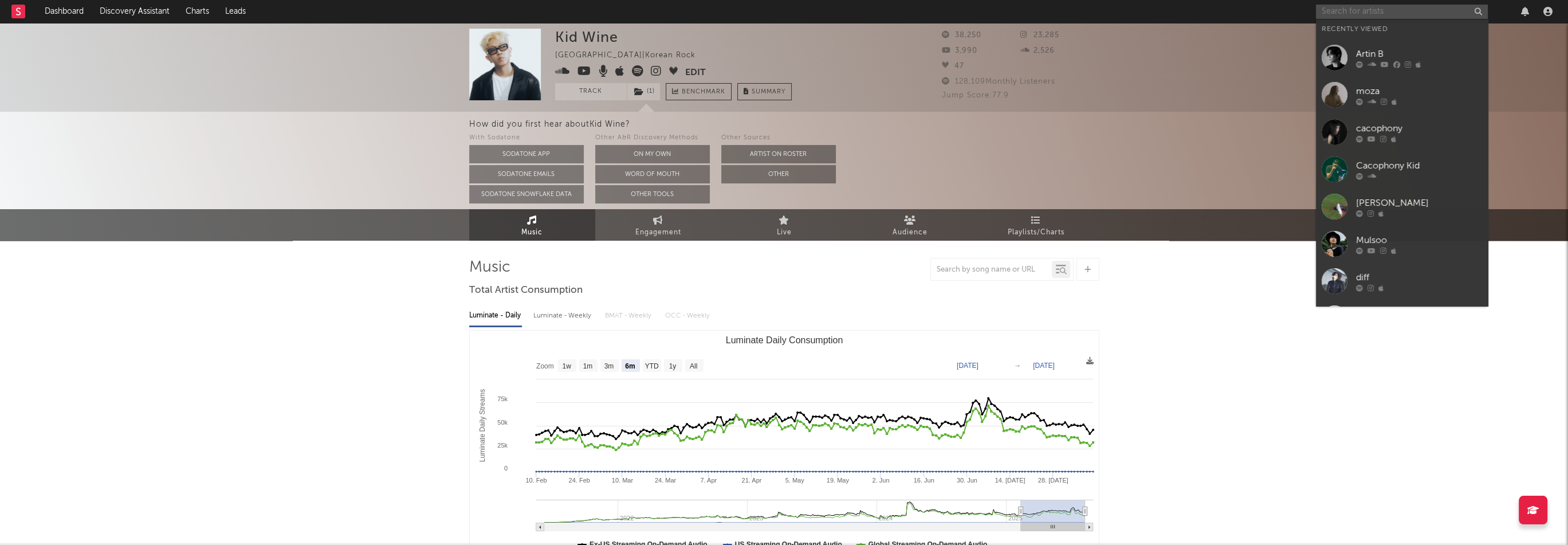
paste input "[PERSON_NAME]"
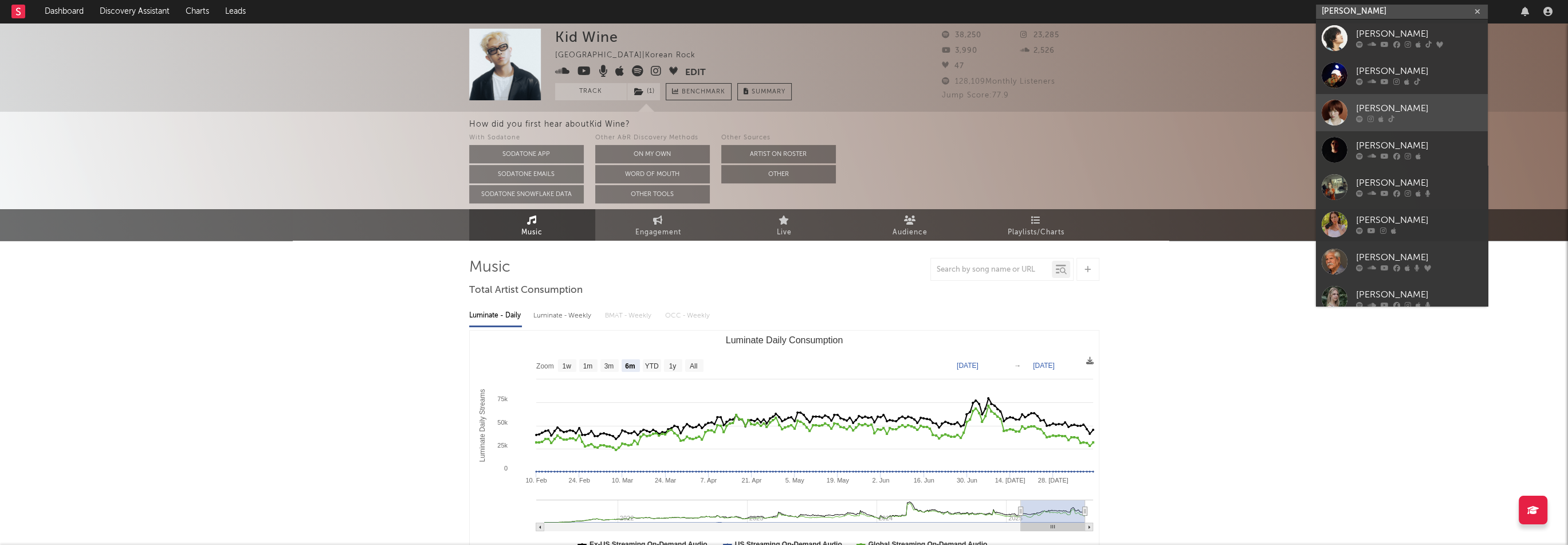
type input "[PERSON_NAME]"
click at [1389, 107] on div "[PERSON_NAME]" at bounding box center [1419, 108] width 126 height 14
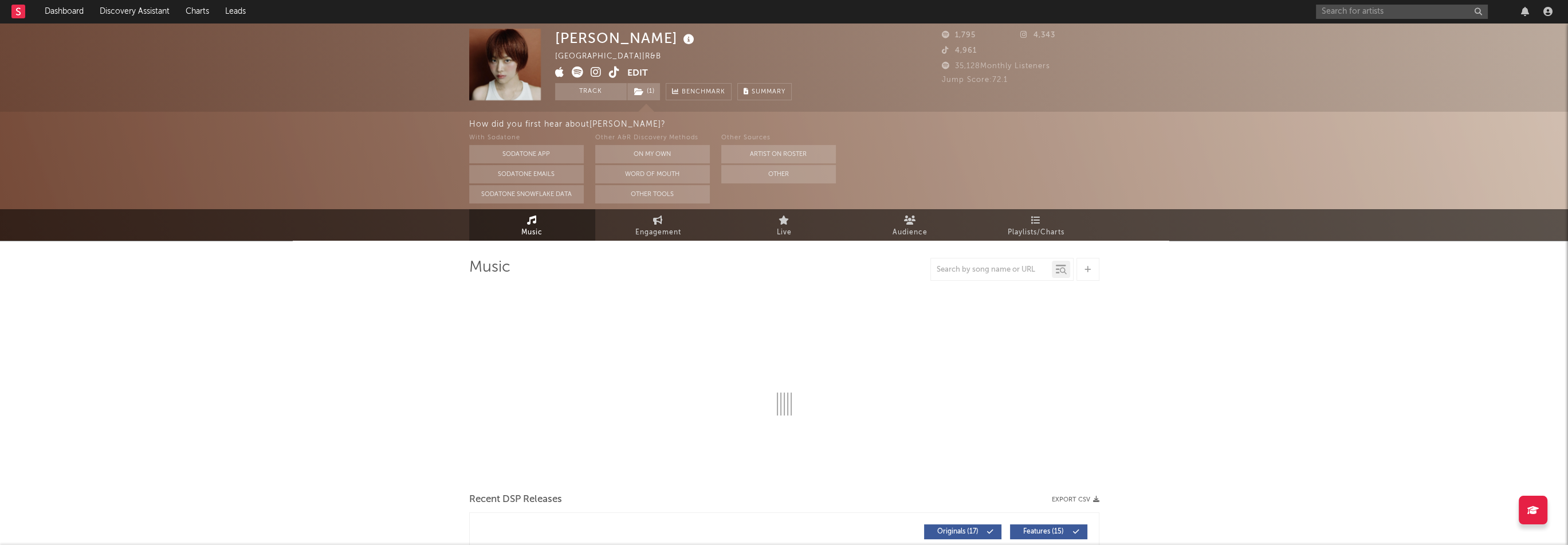
select select "1w"
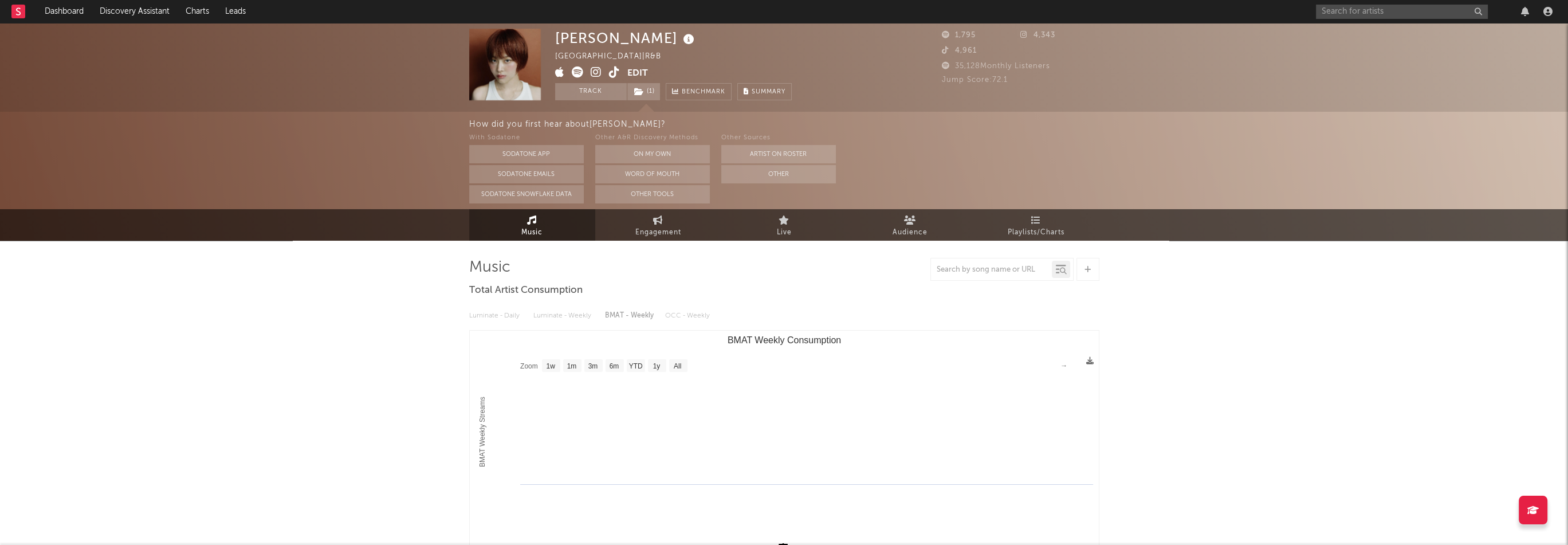
click at [594, 73] on icon at bounding box center [596, 72] width 11 height 11
click at [574, 72] on icon at bounding box center [577, 72] width 11 height 11
click at [619, 148] on button "On My Own" at bounding box center [653, 154] width 115 height 19
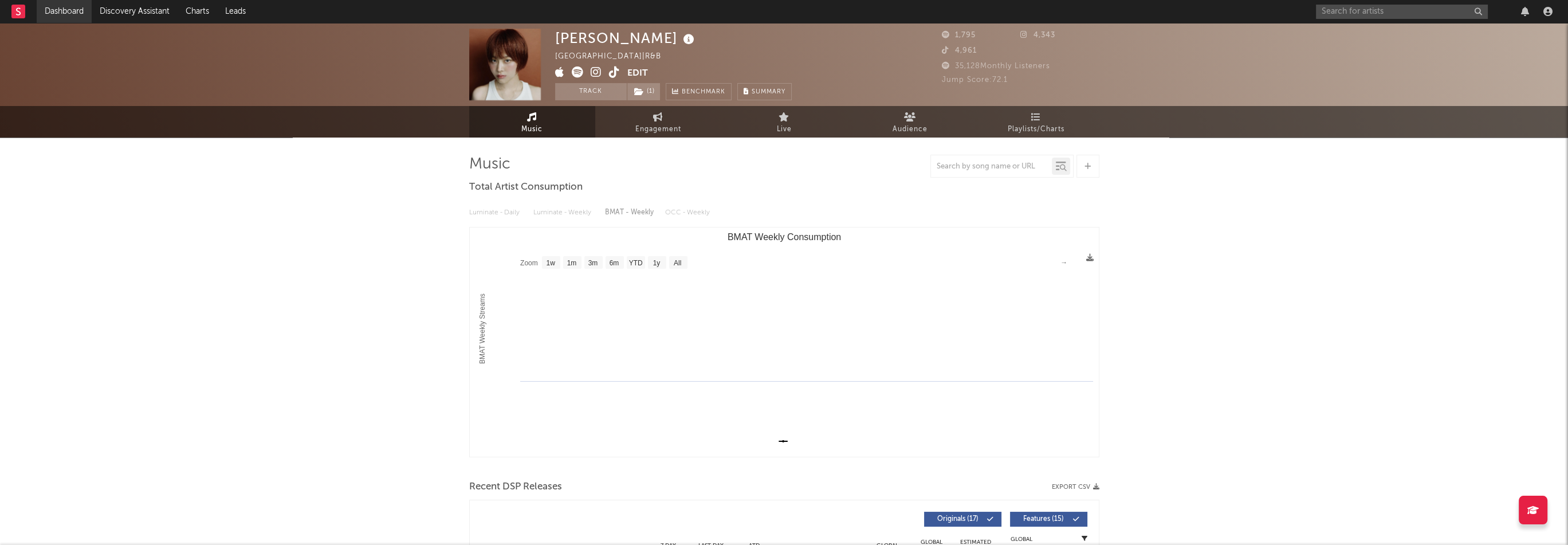
click at [76, 9] on link "Dashboard" at bounding box center [64, 11] width 55 height 23
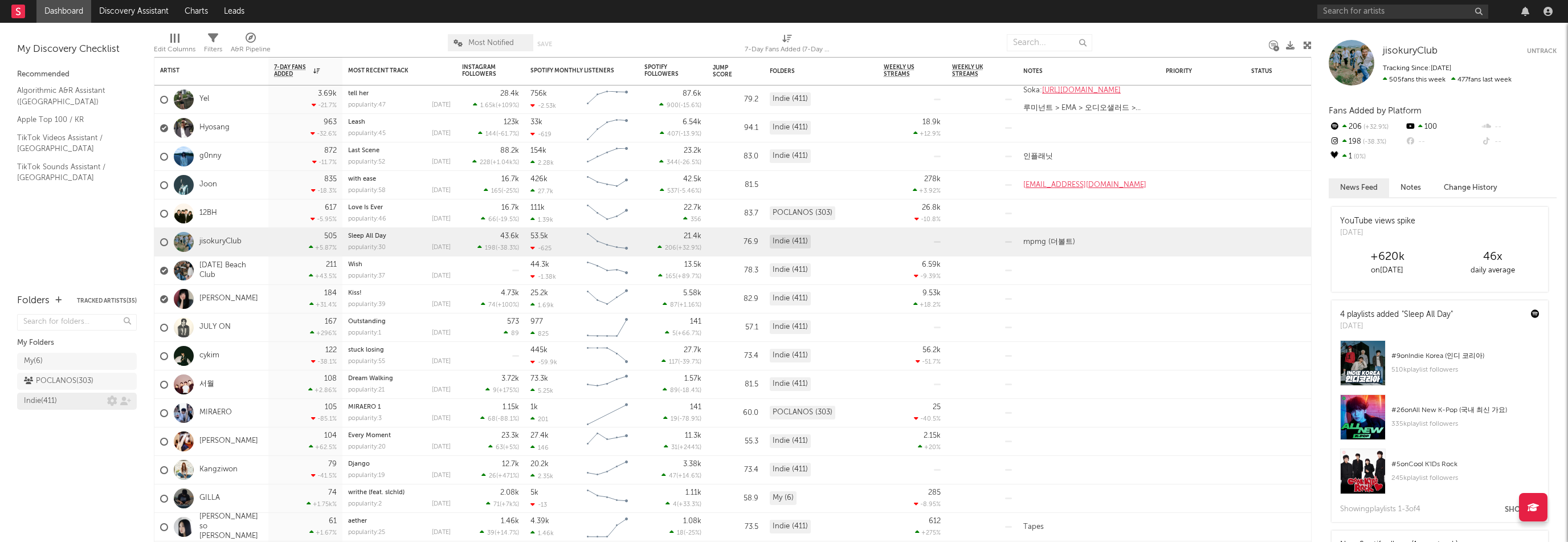
click at [53, 395] on div "Indie ( 411 )" at bounding box center [41, 400] width 33 height 14
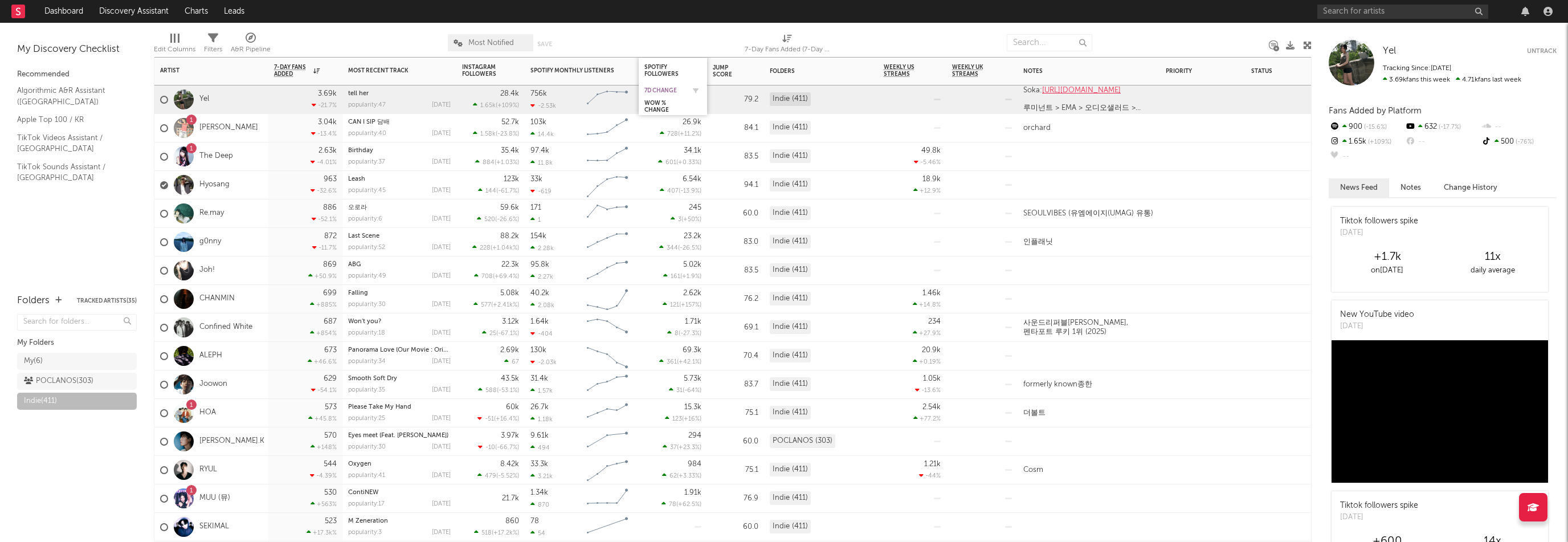
click at [662, 88] on div "7d Change" at bounding box center [664, 90] width 40 height 7
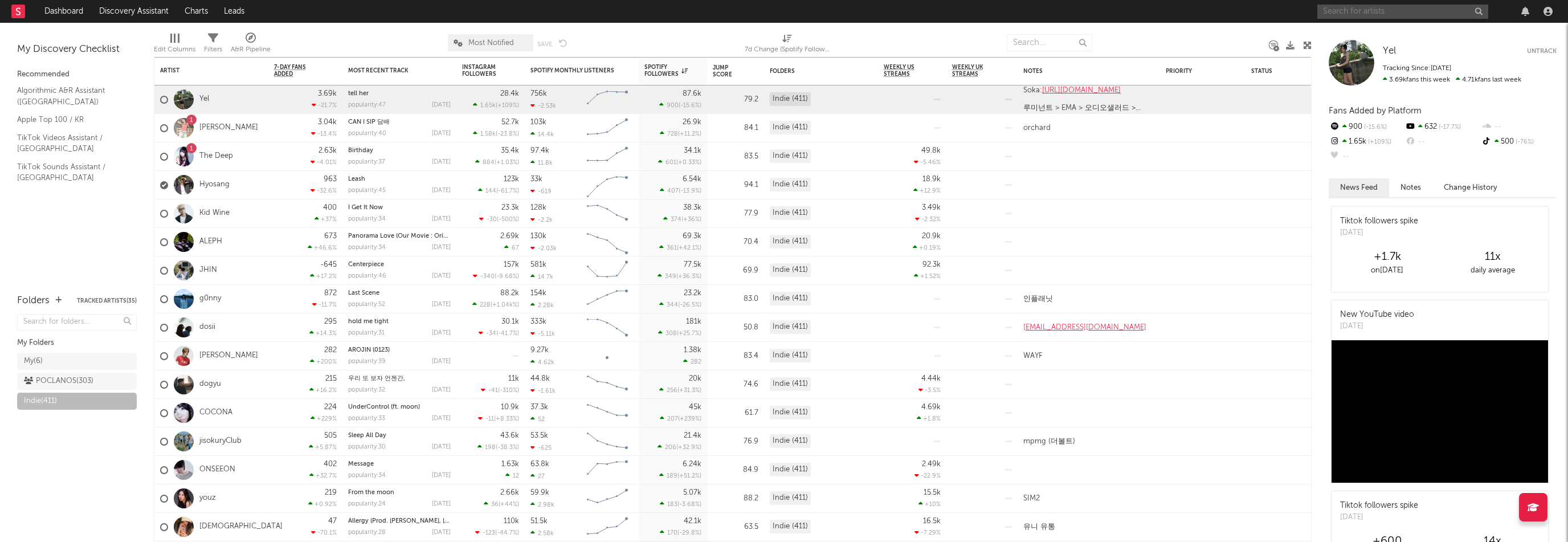
click at [1355, 11] on input "text" at bounding box center [1403, 11] width 171 height 14
paste input "https://open.spotify.com/artist/5PwuVLkbZ6WNRzX046RGi1"
type input "https://open.spotify.com/artist/5PwuVLkbZ6WNRzX046RGi1"
click at [1404, 38] on div "B JYUN." at bounding box center [1420, 37] width 125 height 14
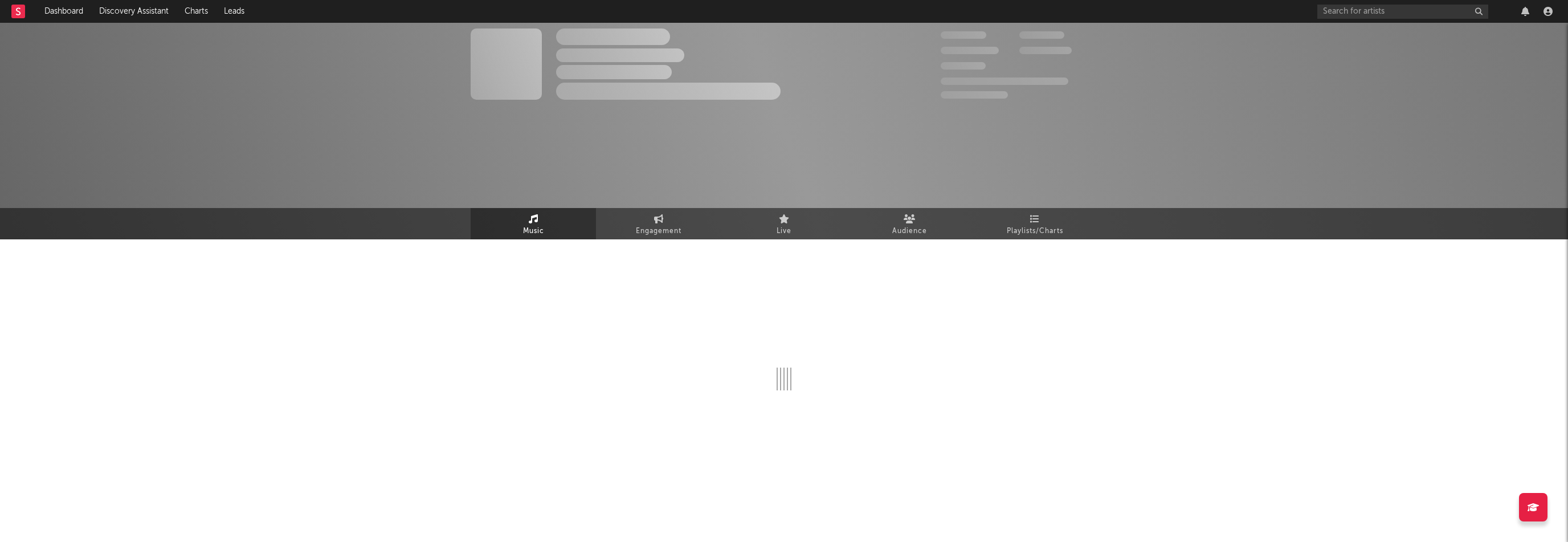
select select "1w"
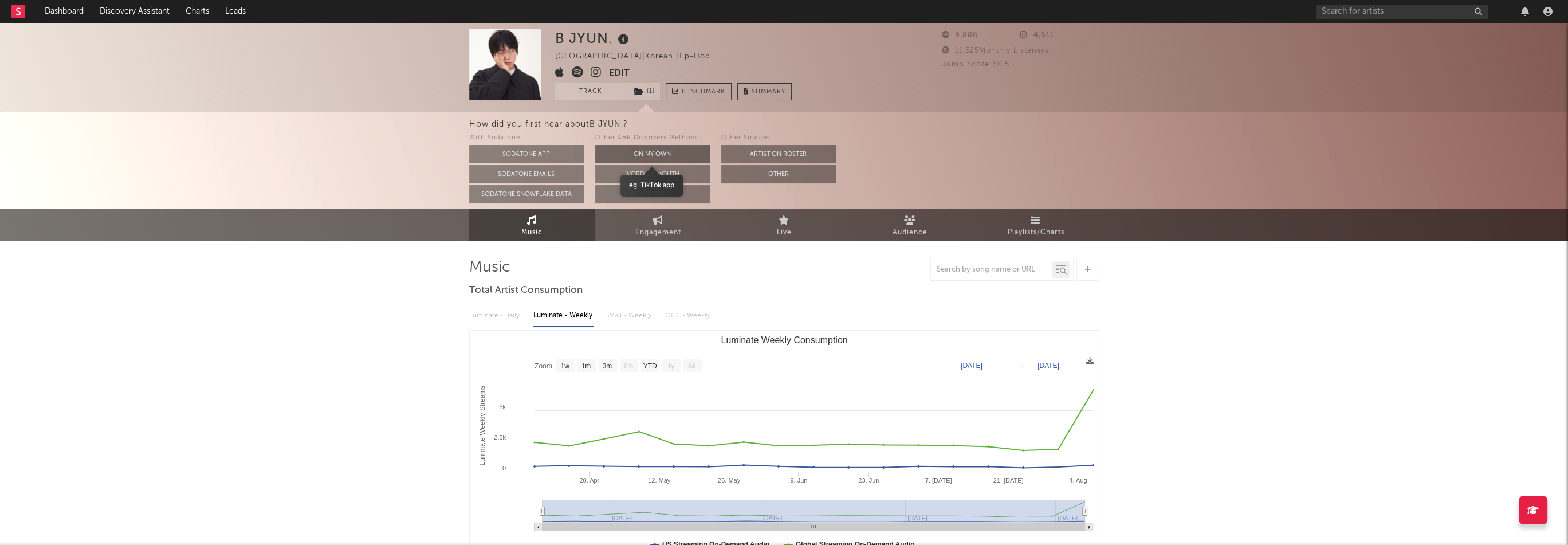
click at [642, 155] on button "On My Own" at bounding box center [653, 154] width 115 height 19
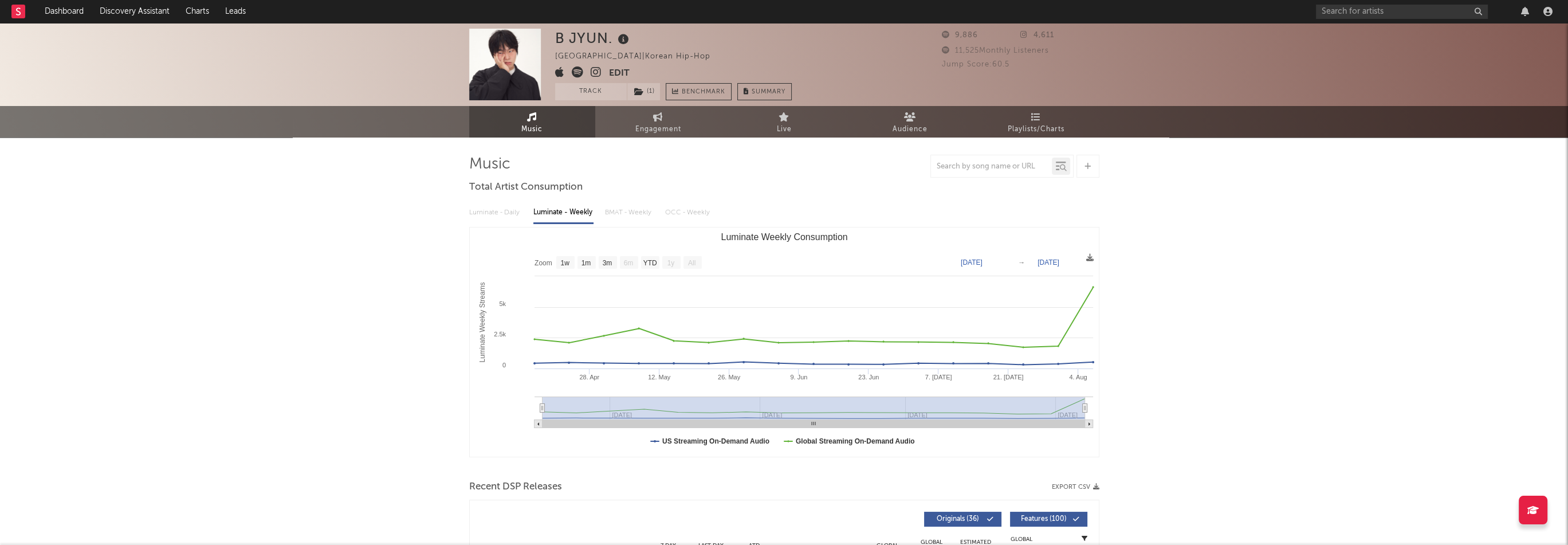
click at [594, 74] on icon at bounding box center [596, 72] width 11 height 11
click at [614, 73] on button "Edit" at bounding box center [619, 74] width 21 height 14
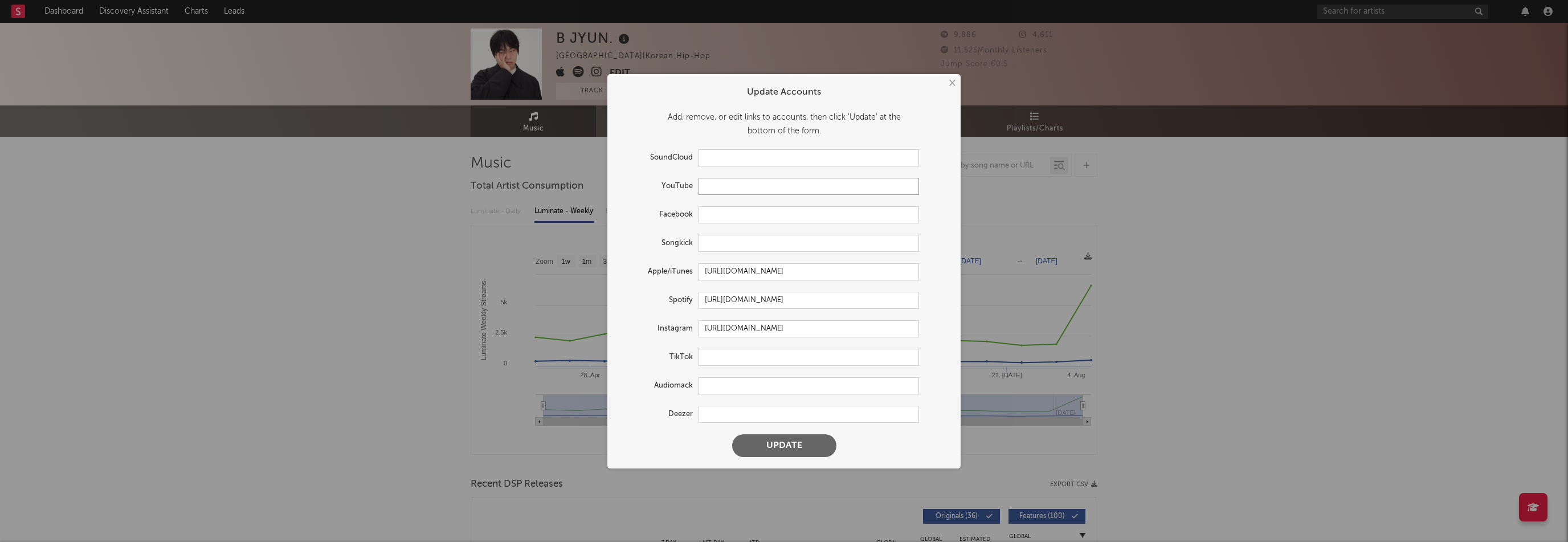
click at [721, 192] on input "text" at bounding box center [808, 187] width 220 height 17
paste input "https://www.youtube.com/channel/UCbwB0V0-1GBWOKD-vNK_ORw"
type input "https://www.youtube.com/channel/UCbwB0V0-1GBWOKD-vNK_ORw"
click at [824, 442] on button "Update" at bounding box center [784, 445] width 104 height 23
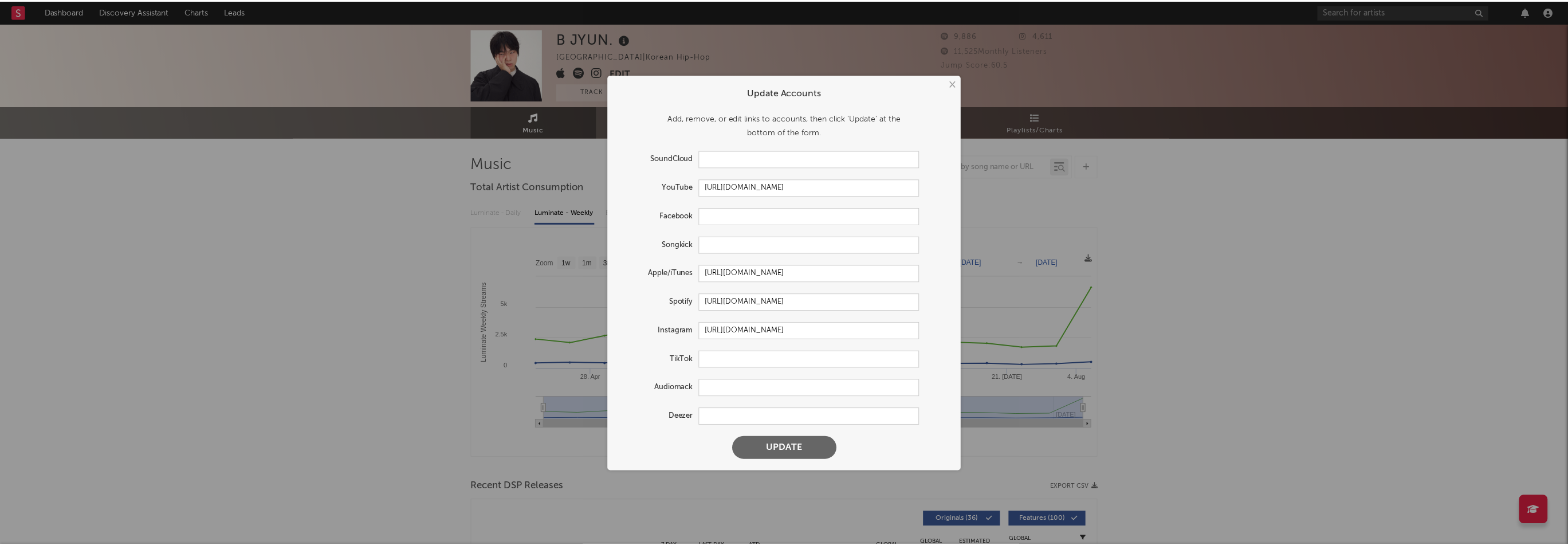
scroll to position [0, 0]
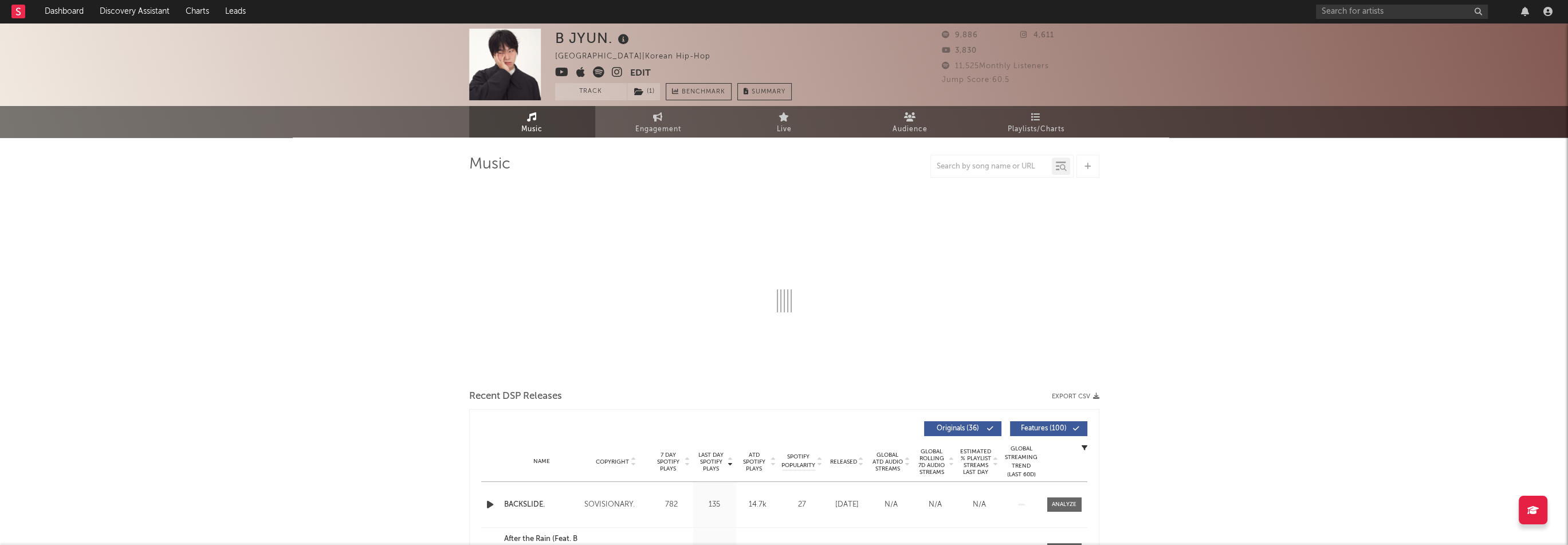
select select "1w"
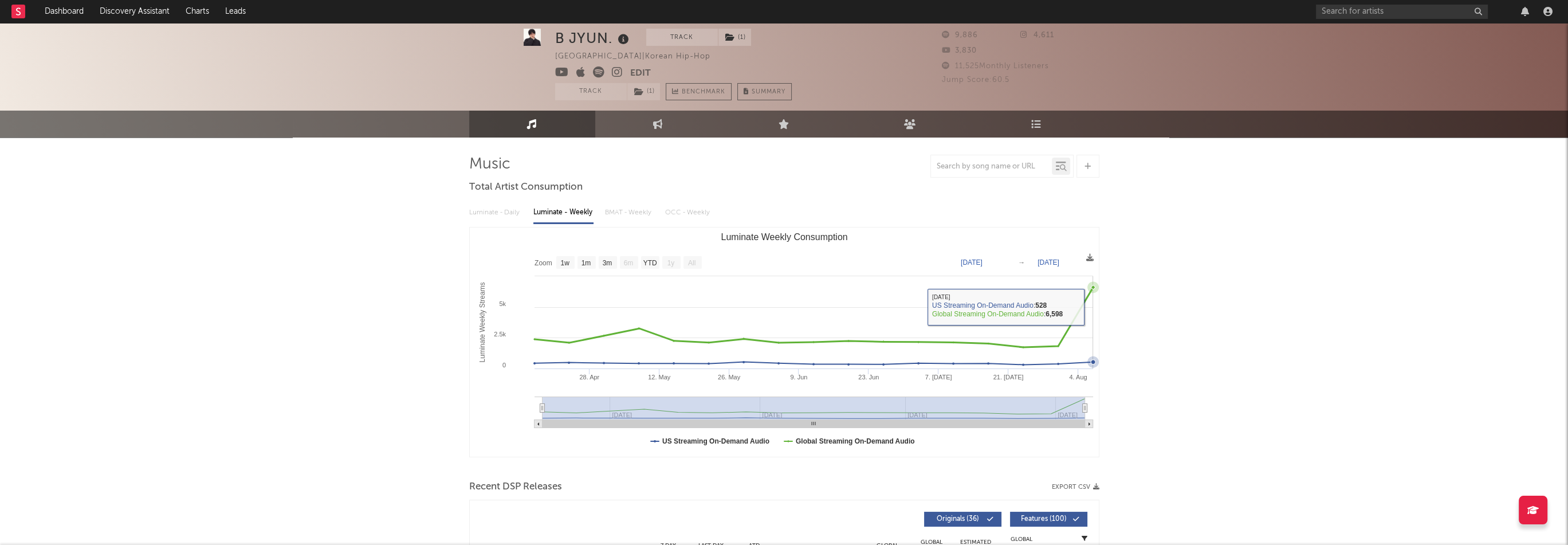
scroll to position [401, 0]
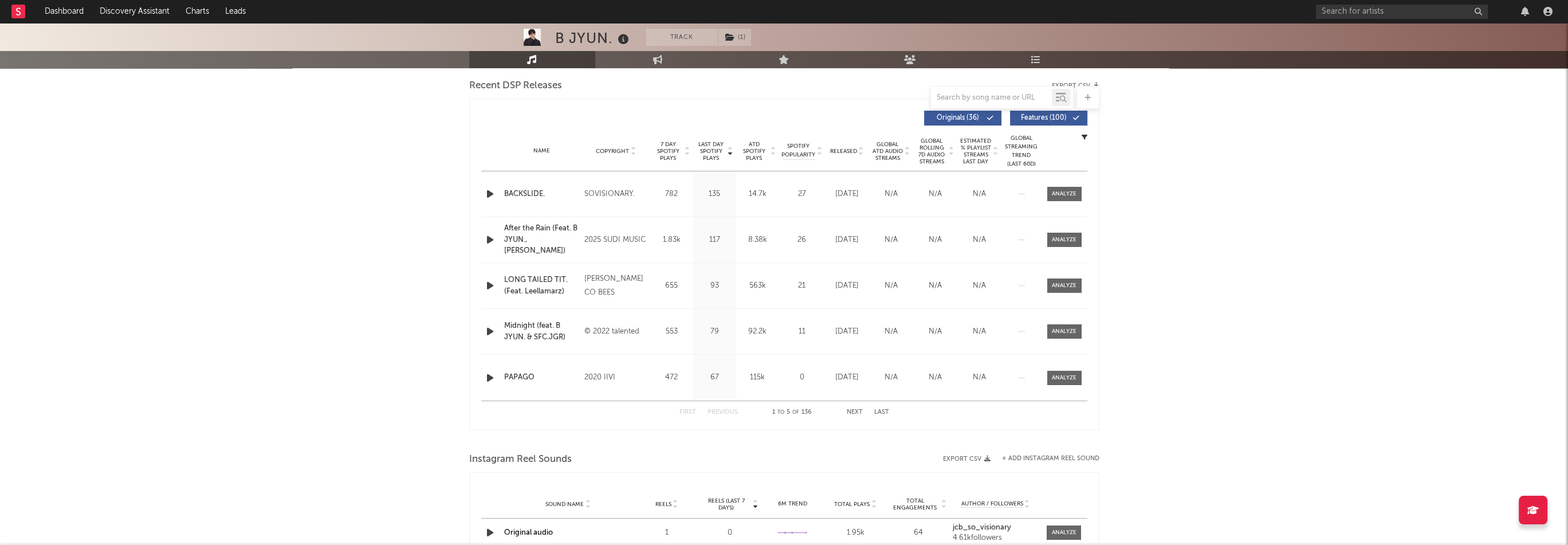
click at [844, 149] on span "Released" at bounding box center [844, 151] width 27 height 7
click at [1327, 10] on input "text" at bounding box center [1402, 11] width 172 height 14
paste input "https://open.spotify.com/artist/2UNjeY1rdhEAozH2hZJigF"
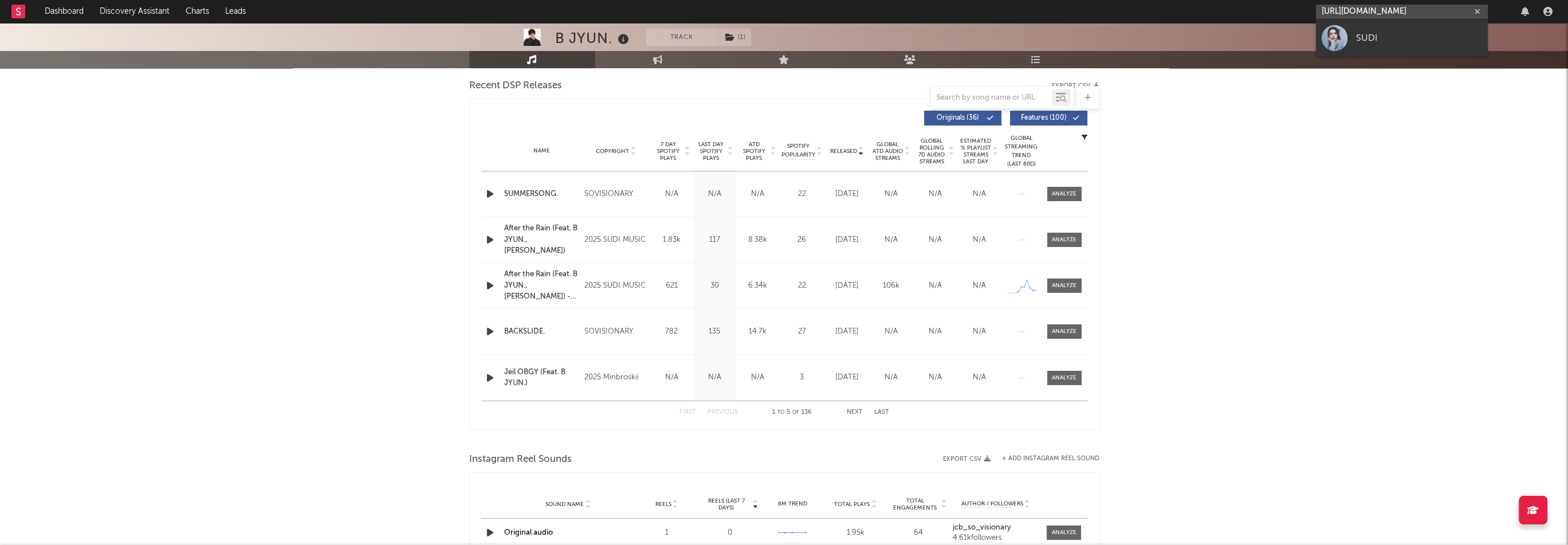
type input "https://open.spotify.com/artist/2UNjeY1rdhEAozH2hZJigF"
click at [1372, 32] on div "SUDI" at bounding box center [1419, 37] width 126 height 14
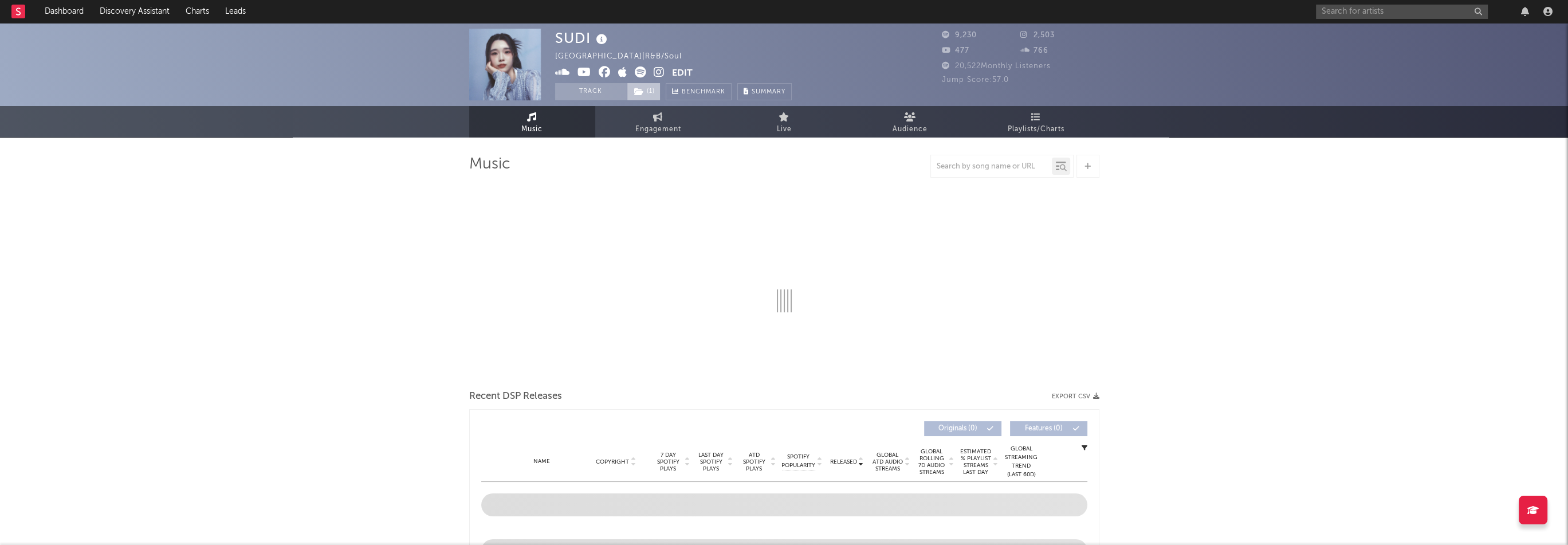
select select "1w"
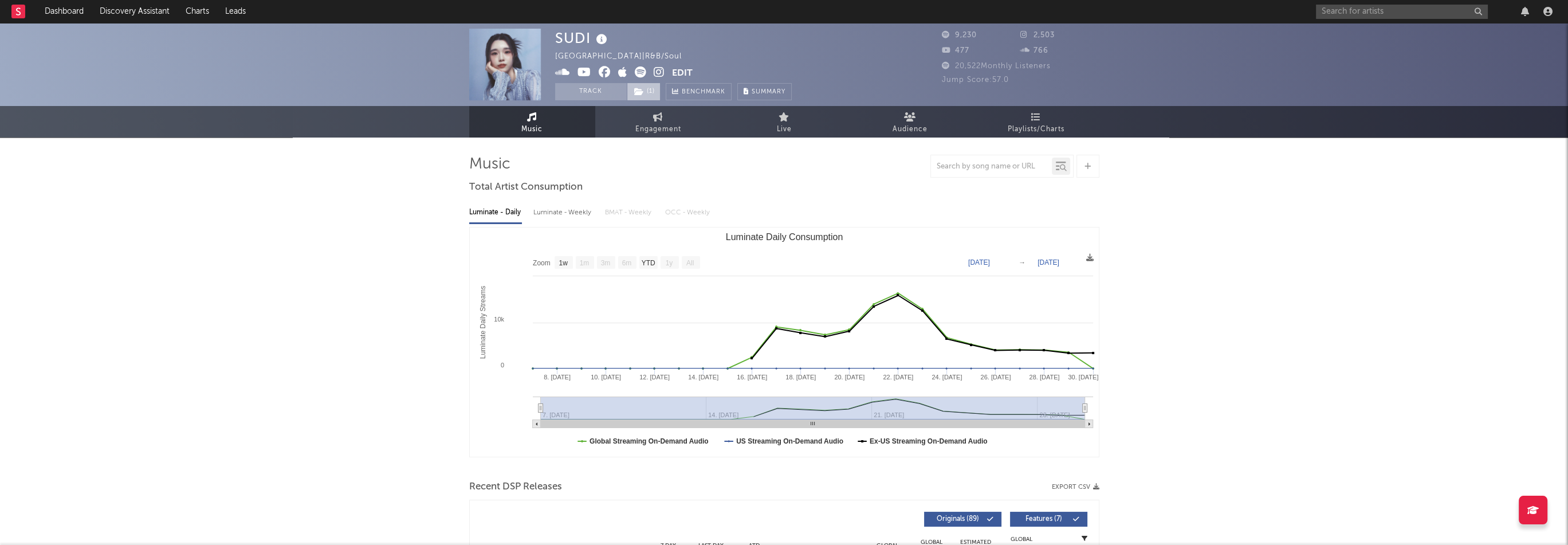
click at [649, 91] on span "( 1 )" at bounding box center [643, 92] width 34 height 17
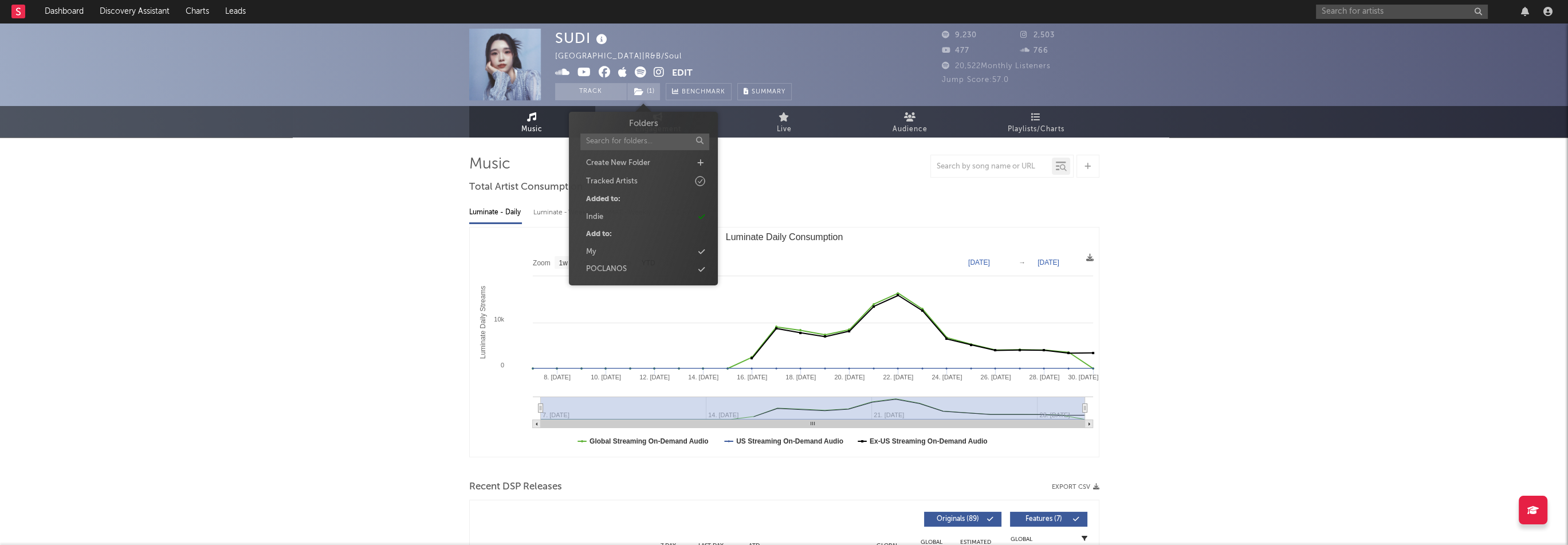
click at [735, 52] on div "SUDI South Korea | R&B/Soul Edit Track ( 1 ) Benchmark Summary" at bounding box center [673, 64] width 236 height 72
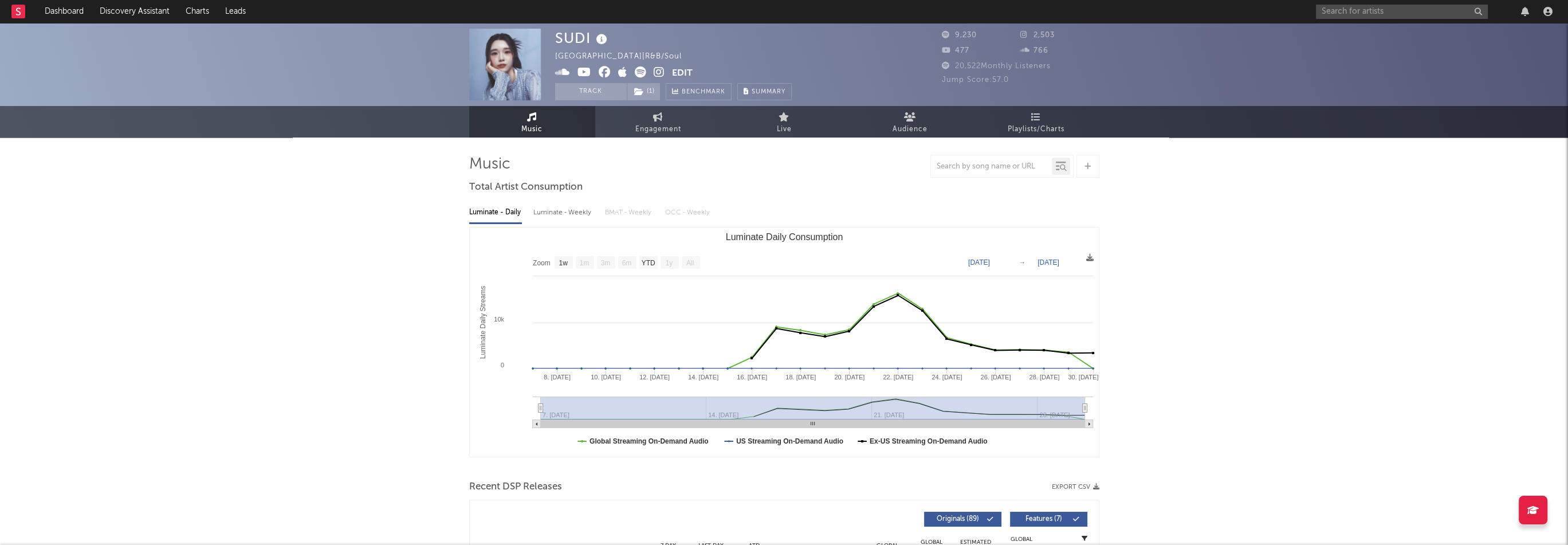
click at [1350, 13] on input "text" at bounding box center [1402, 11] width 172 height 14
type input "내"
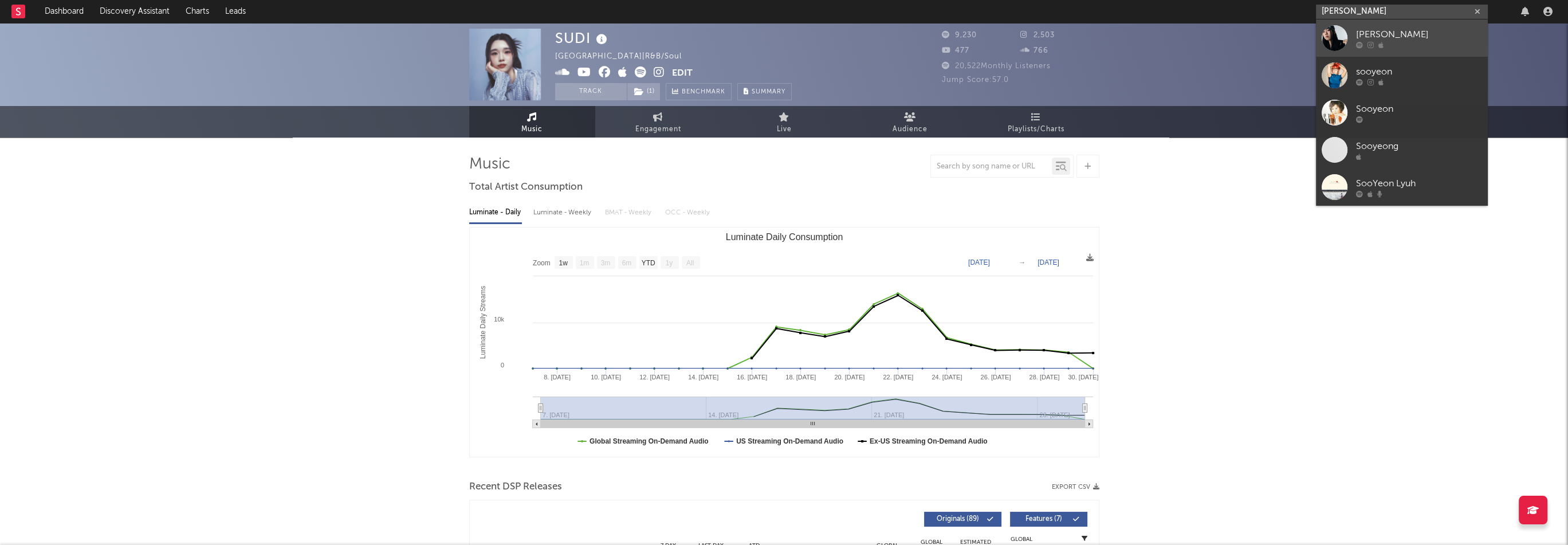
type input "soo yeony"
click at [1380, 36] on div "Soo Yeony" at bounding box center [1419, 34] width 126 height 14
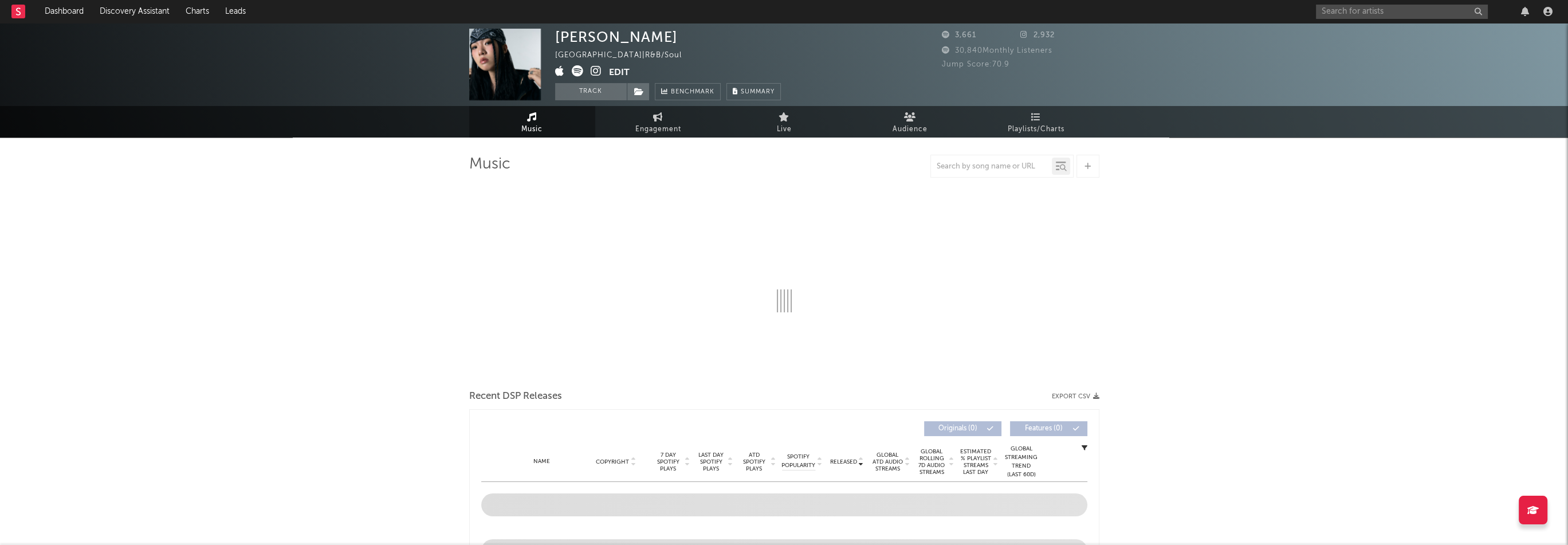
select select "6m"
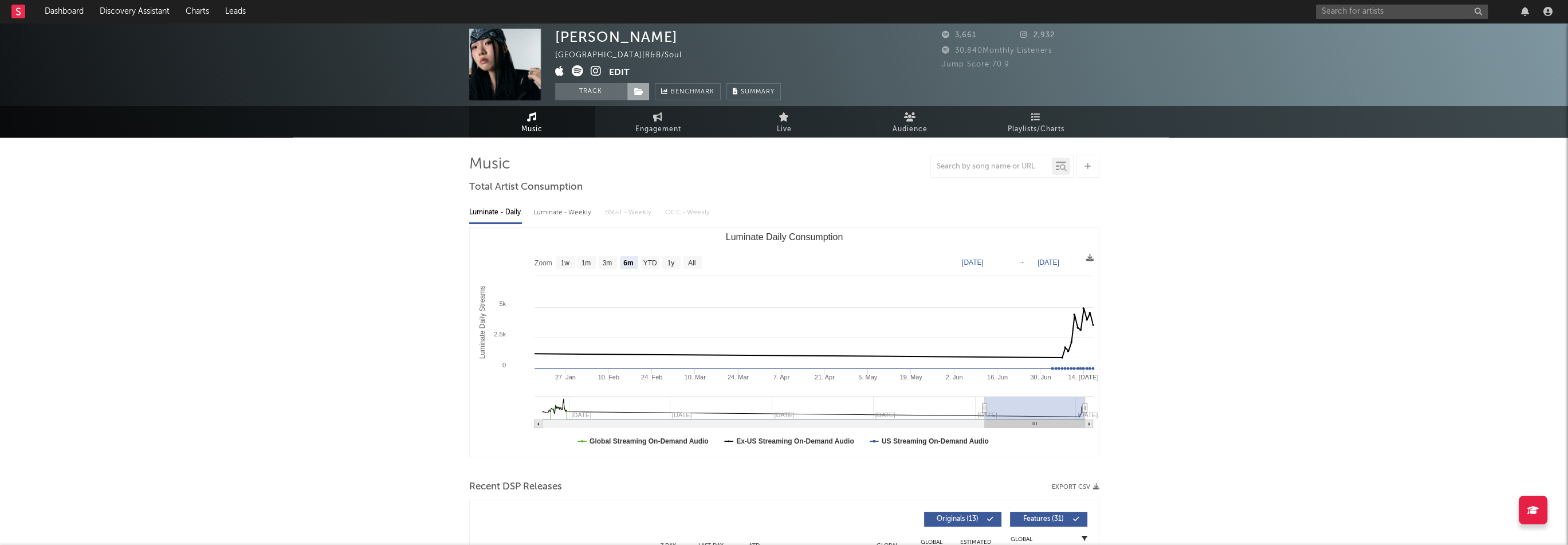
click at [640, 87] on span at bounding box center [638, 92] width 23 height 17
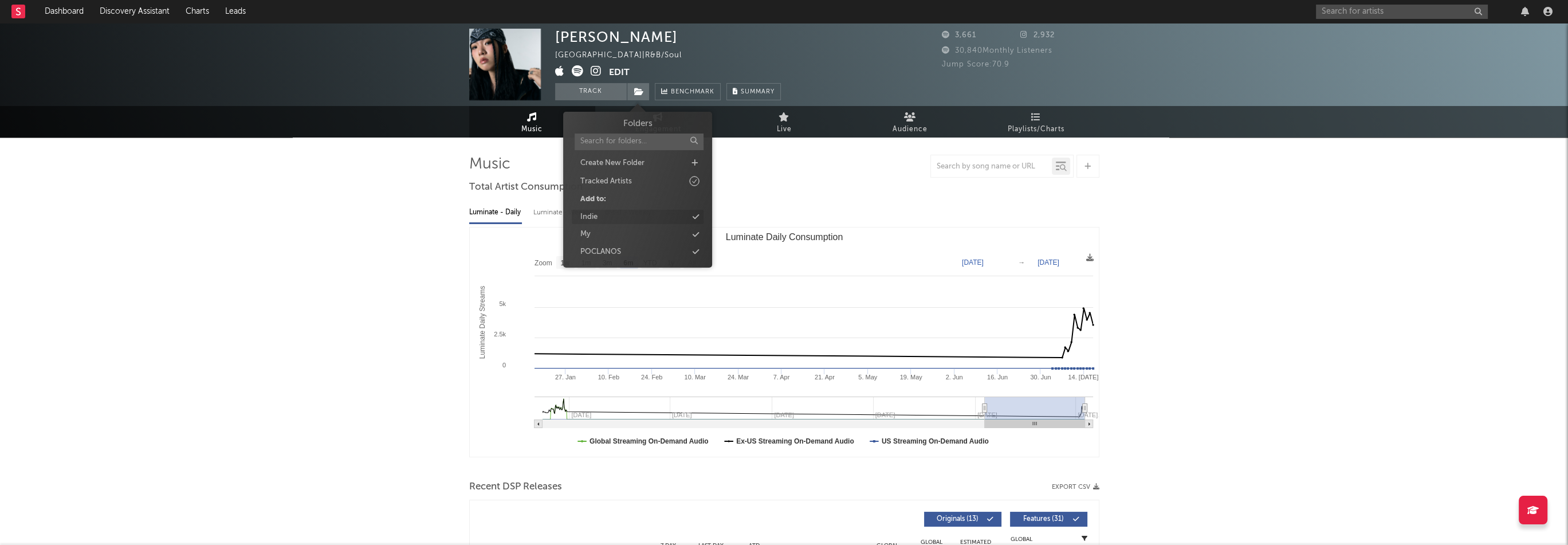
click at [596, 216] on div "Indie" at bounding box center [589, 217] width 17 height 11
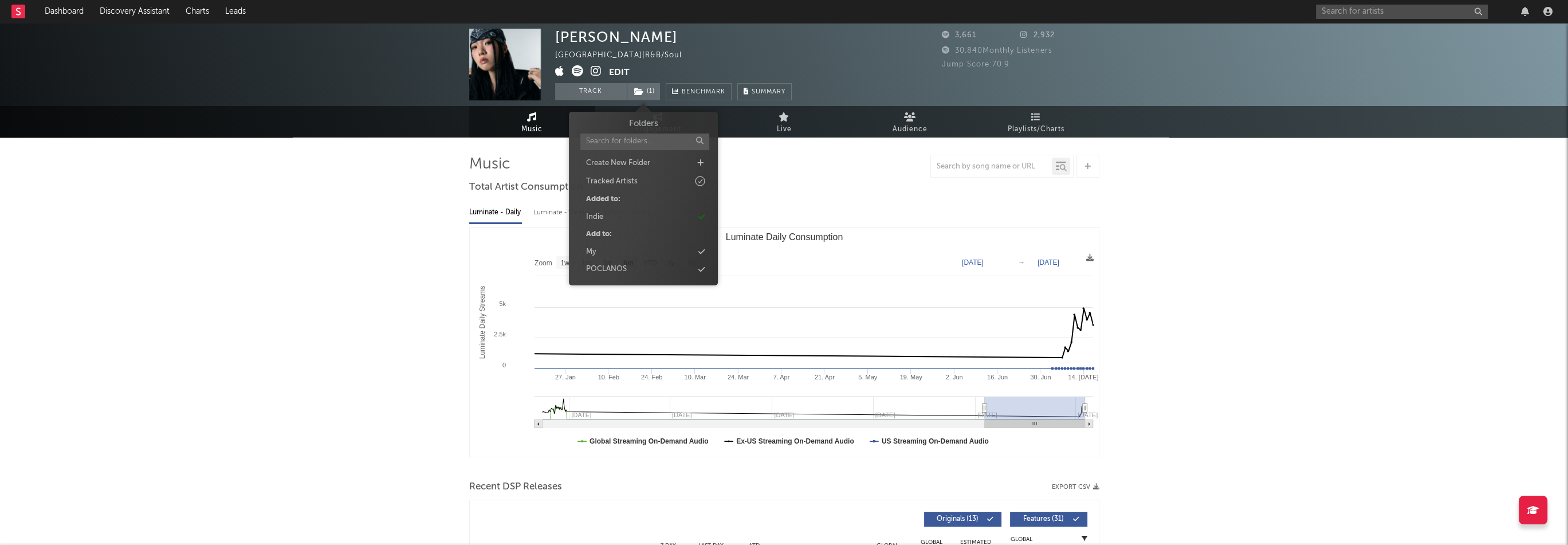
click at [595, 69] on icon at bounding box center [596, 71] width 11 height 11
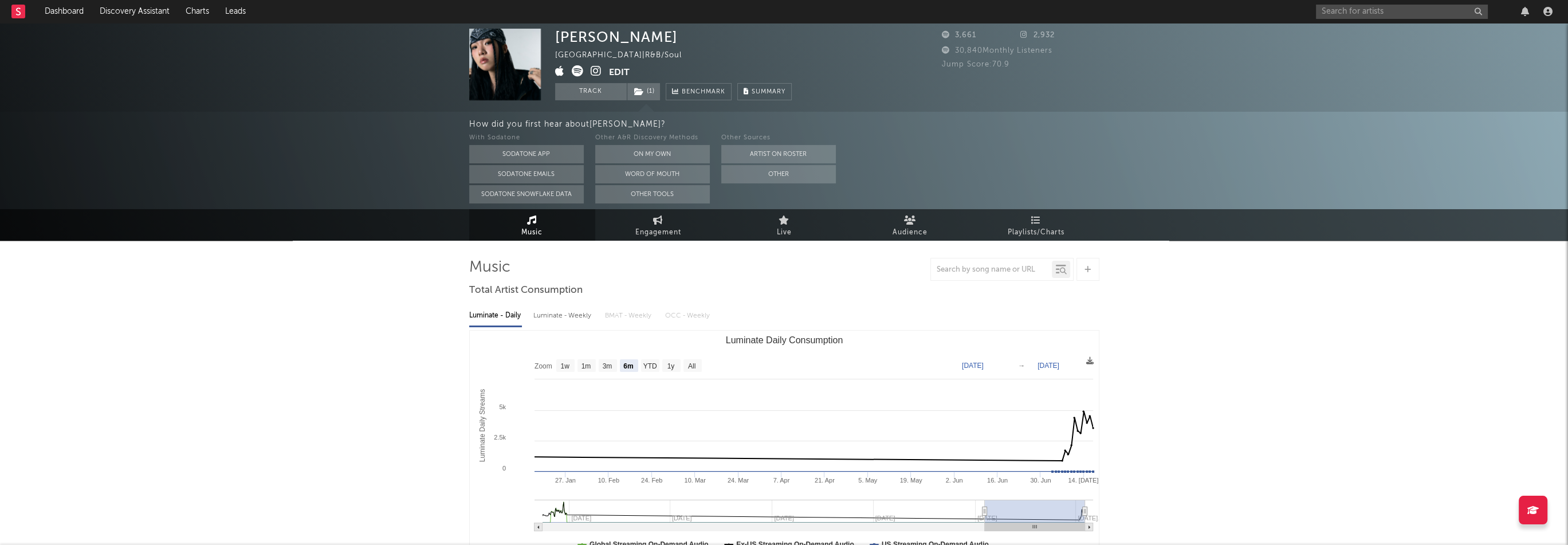
click at [625, 74] on button "Edit" at bounding box center [619, 72] width 21 height 14
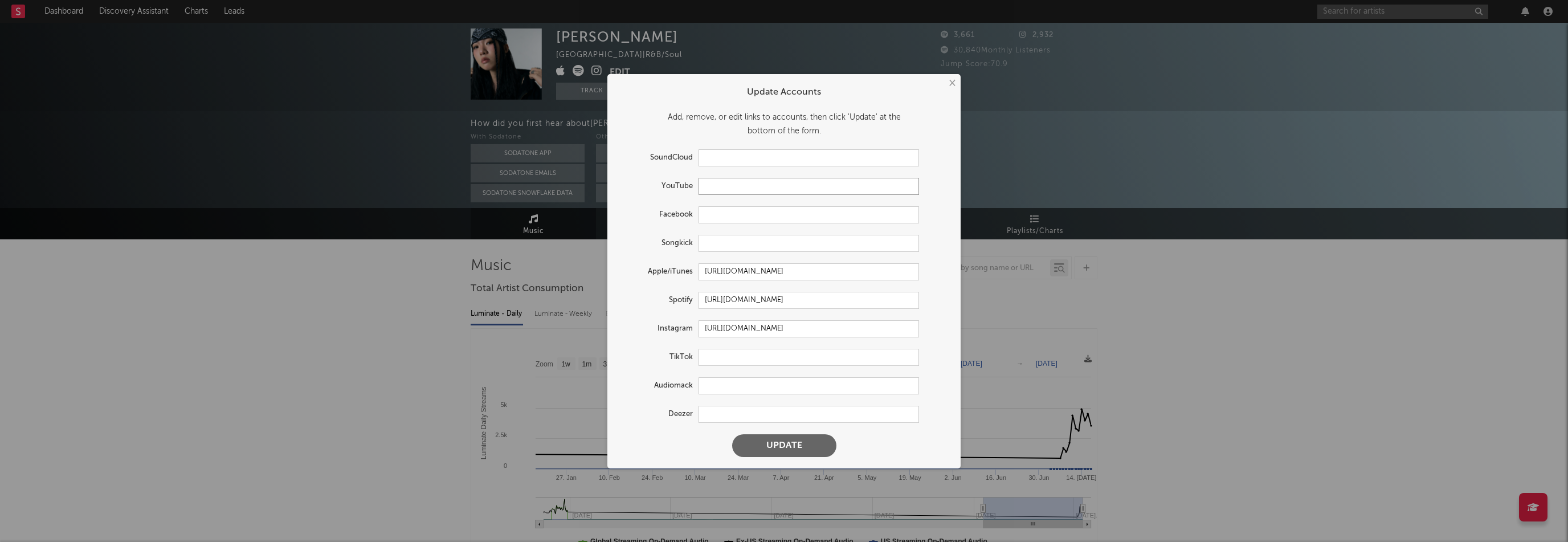
click at [721, 189] on input "text" at bounding box center [808, 187] width 220 height 17
paste input "https://www.youtube.com/channel/UCceNF4wsfEBJDsL1HPyz_2A"
type input "https://www.youtube.com/channel/UCceNF4wsfEBJDsL1HPyz_2A"
click at [823, 447] on button "Update" at bounding box center [784, 445] width 104 height 23
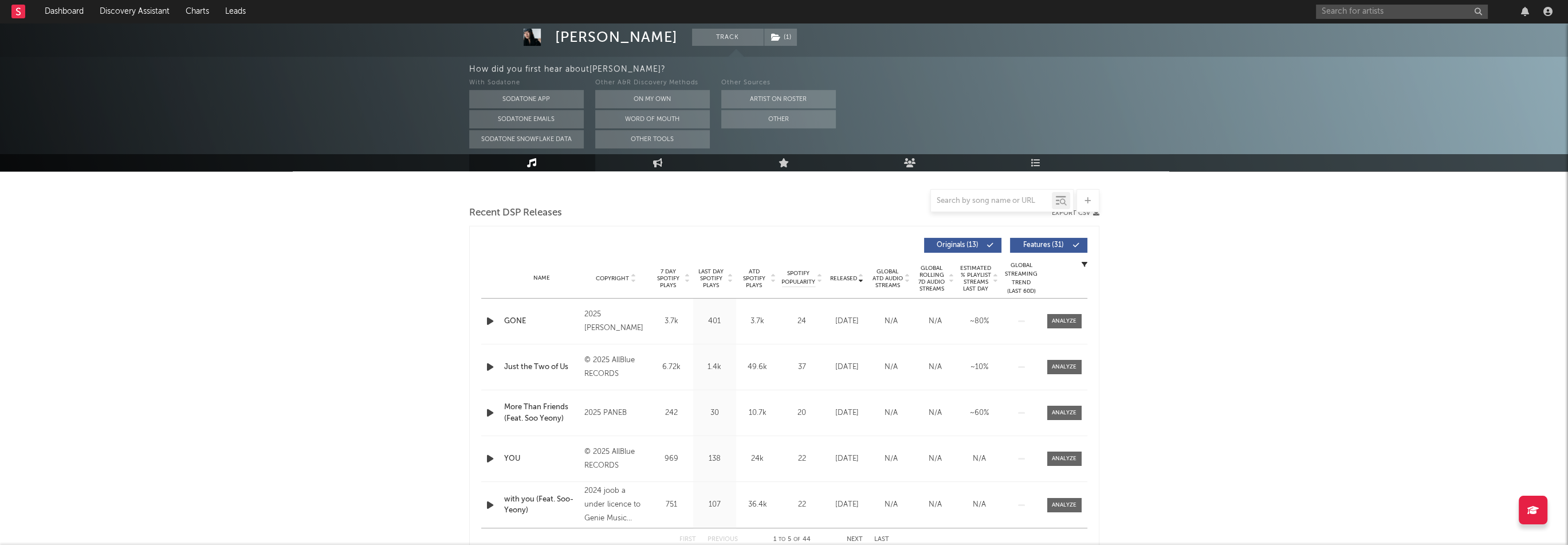
scroll to position [376, 0]
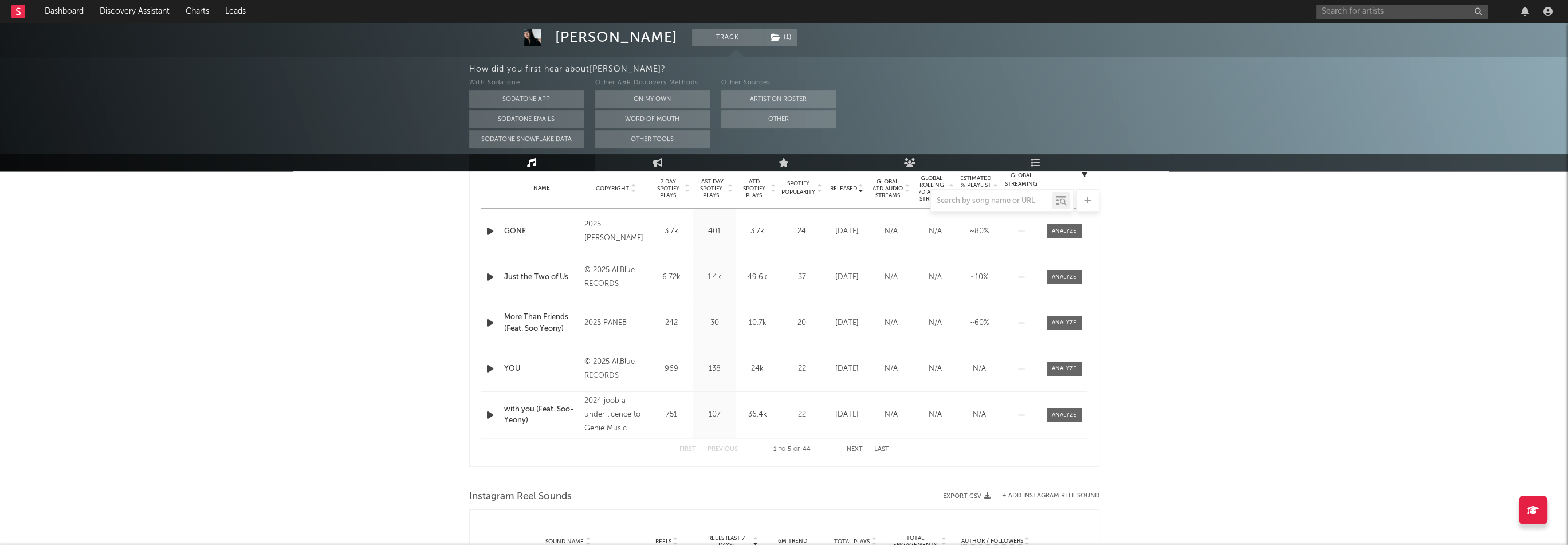
select select "6m"
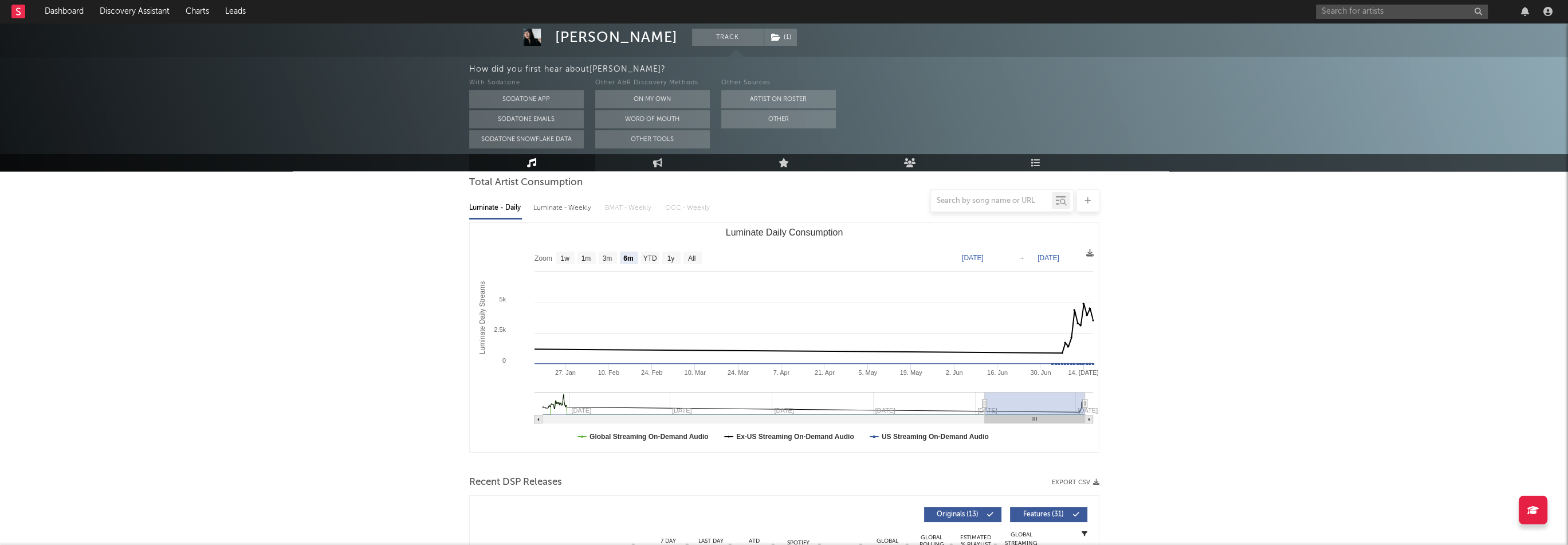
scroll to position [0, 0]
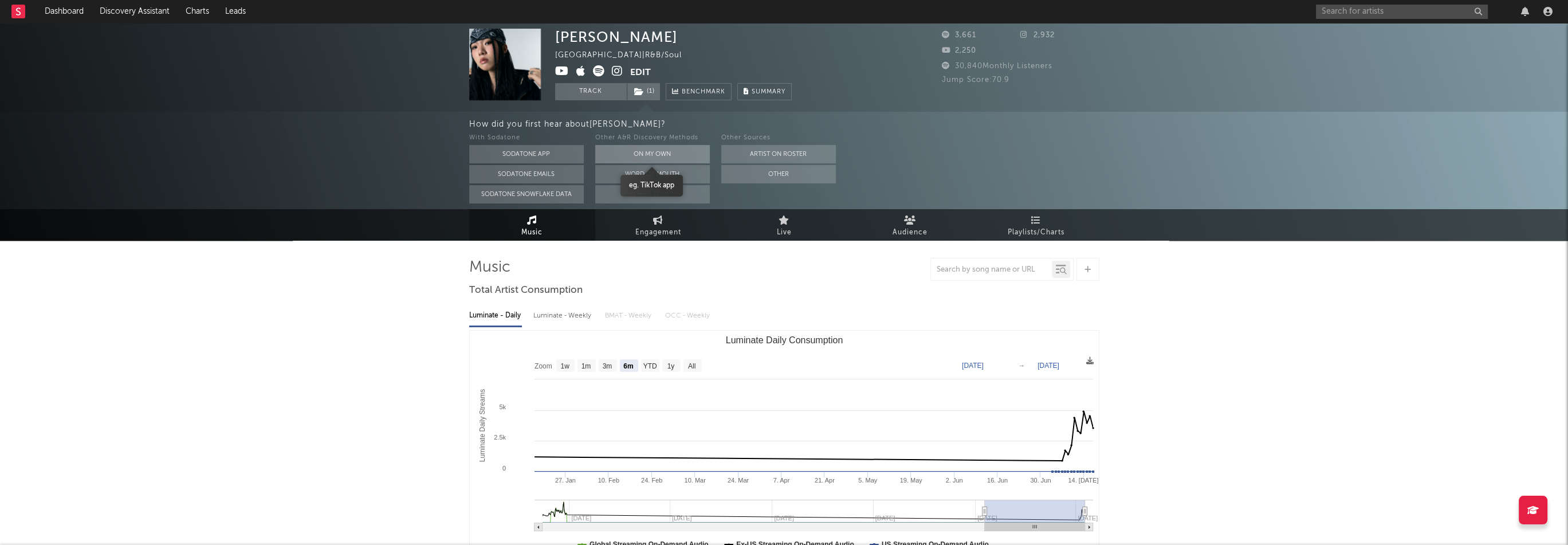
click at [648, 153] on button "On My Own" at bounding box center [653, 154] width 115 height 19
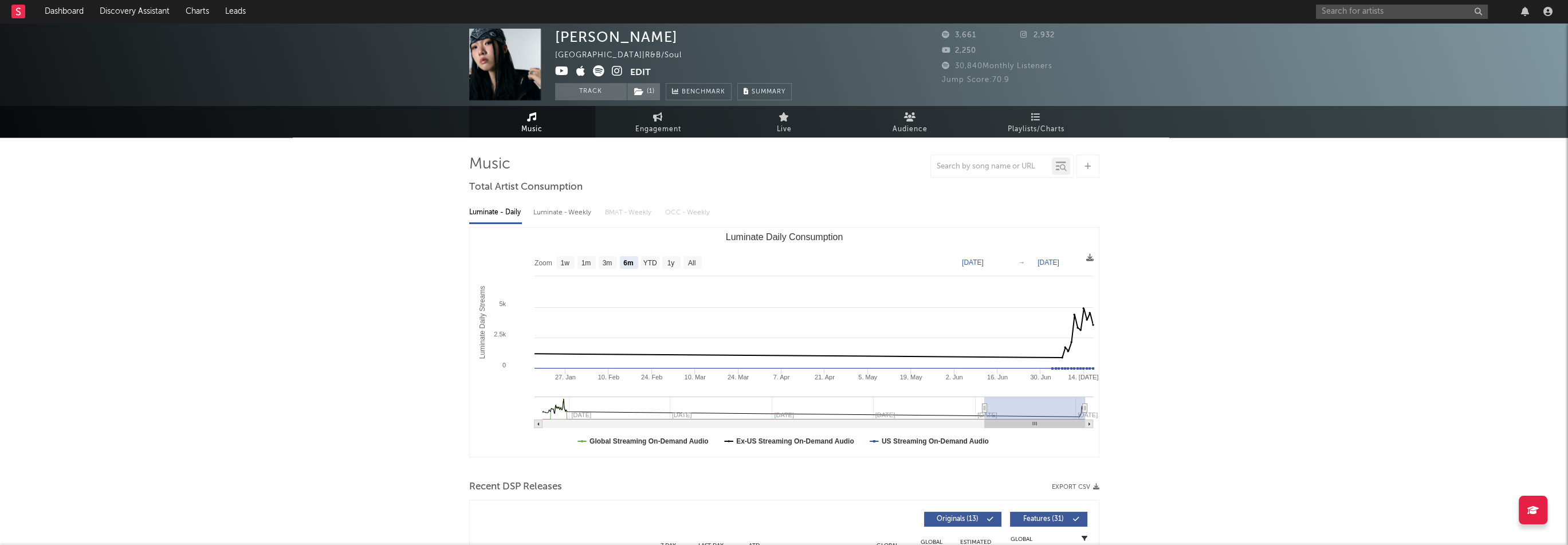
click at [619, 70] on icon at bounding box center [617, 71] width 11 height 11
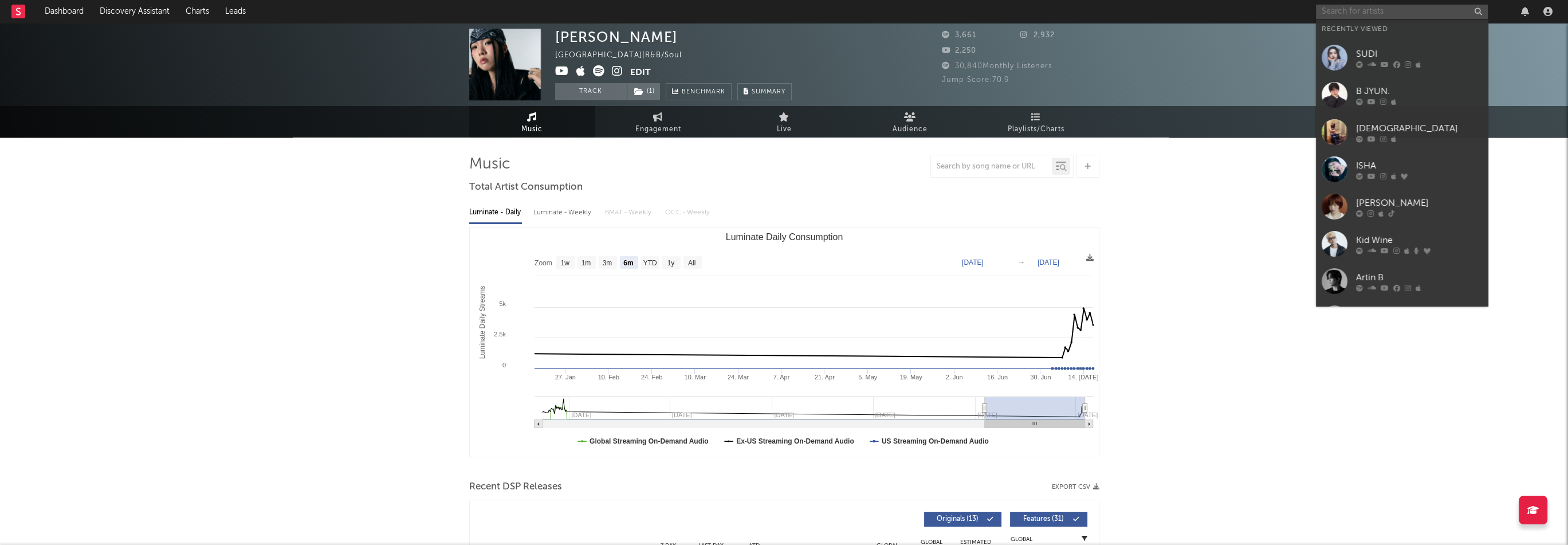
click at [1369, 12] on input "text" at bounding box center [1402, 11] width 172 height 14
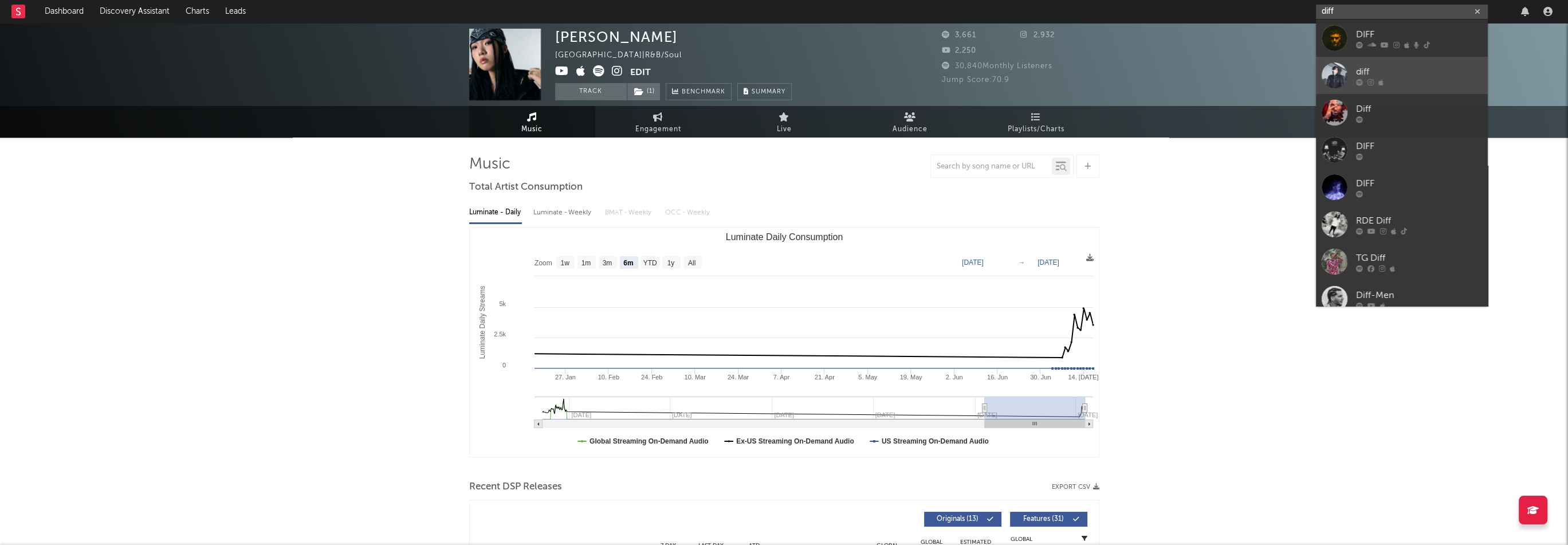
type input "diff"
click at [1374, 67] on div "diff" at bounding box center [1419, 71] width 126 height 14
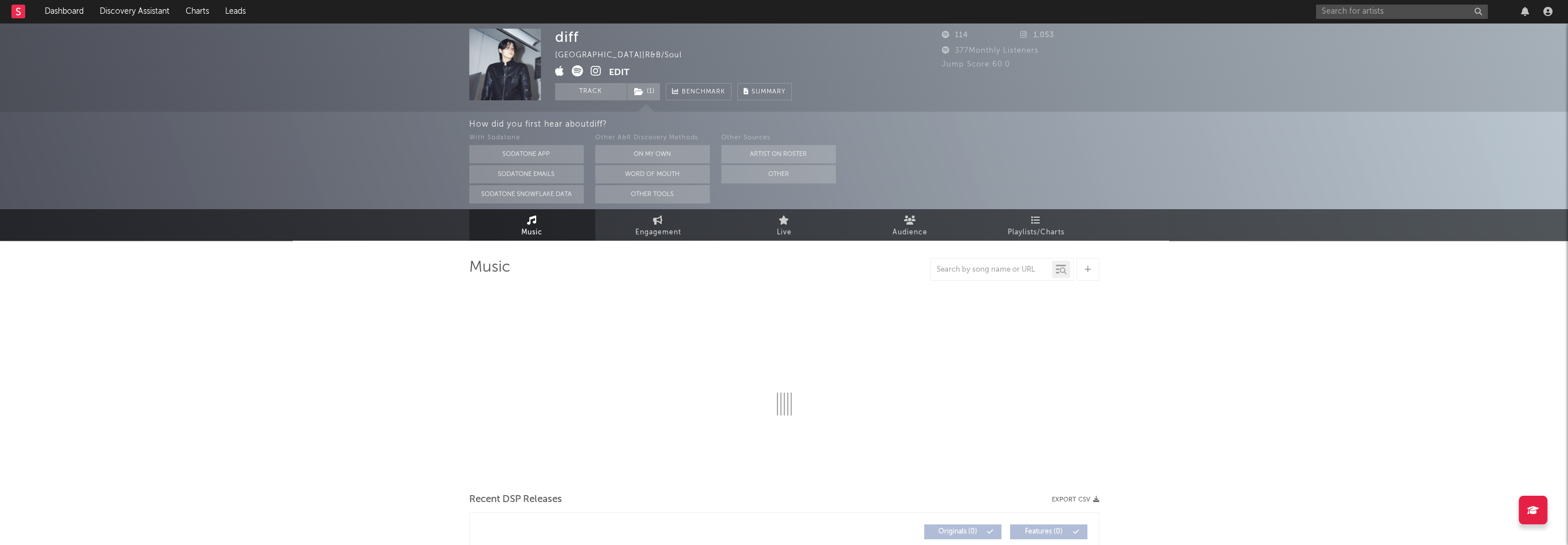
click at [596, 74] on icon at bounding box center [596, 71] width 11 height 11
select select "1w"
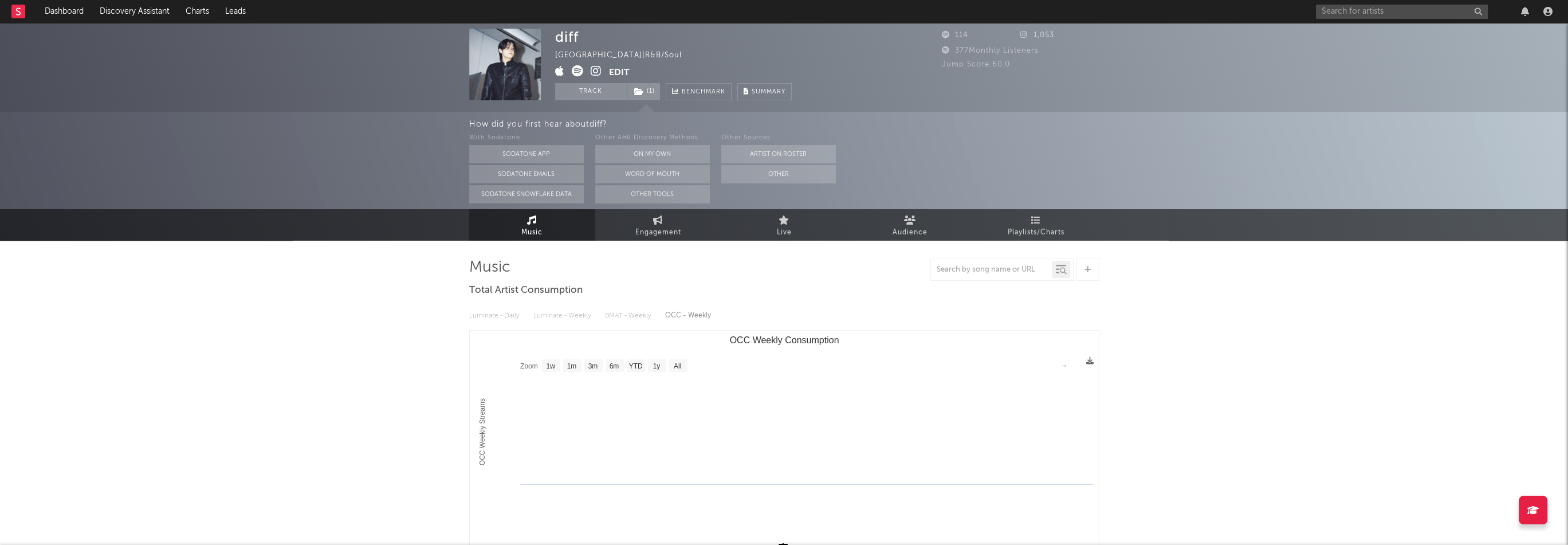
click at [612, 70] on button "Edit" at bounding box center [619, 72] width 21 height 14
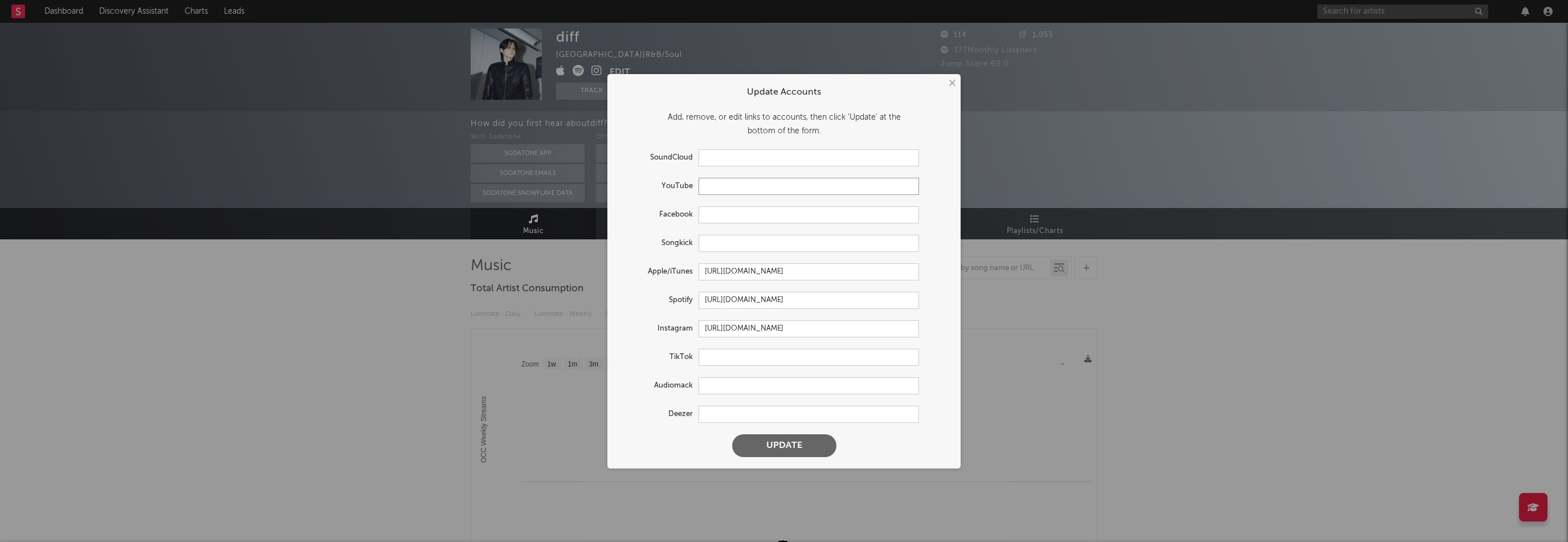
click at [722, 184] on input "text" at bounding box center [808, 187] width 220 height 17
paste input "https://www.youtube.com/@diffwritten"
type input "https://www.youtube.com/@diffwritten"
click at [817, 454] on button "Update" at bounding box center [784, 445] width 104 height 23
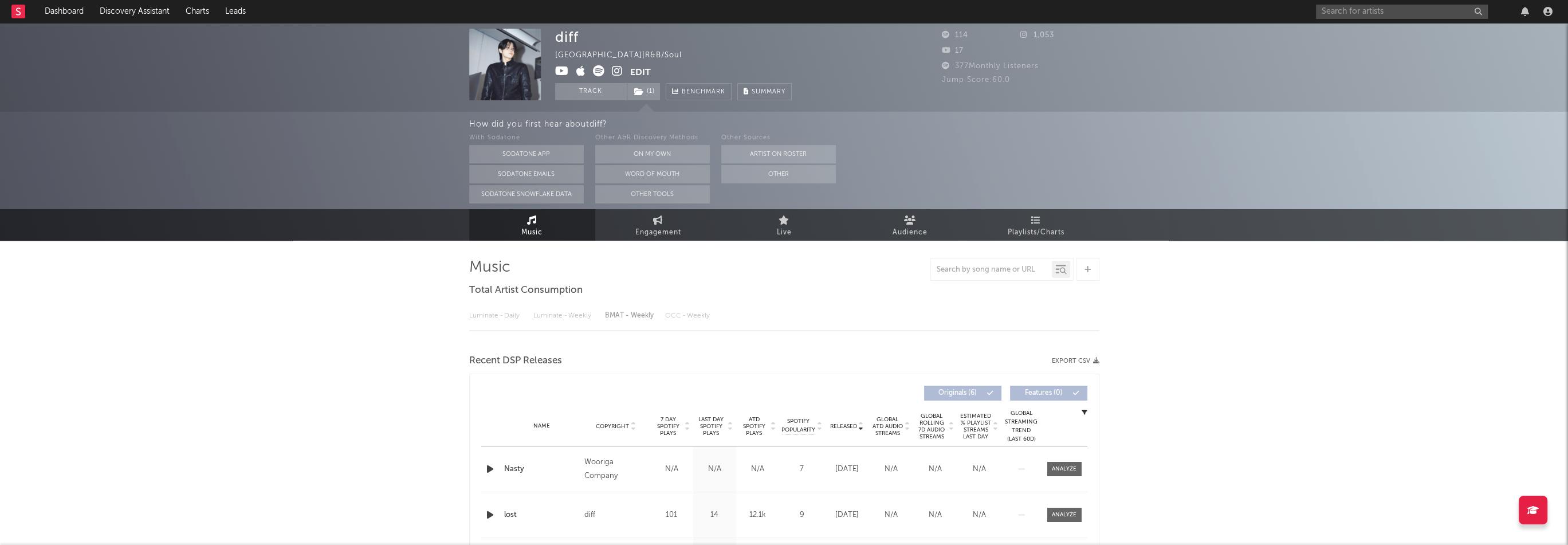
select select "1w"
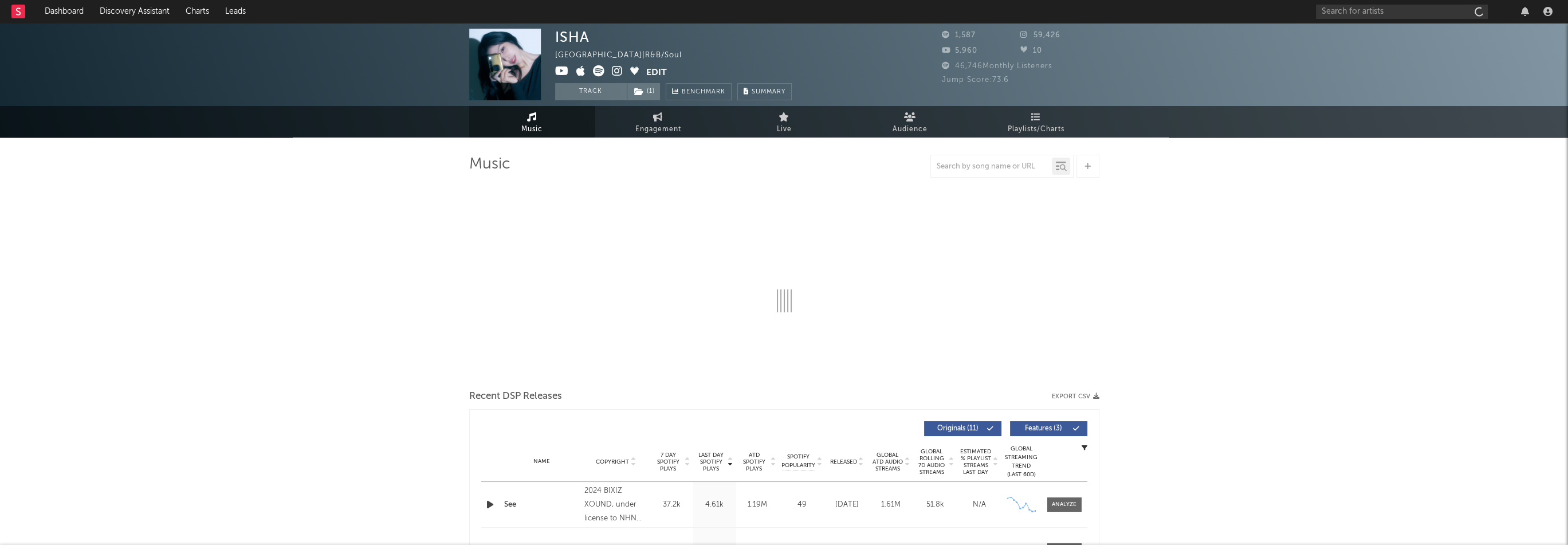
select select "6m"
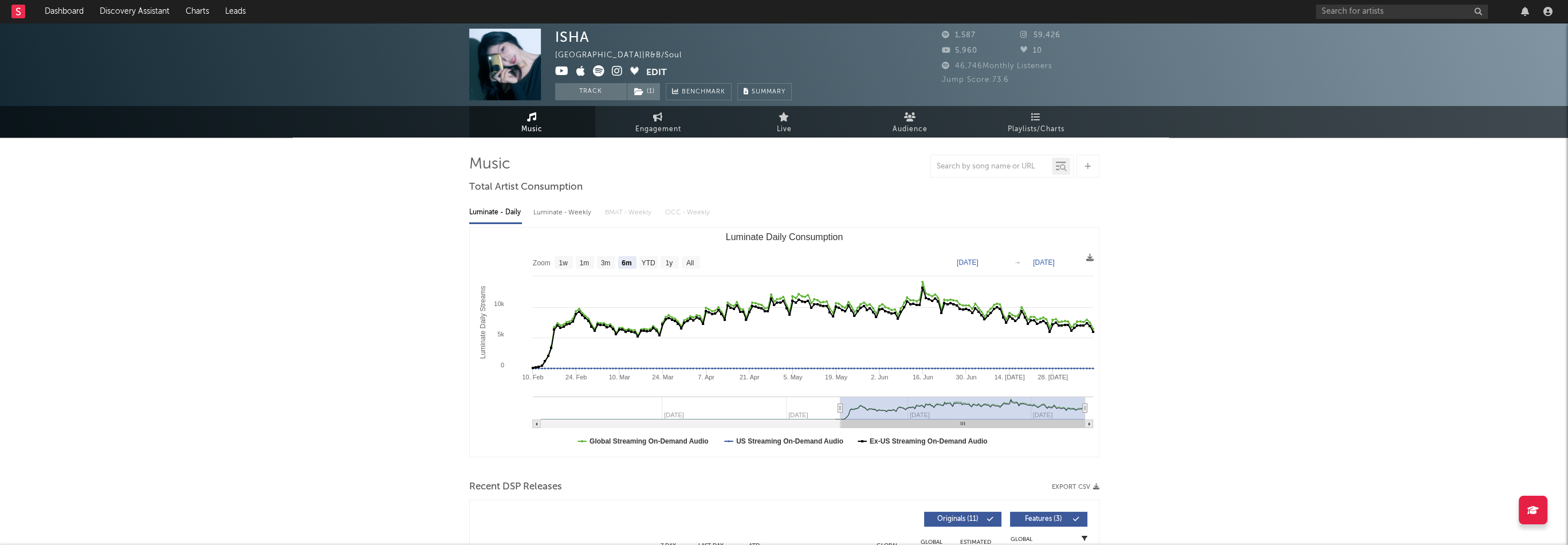
click at [614, 71] on icon at bounding box center [617, 71] width 11 height 11
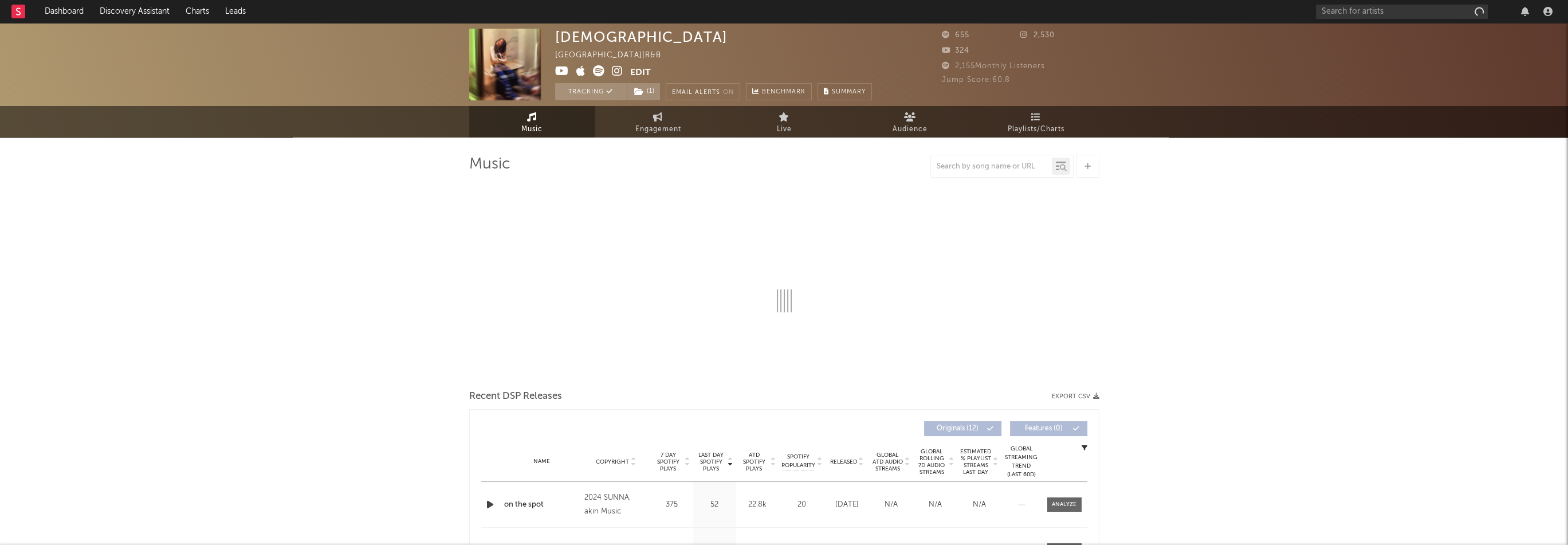
select select "1w"
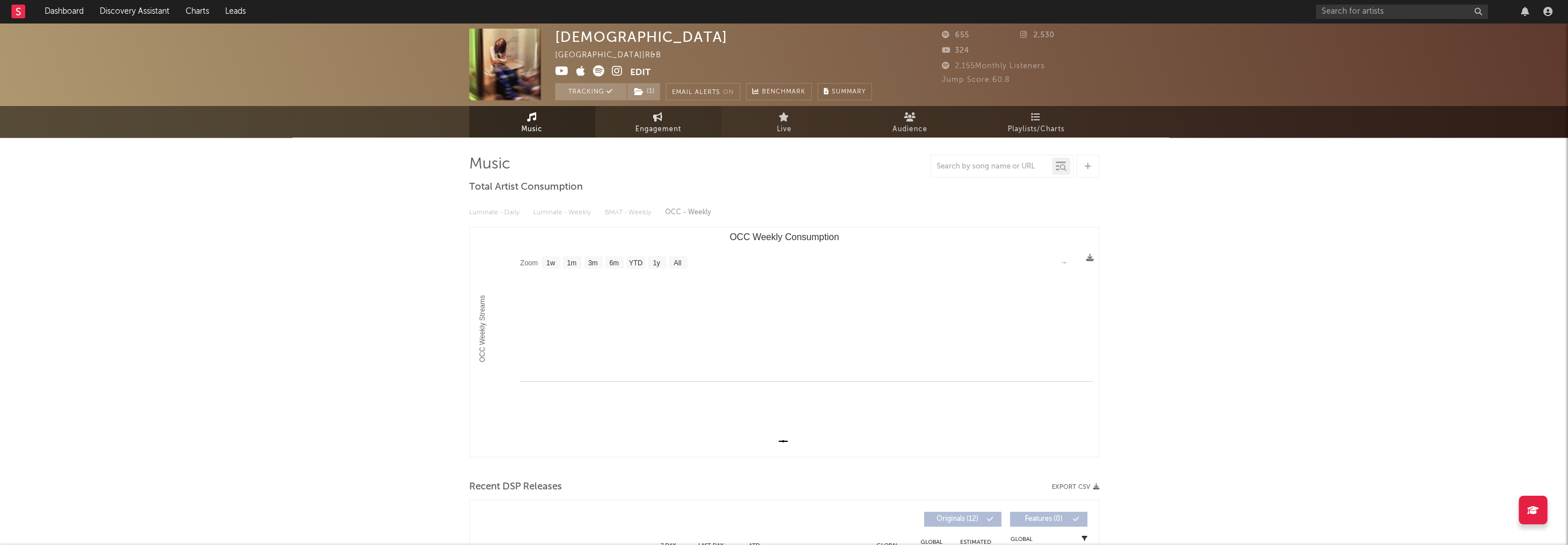
click at [668, 132] on span "Engagement" at bounding box center [658, 129] width 46 height 14
select select "1w"
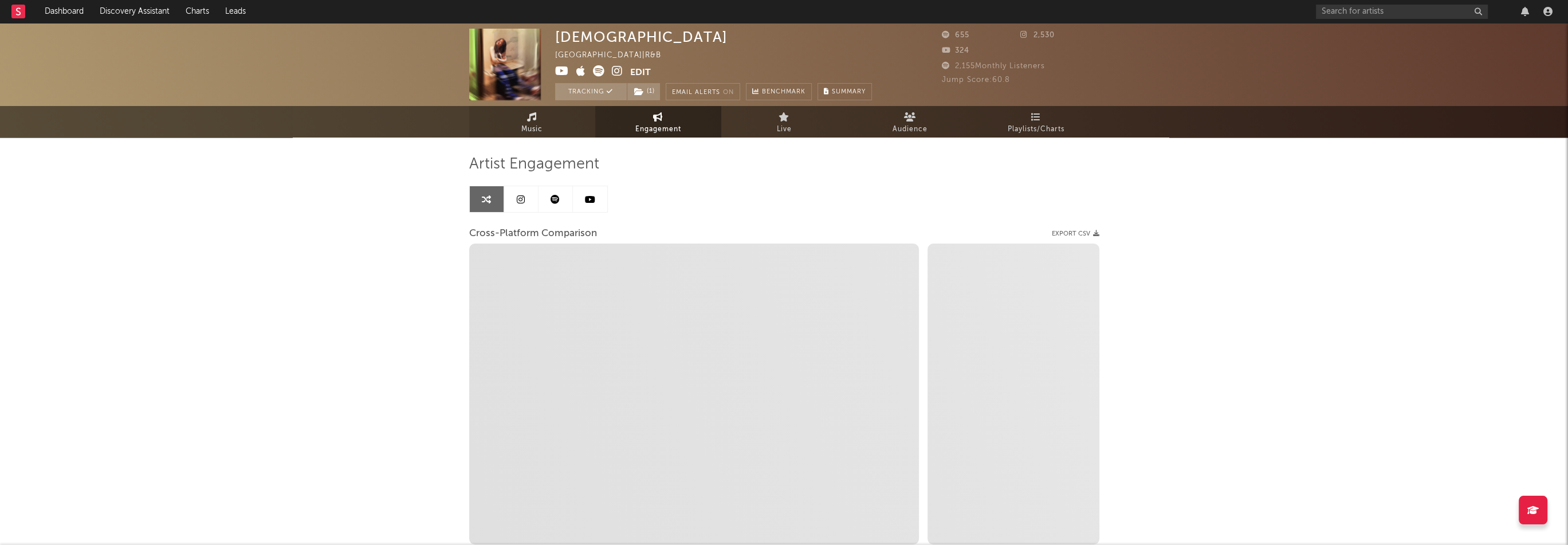
click at [547, 125] on link "Music" at bounding box center [532, 122] width 126 height 32
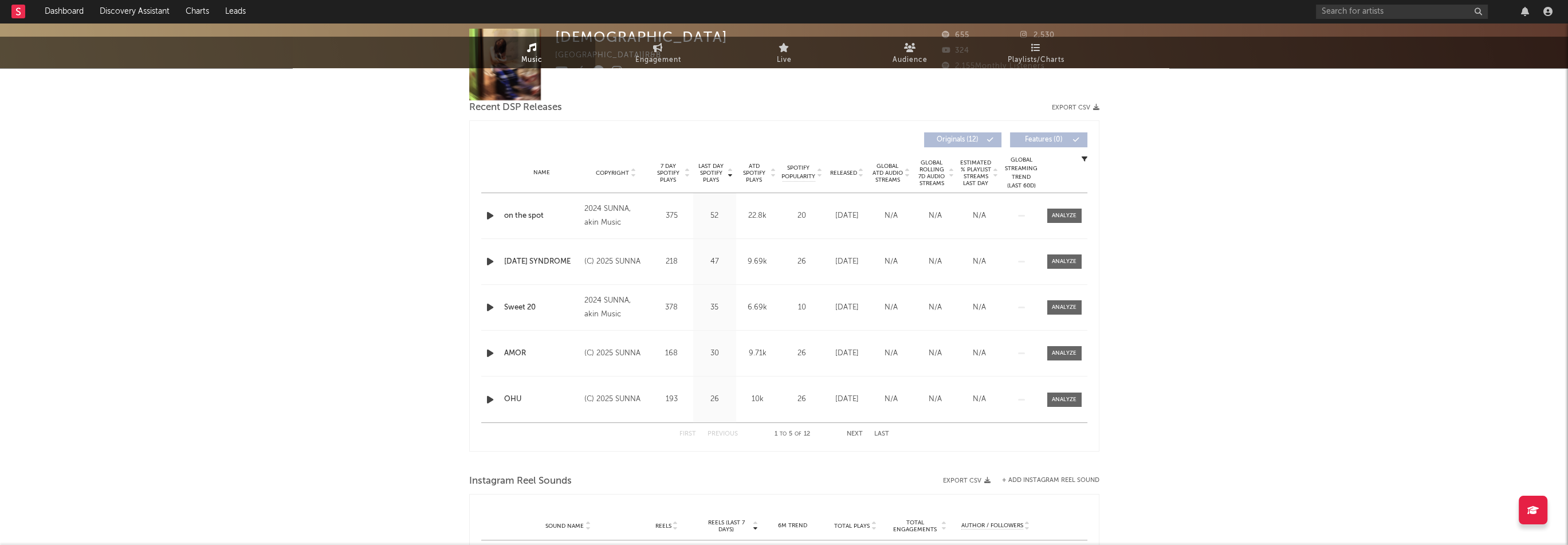
select select "1w"
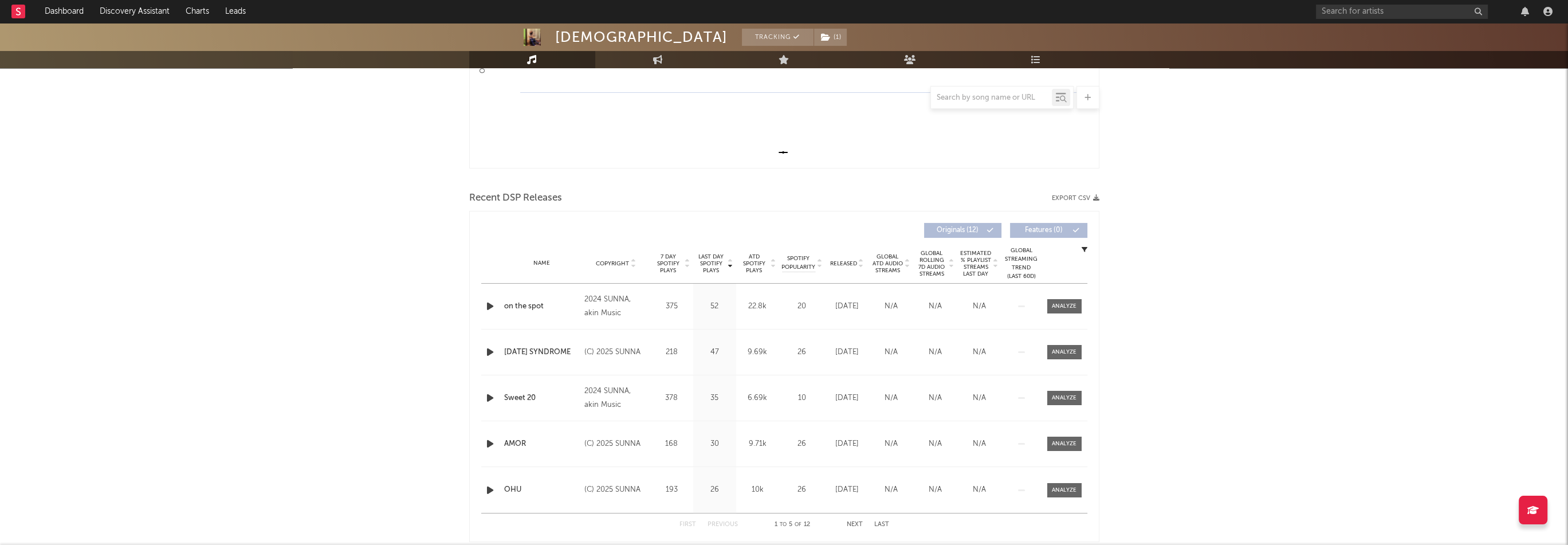
scroll to position [344, 0]
